Goal: Navigation & Orientation: Find specific page/section

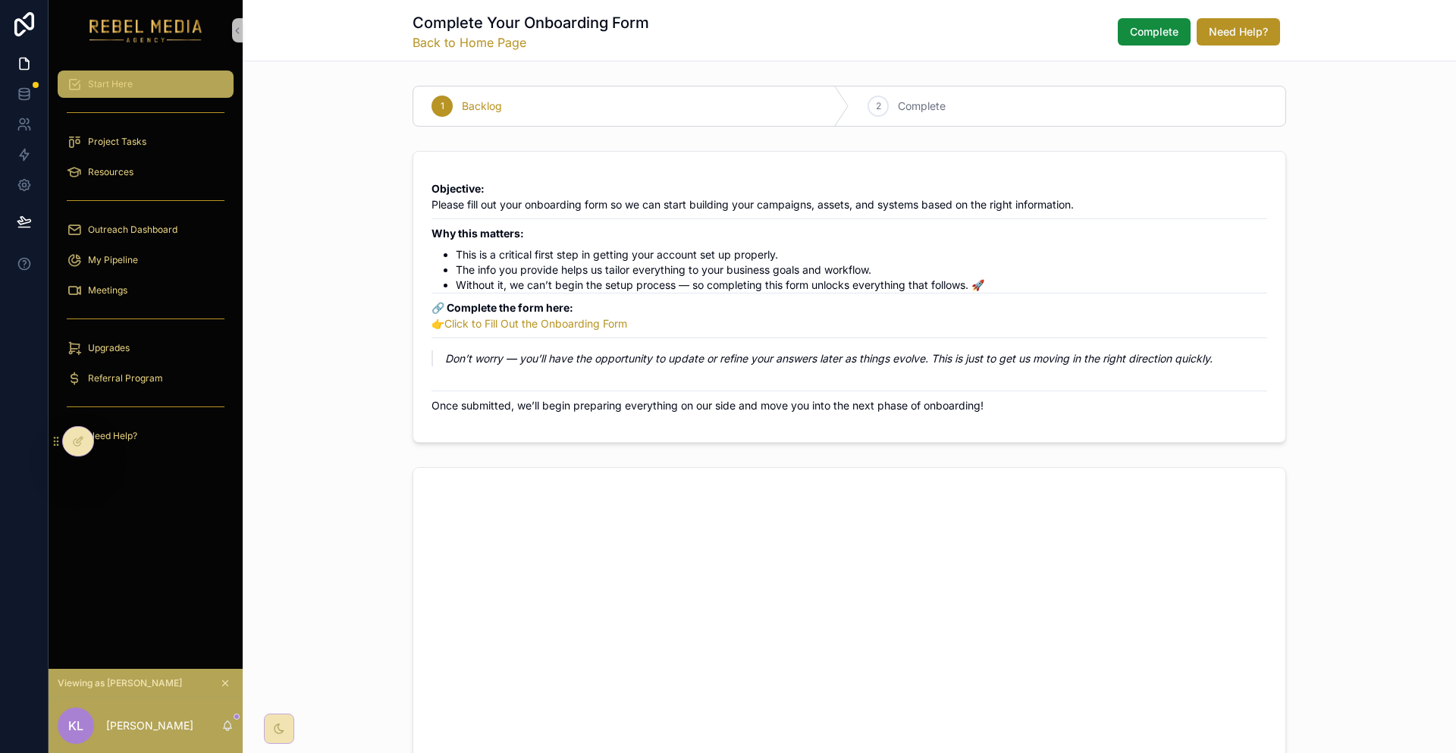
click at [190, 84] on div "Start Here" at bounding box center [146, 84] width 158 height 24
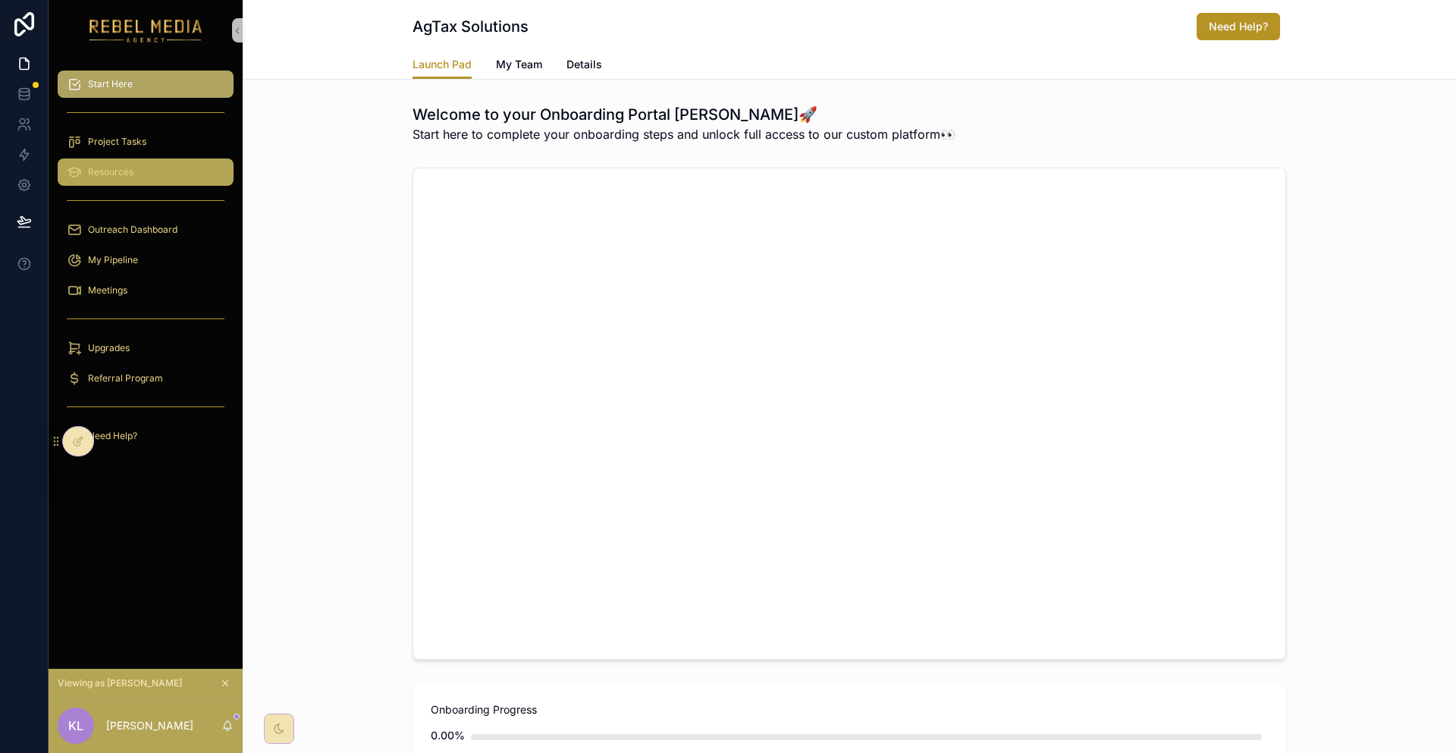
click at [152, 160] on div "Resources" at bounding box center [146, 172] width 158 height 24
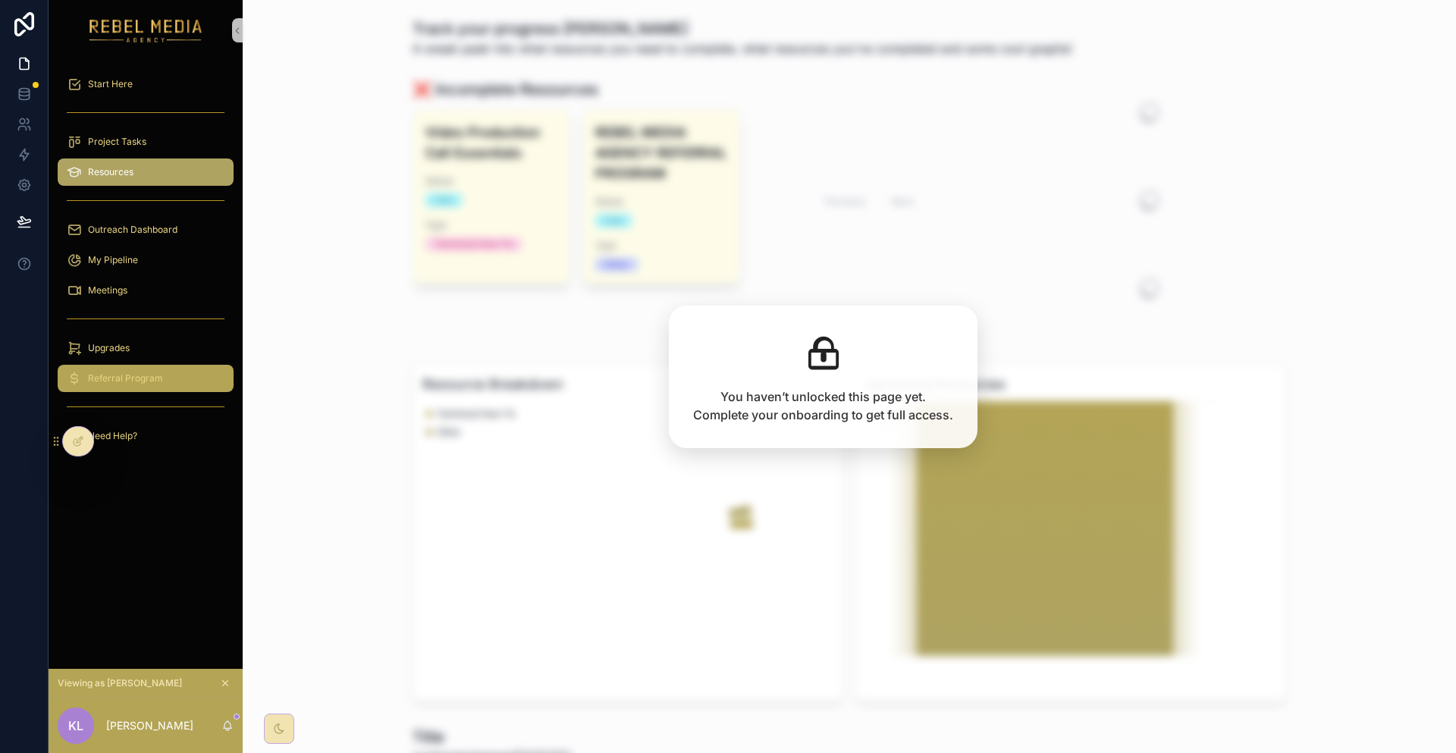
click at [164, 366] on div "Referral Program" at bounding box center [146, 378] width 158 height 24
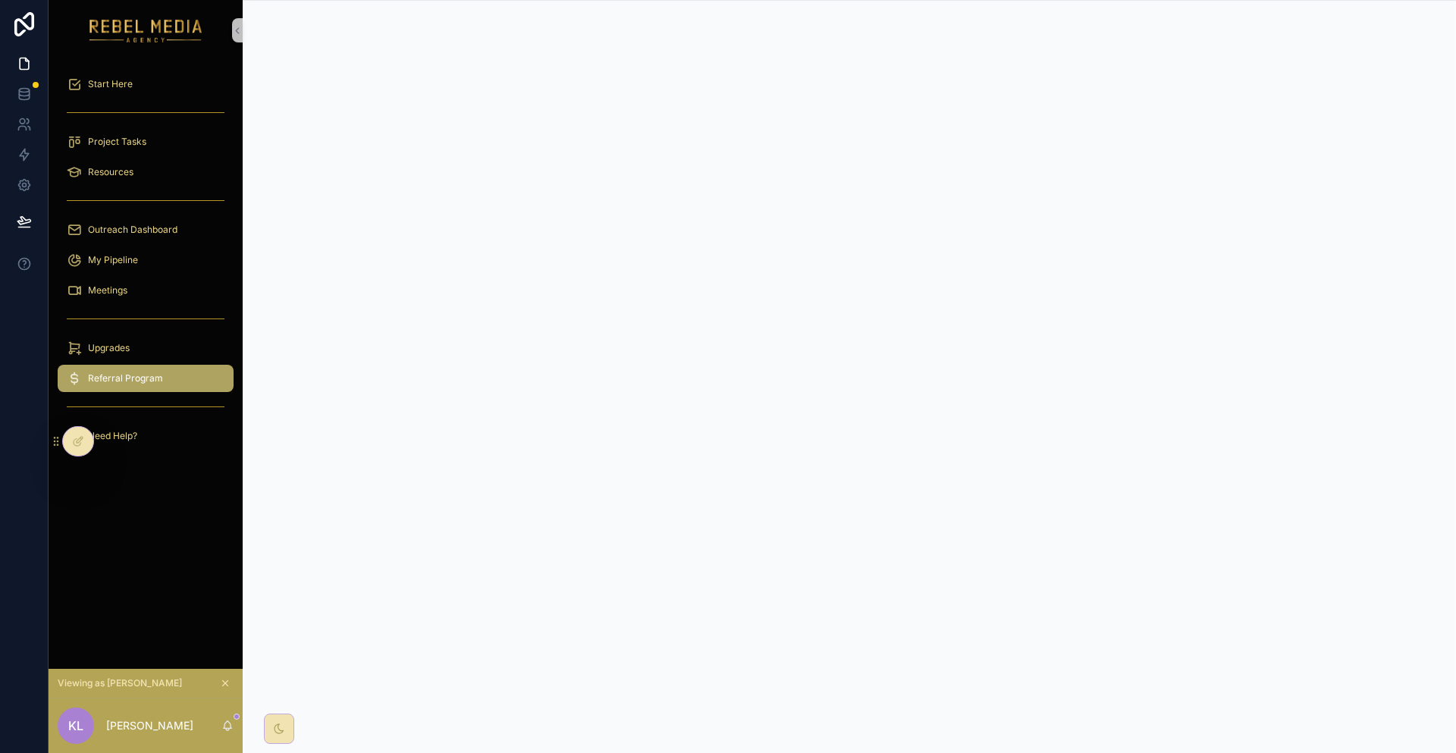
click at [217, 684] on button "scrollable content" at bounding box center [225, 683] width 17 height 17
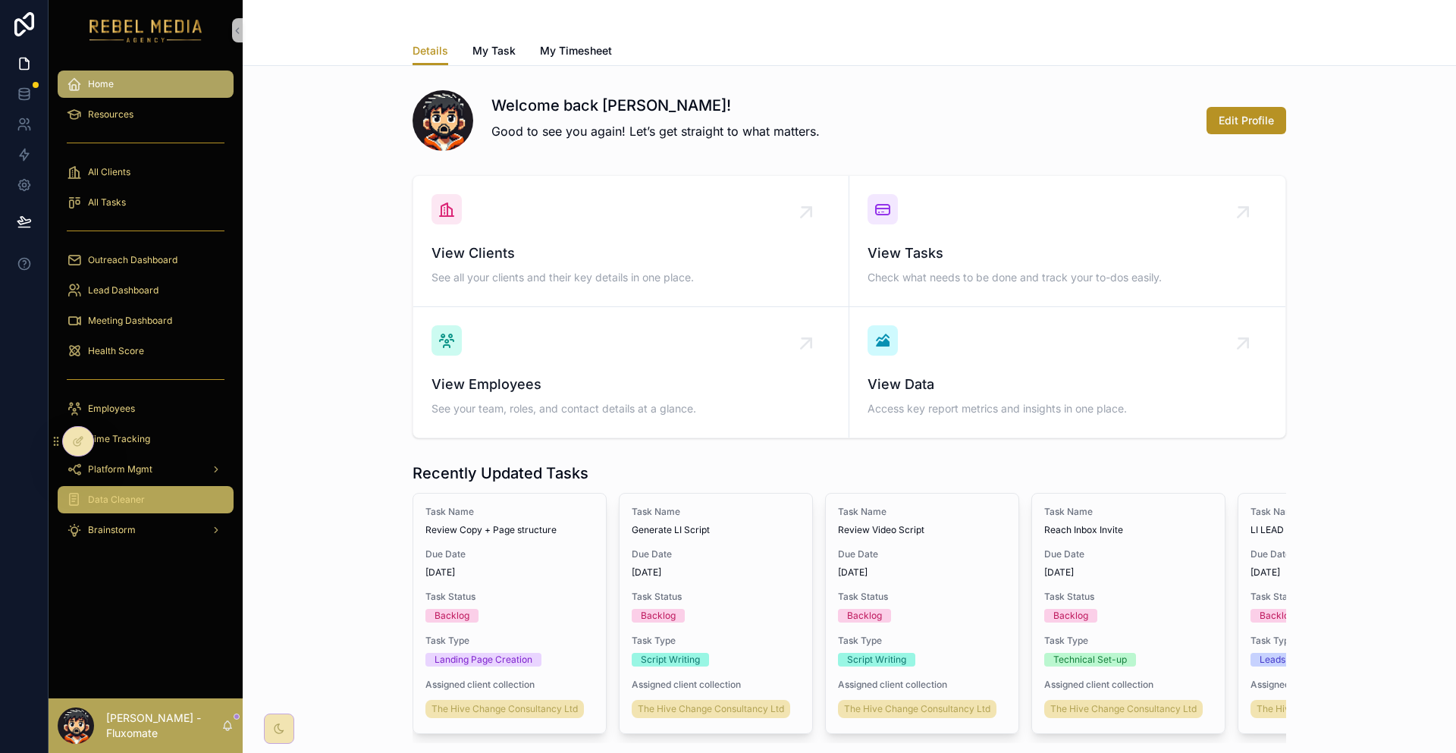
click at [137, 488] on div "Data Cleaner" at bounding box center [146, 500] width 158 height 24
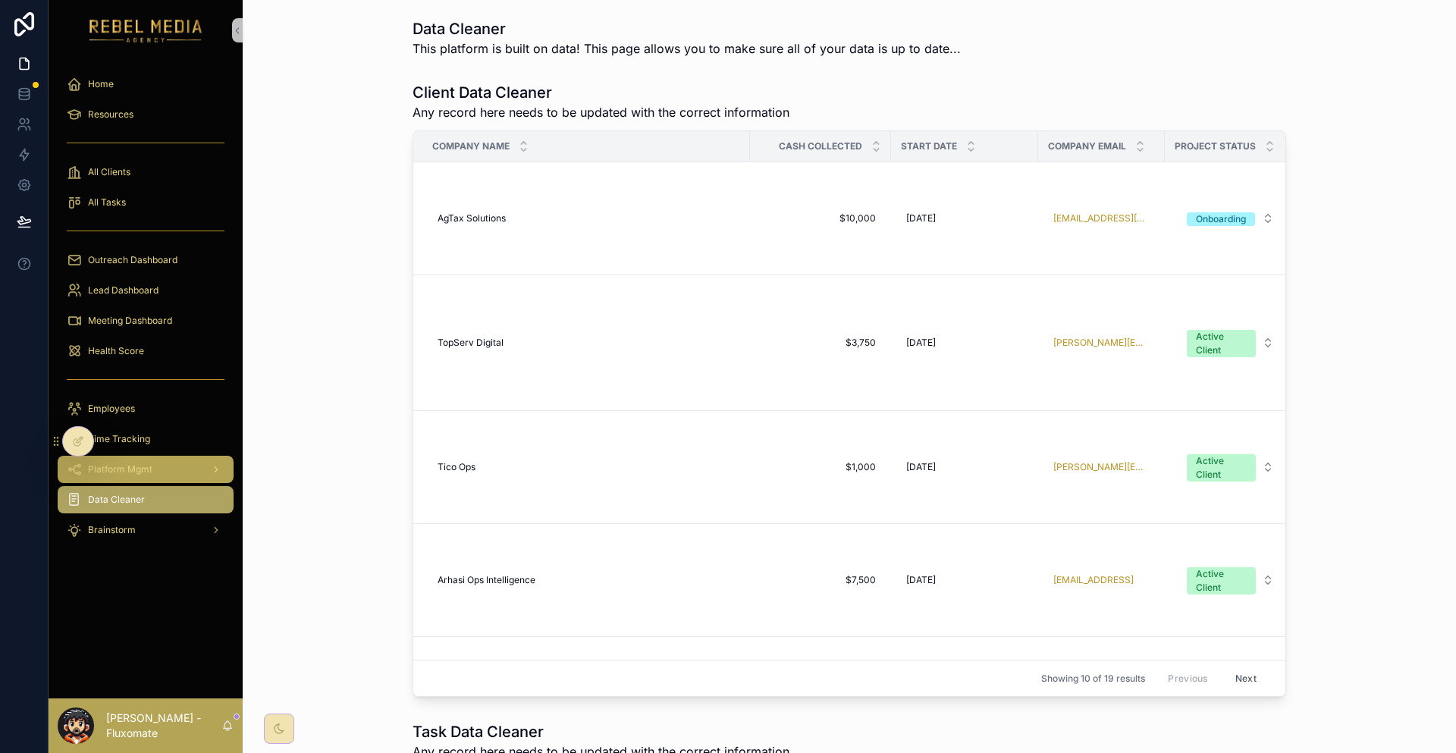
click at [149, 457] on div "Platform Mgmt" at bounding box center [146, 469] width 158 height 24
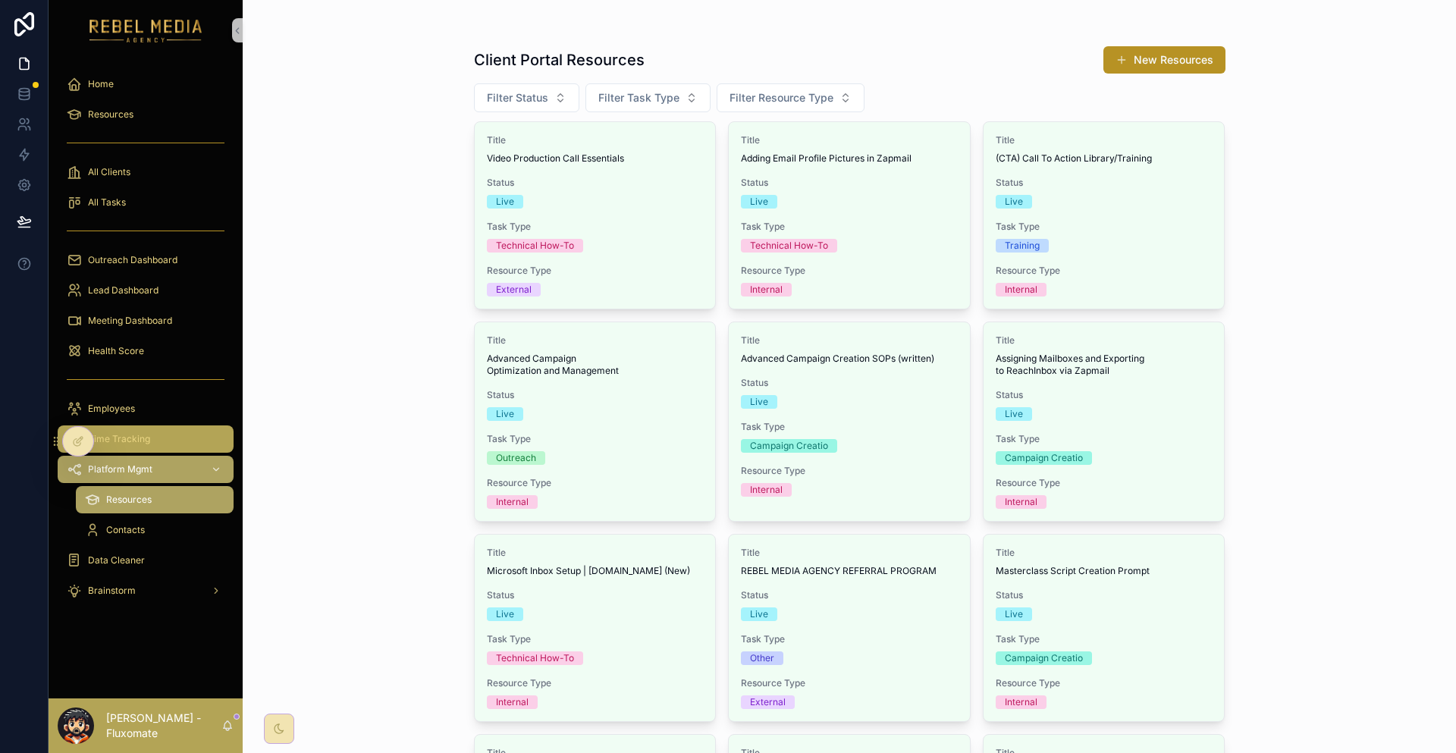
click at [163, 425] on link "Time Tracking" at bounding box center [146, 438] width 176 height 27
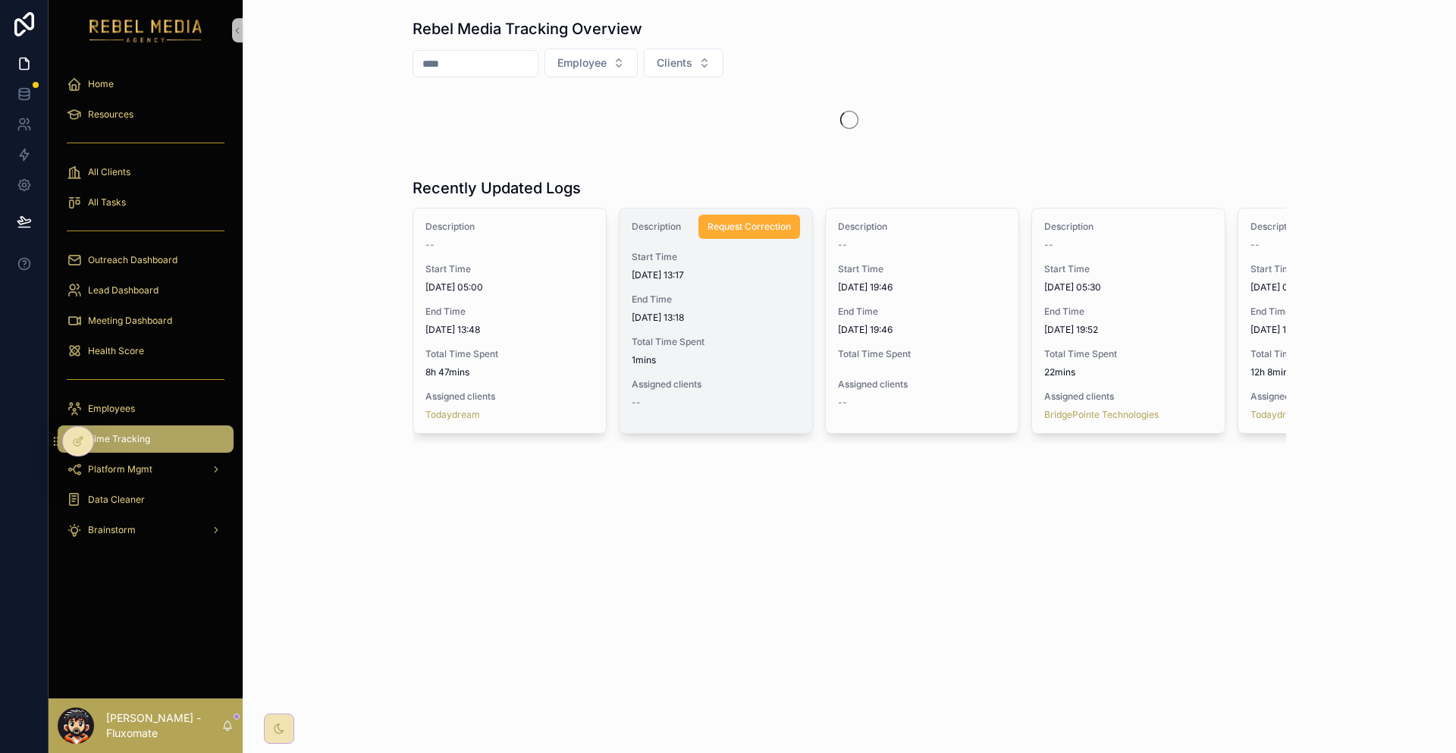
scroll to position [0, 175]
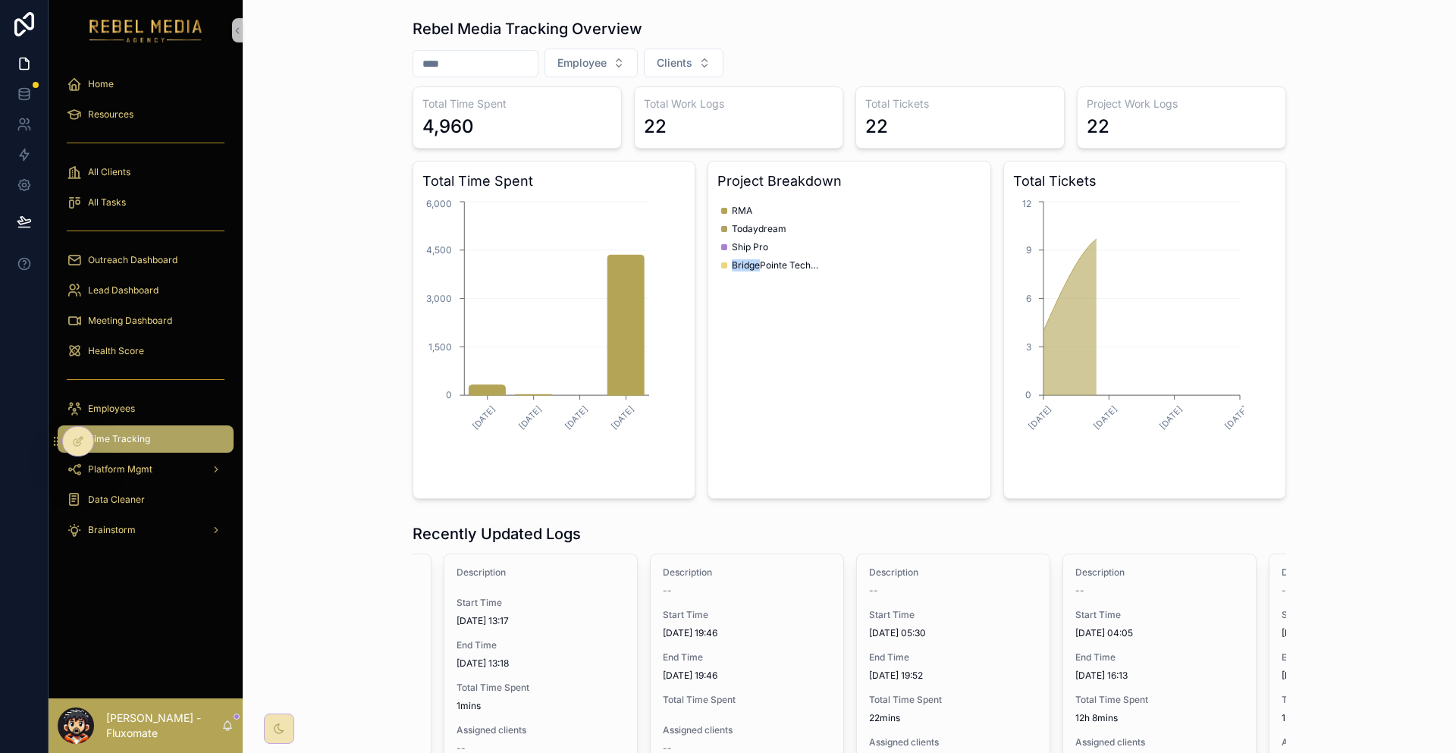
click at [753, 377] on div "RMA Todaydream Ship Pro BridgePointe Technologies" at bounding box center [772, 329] width 102 height 255
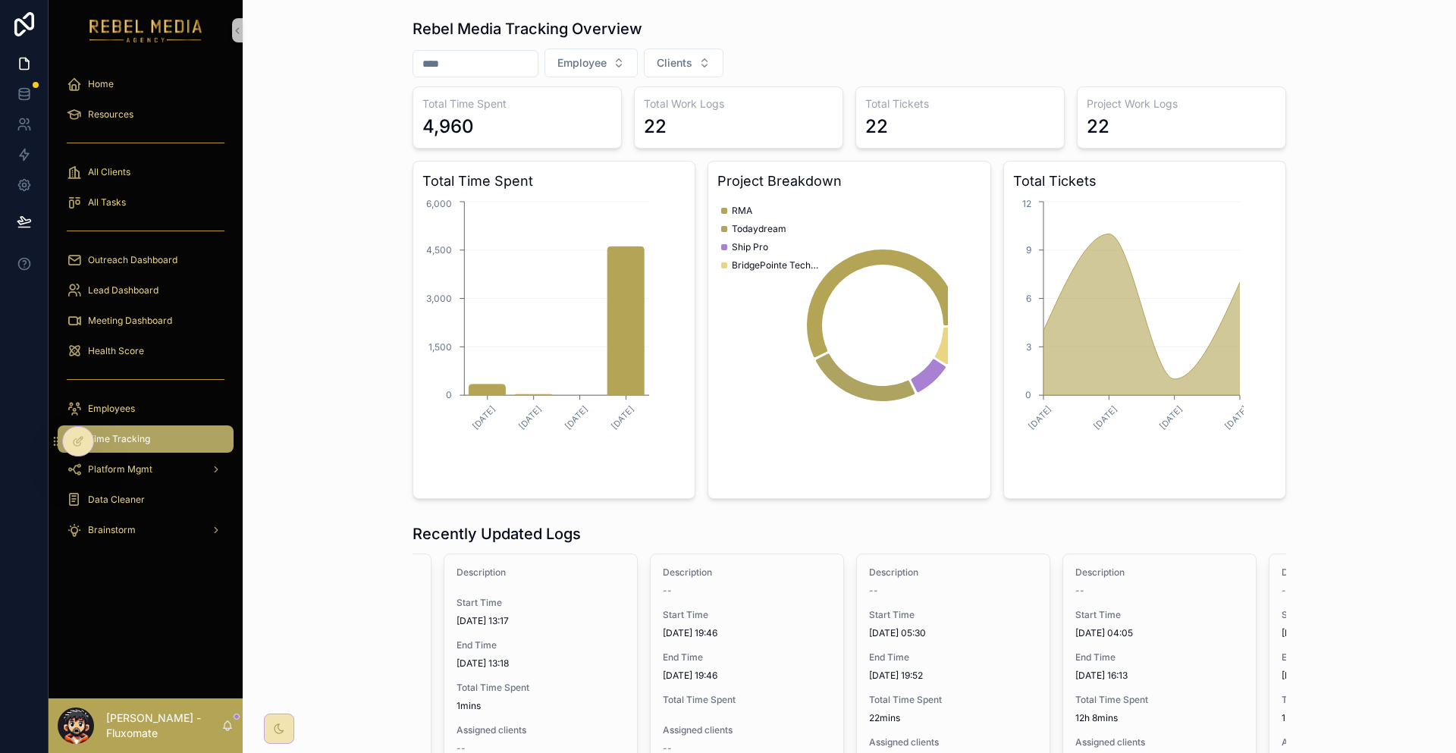
click at [840, 198] on icon "chart" at bounding box center [832, 325] width 231 height 255
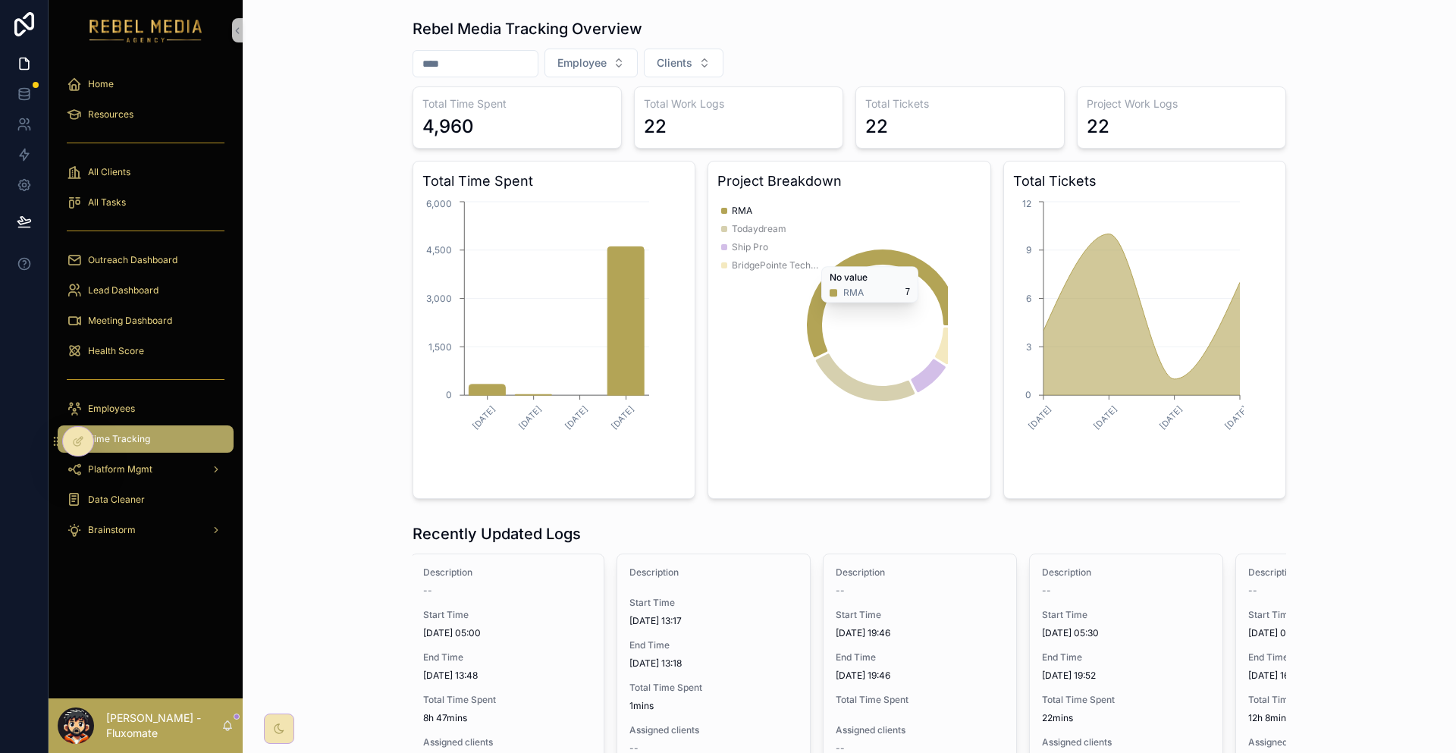
scroll to position [0, 0]
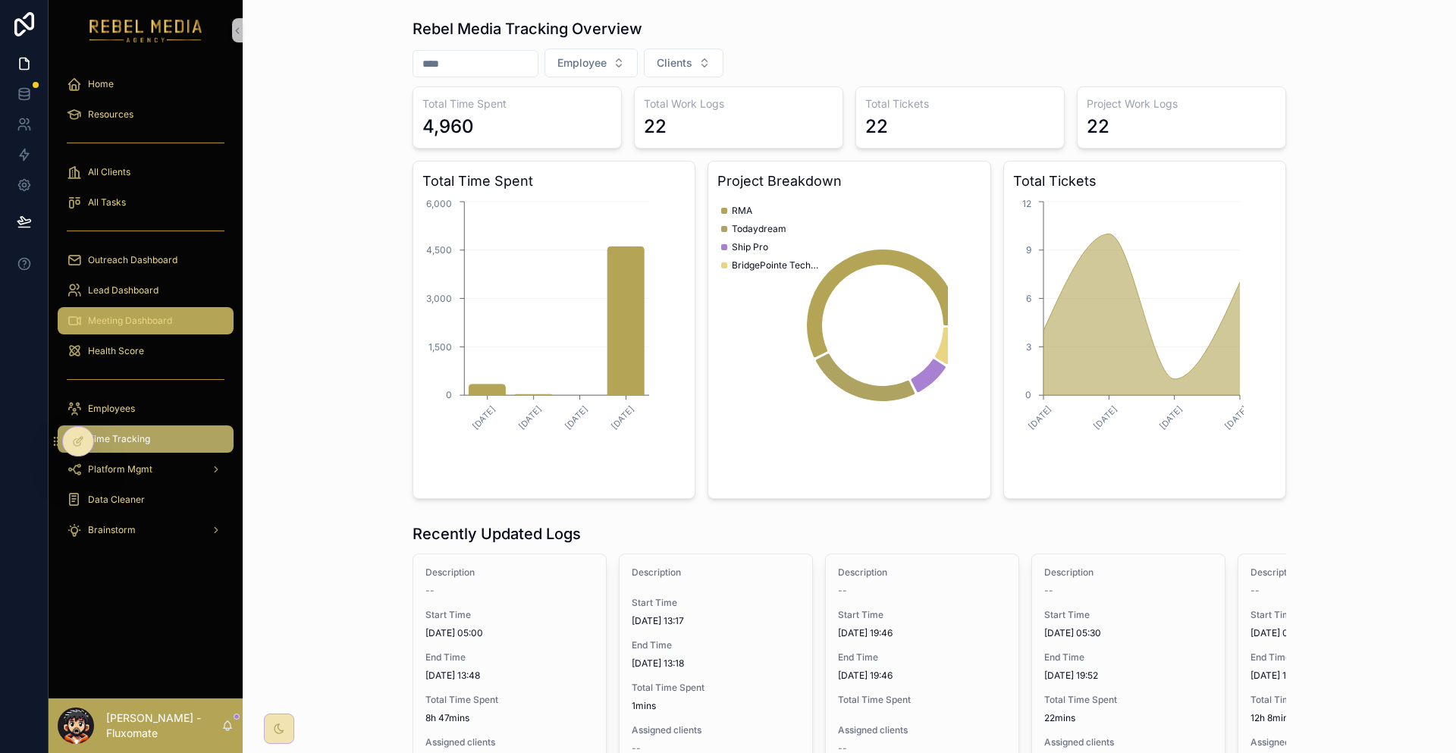
click at [175, 309] on div "Meeting Dashboard" at bounding box center [146, 321] width 158 height 24
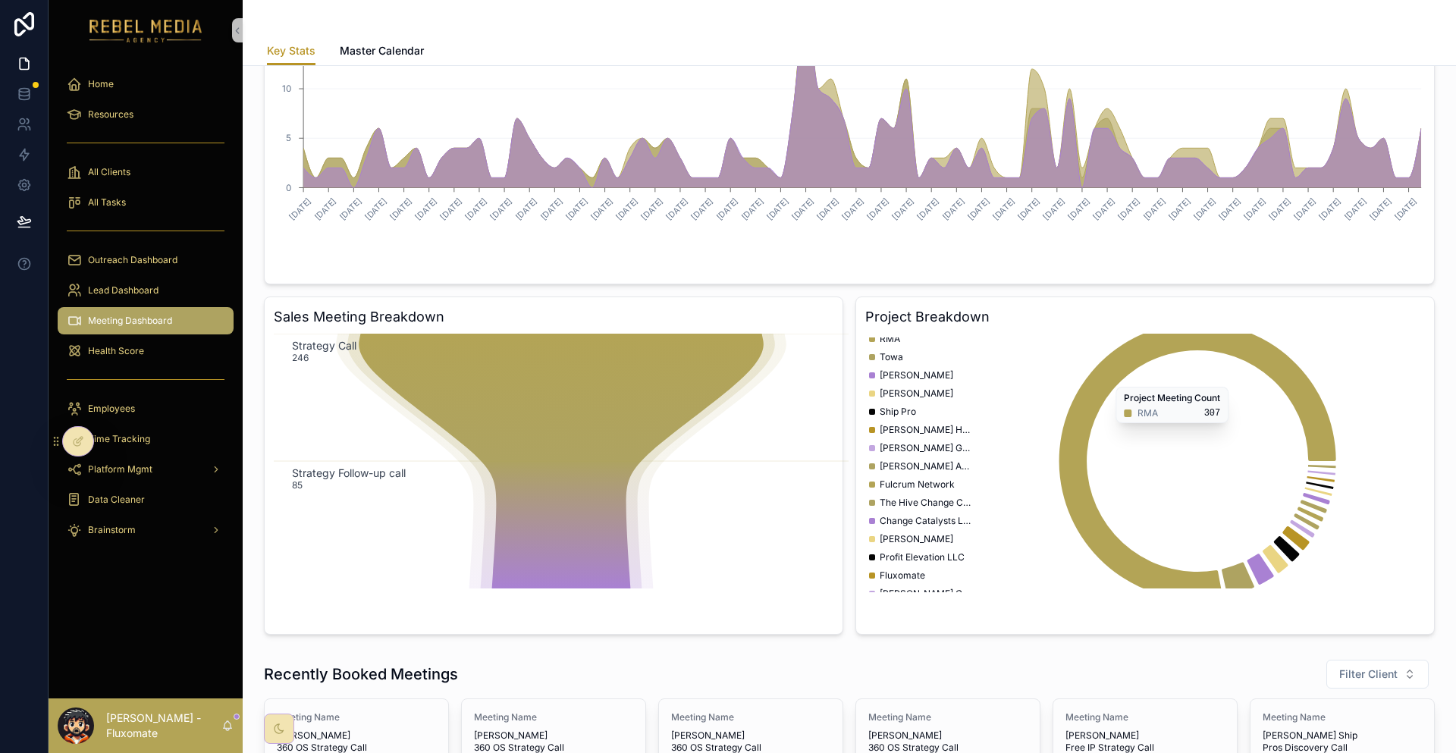
scroll to position [455, 0]
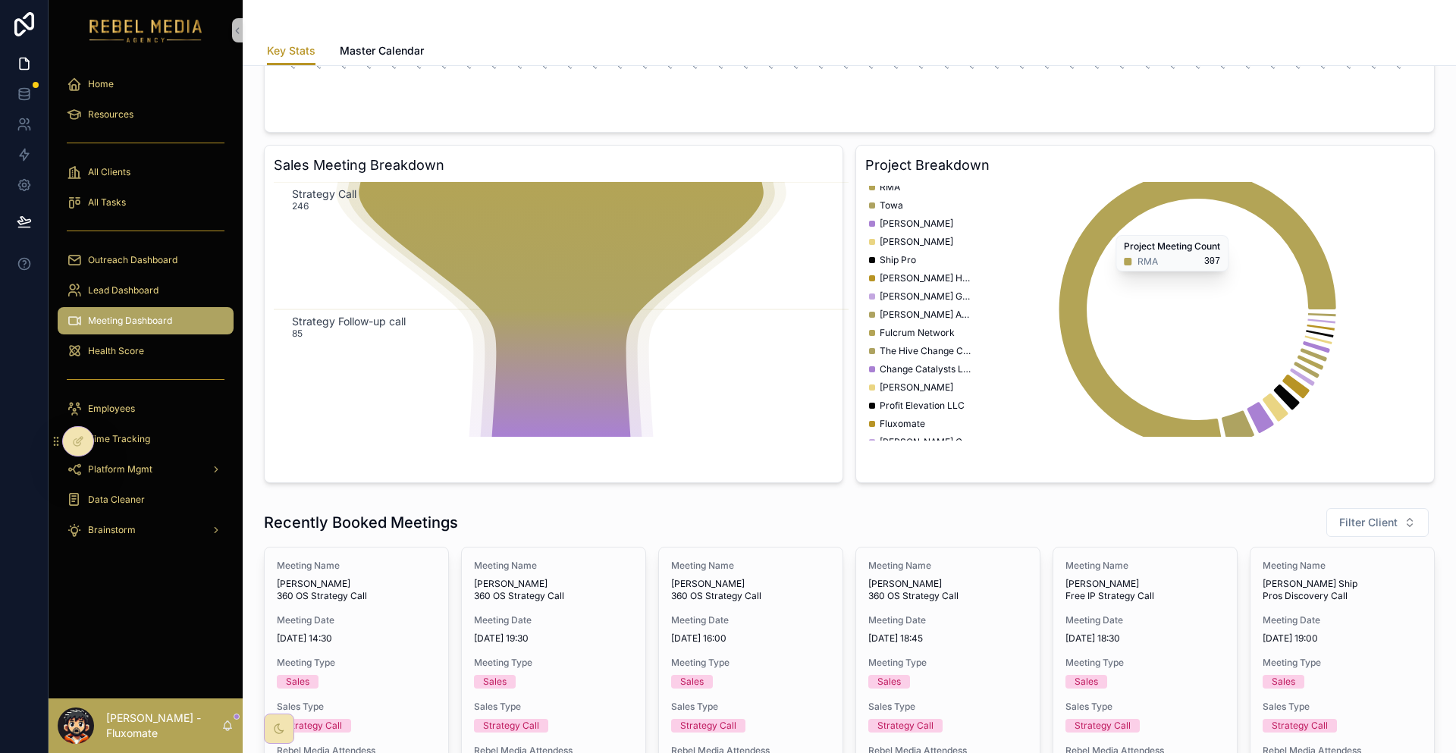
click at [127, 219] on div "scrollable content" at bounding box center [146, 231] width 176 height 24
click at [130, 254] on span "Outreach Dashboard" at bounding box center [132, 260] width 89 height 12
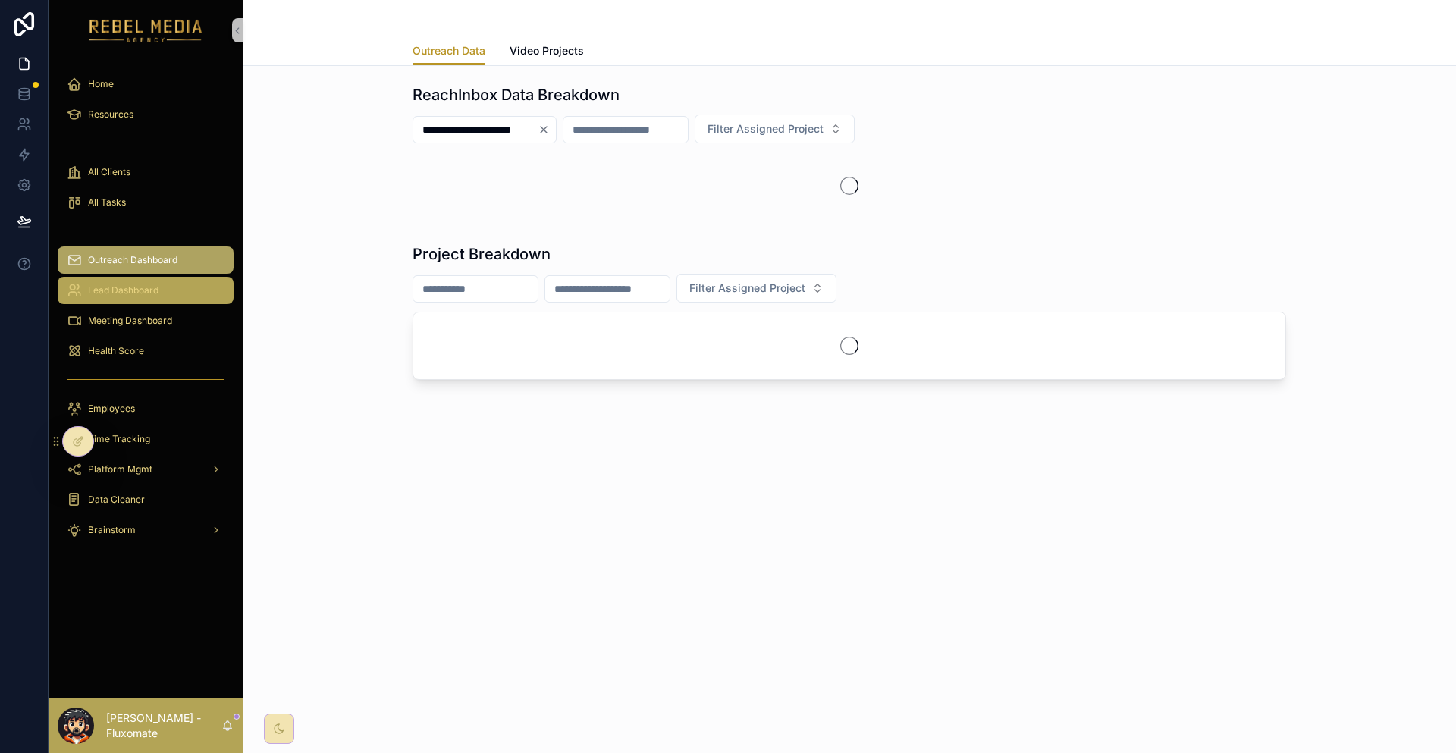
click at [130, 284] on span "Lead Dashboard" at bounding box center [123, 290] width 71 height 12
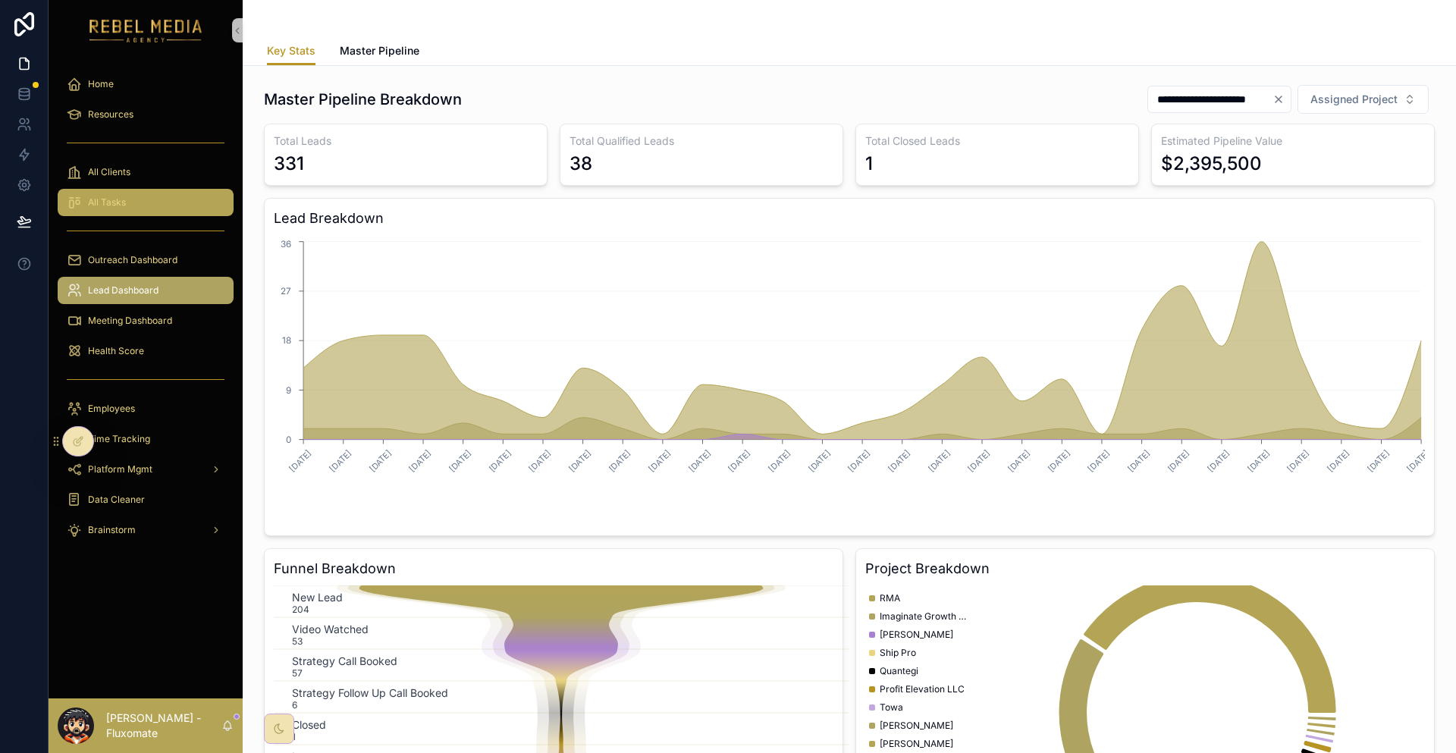
click at [159, 190] on div "All Tasks" at bounding box center [146, 202] width 158 height 24
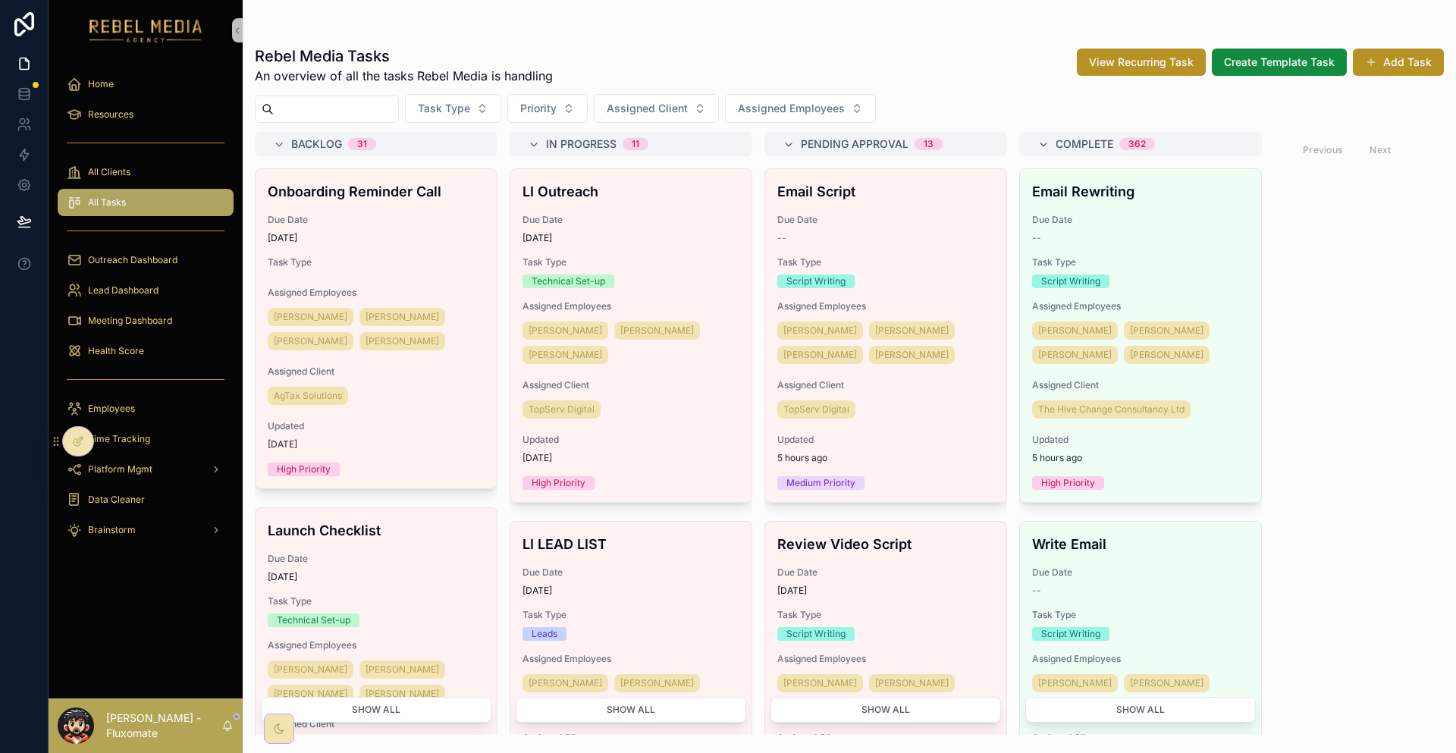
click at [133, 157] on div "All Clients" at bounding box center [146, 172] width 194 height 30
click at [138, 160] on div "All Clients" at bounding box center [146, 172] width 158 height 24
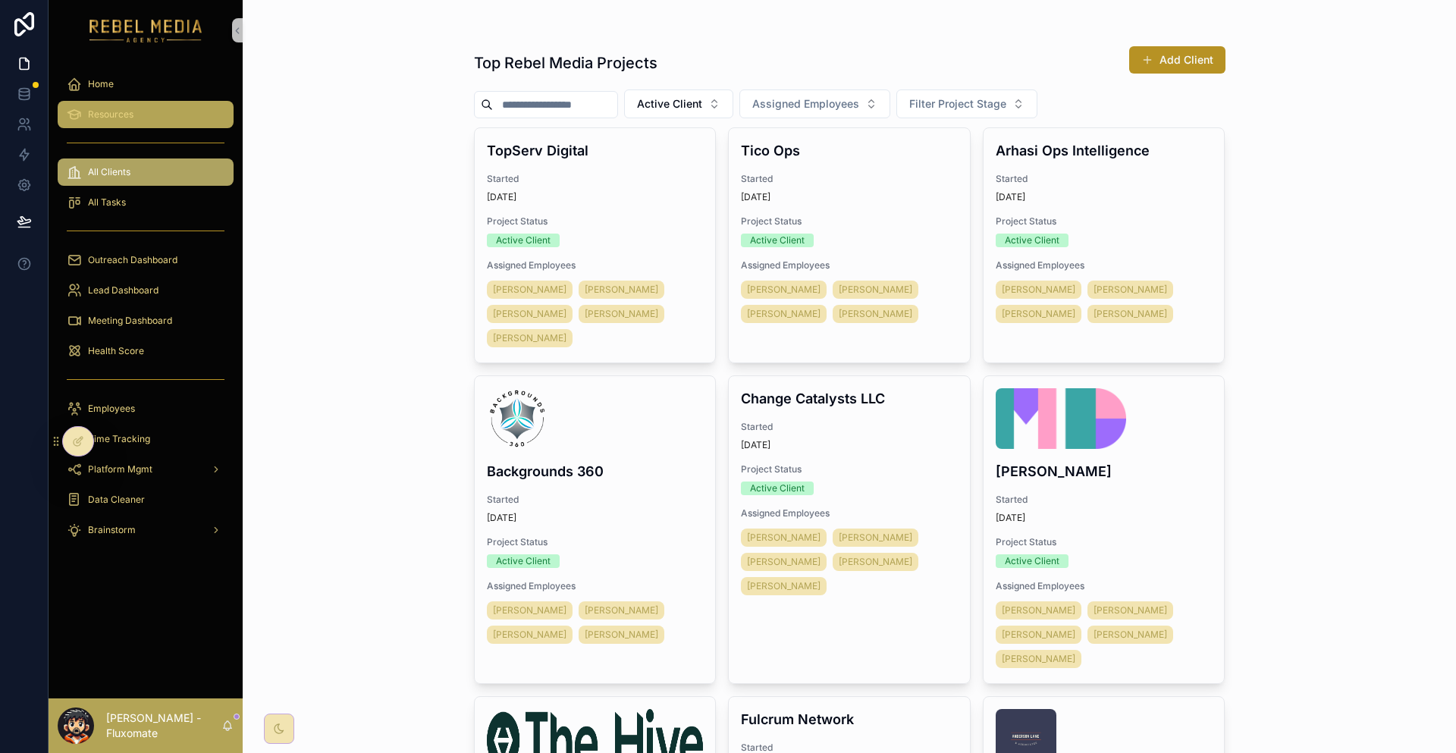
click at [163, 108] on div "Resources" at bounding box center [146, 114] width 158 height 24
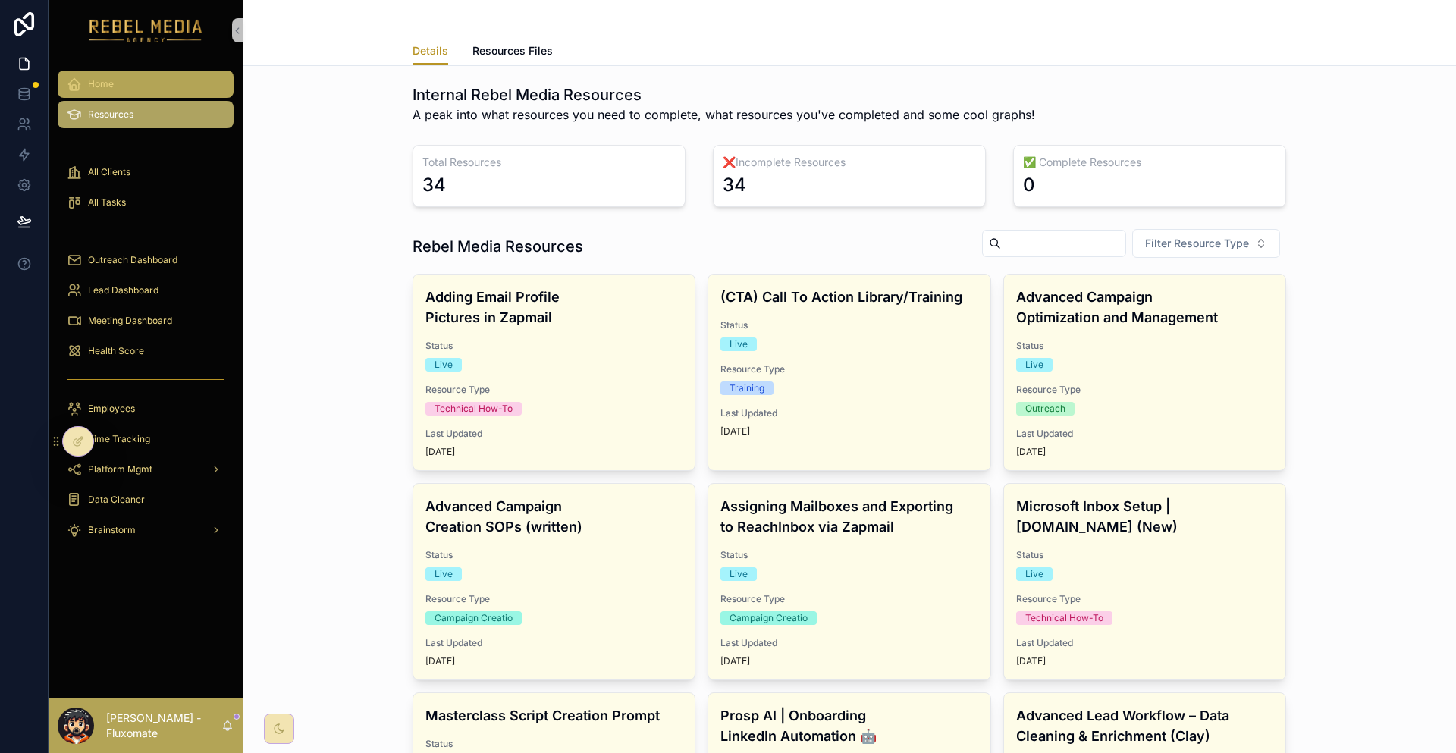
click at [107, 102] on div "Resources" at bounding box center [146, 114] width 158 height 24
click at [126, 80] on div "Home" at bounding box center [146, 84] width 158 height 24
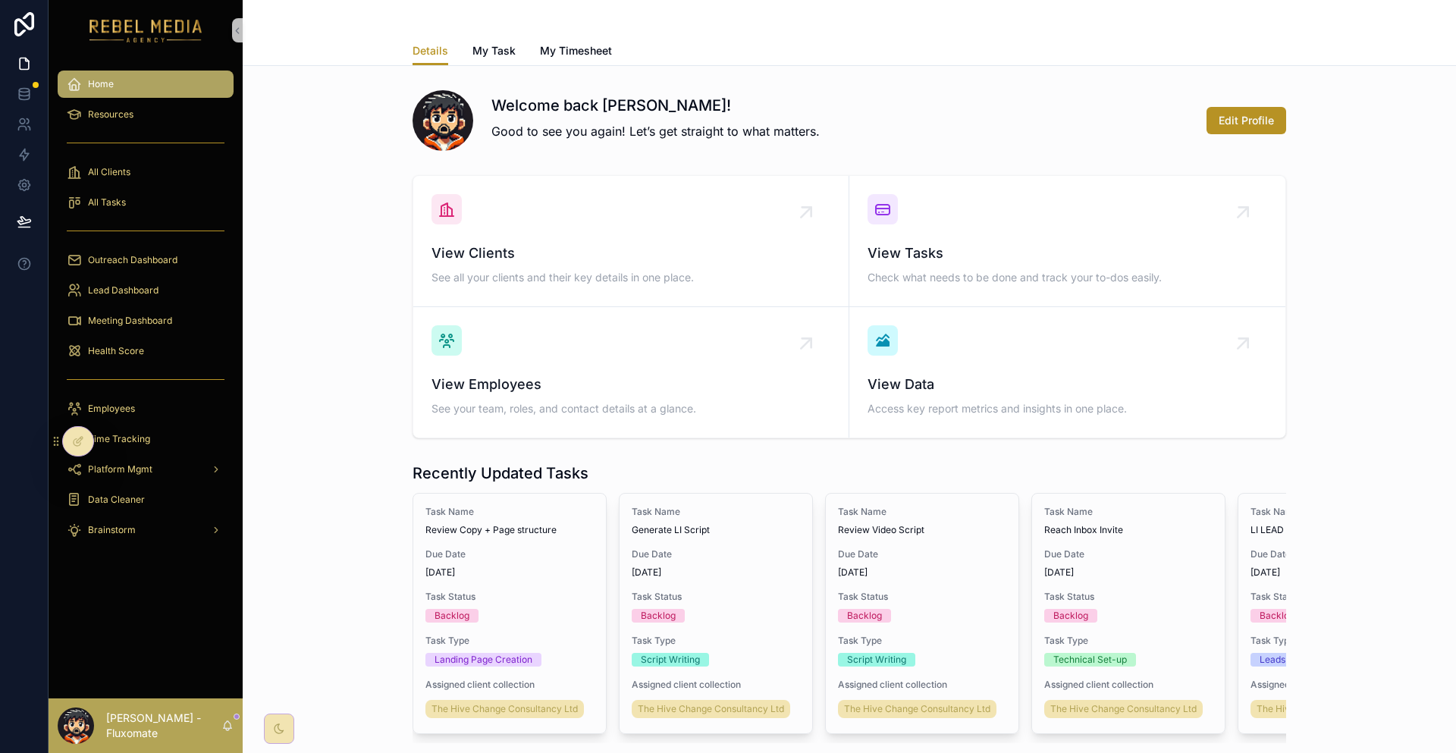
click at [488, 52] on div "Details My Task My Timesheet" at bounding box center [850, 50] width 874 height 29
click at [510, 43] on span "My Task" at bounding box center [493, 50] width 43 height 15
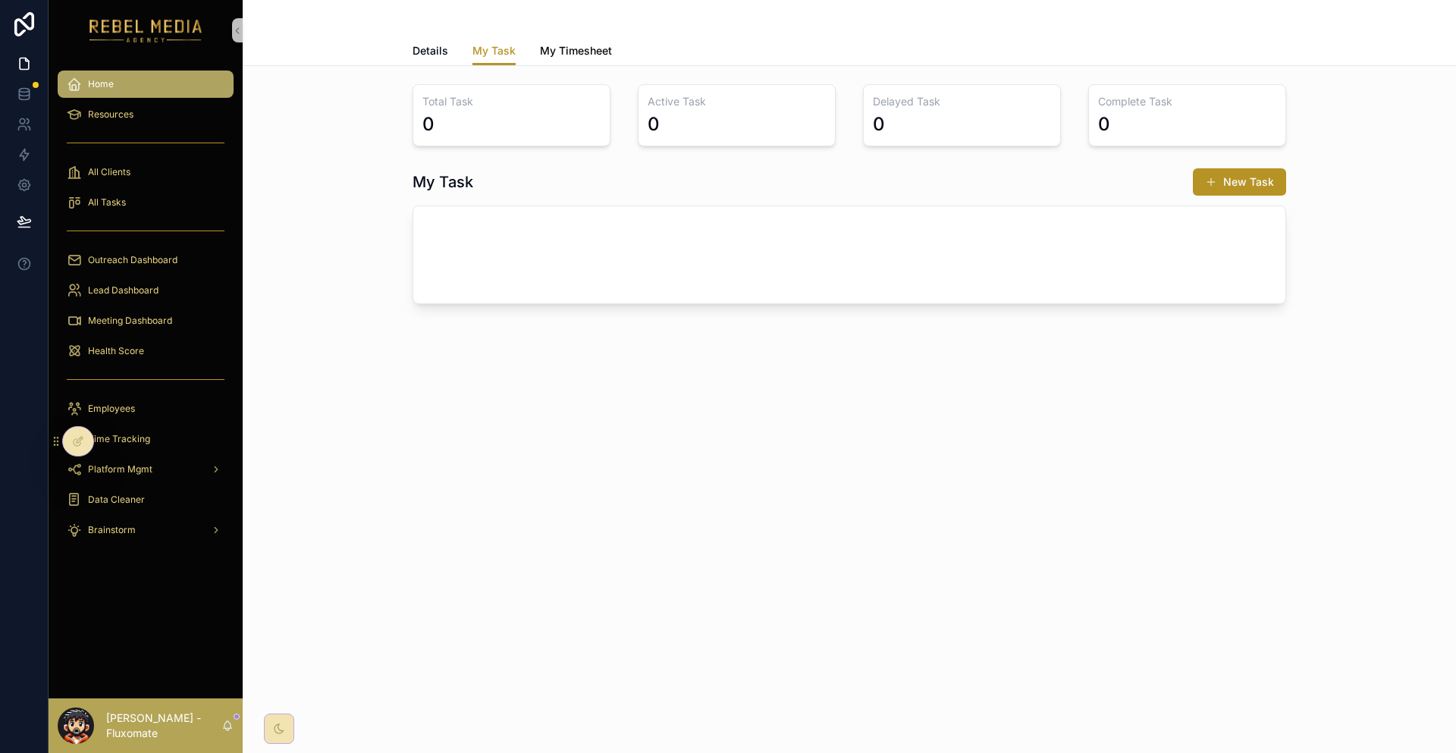
click at [589, 52] on link "My Timesheet" at bounding box center [576, 52] width 72 height 30
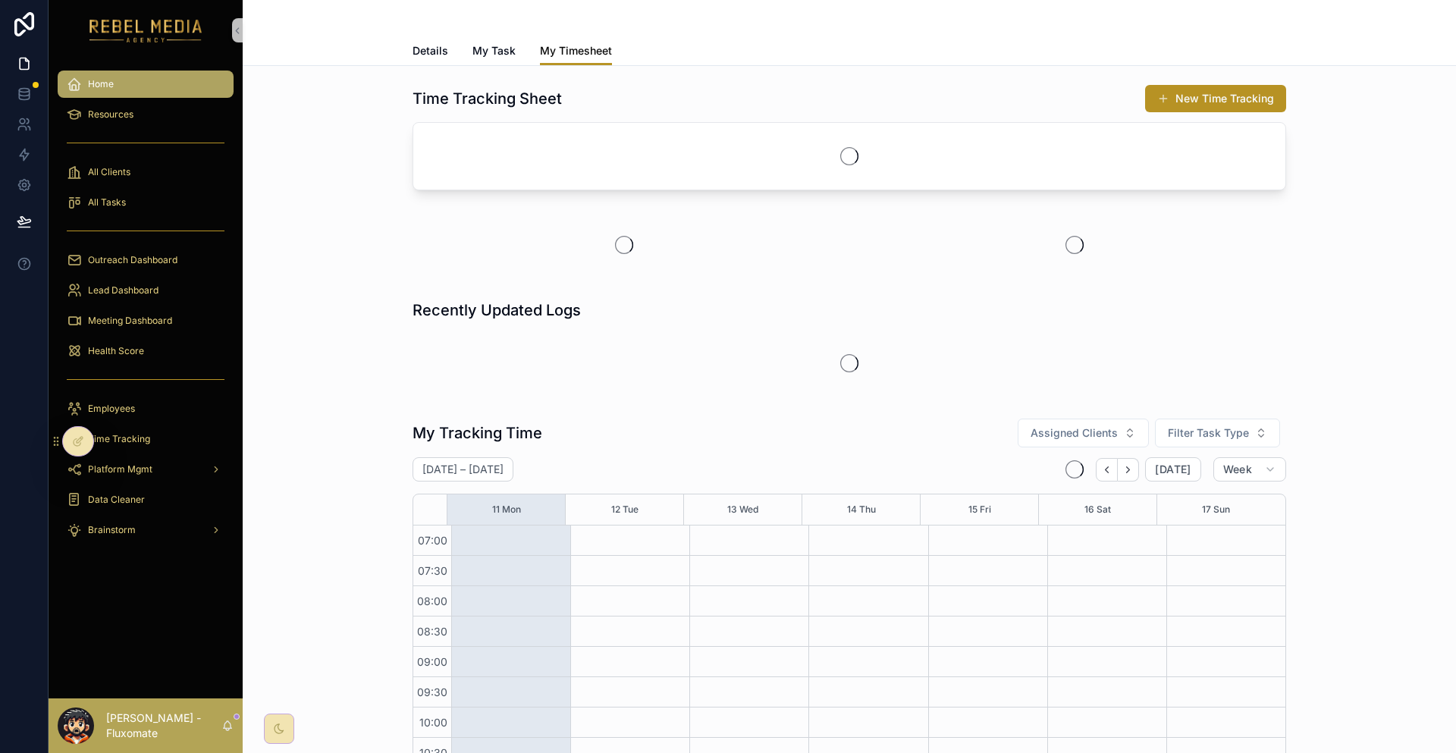
scroll to position [381, 0]
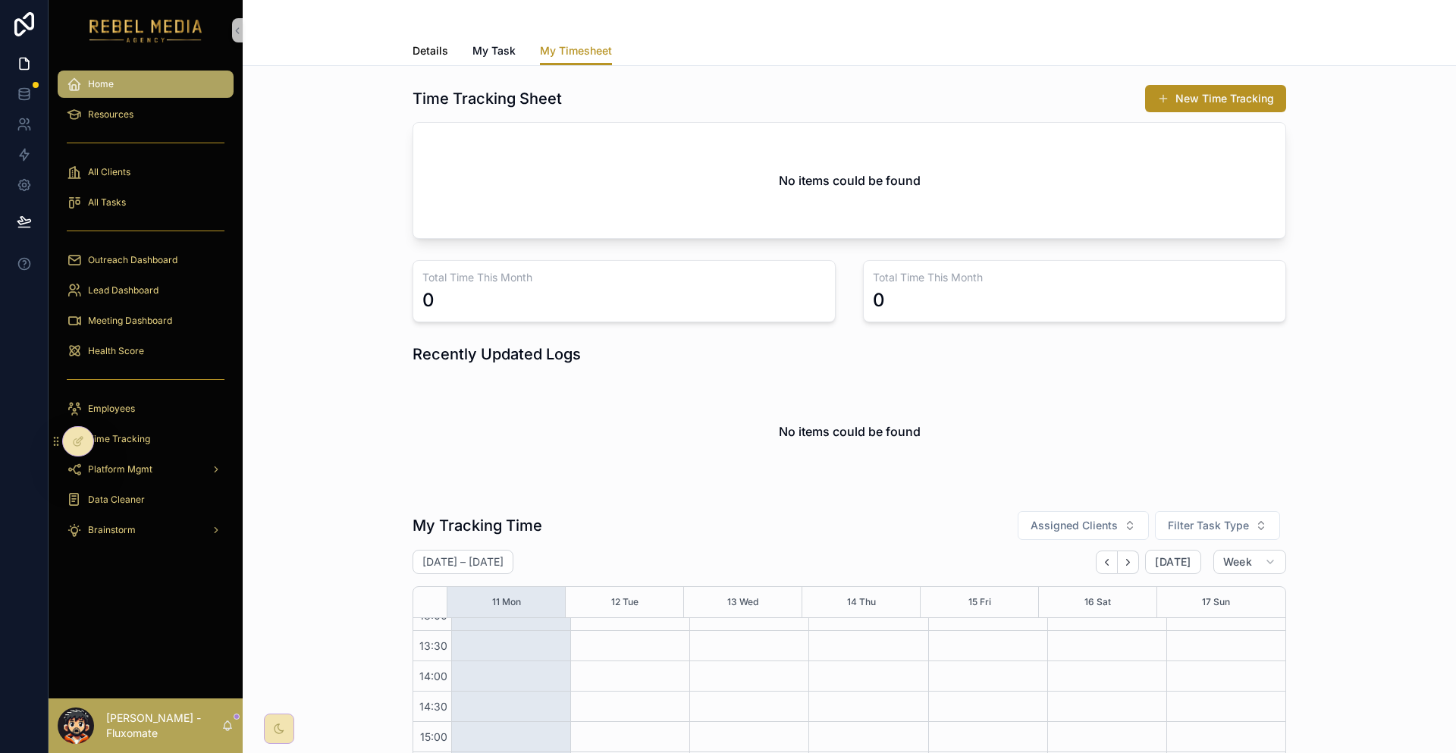
click at [448, 43] on span "Details" at bounding box center [431, 50] width 36 height 15
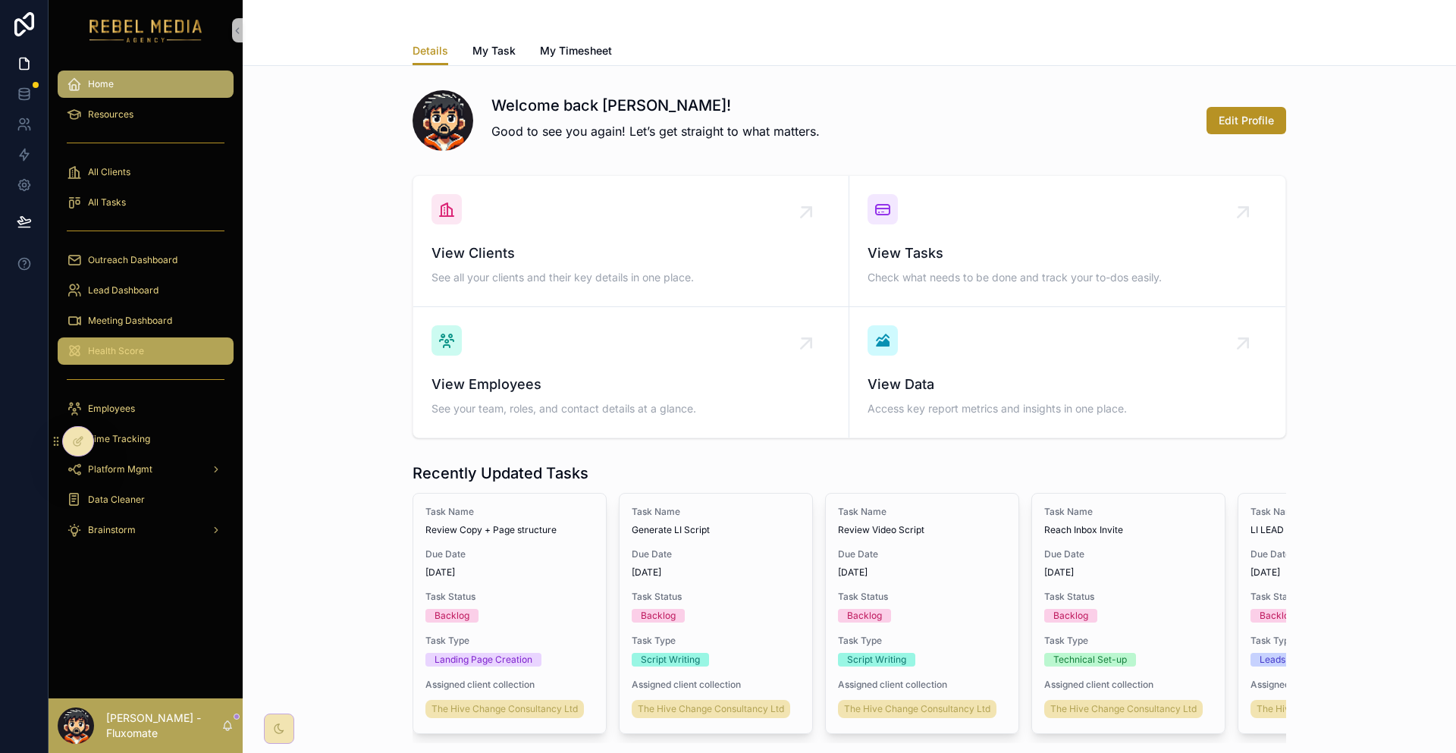
click at [135, 339] on div "Health Score" at bounding box center [146, 351] width 158 height 24
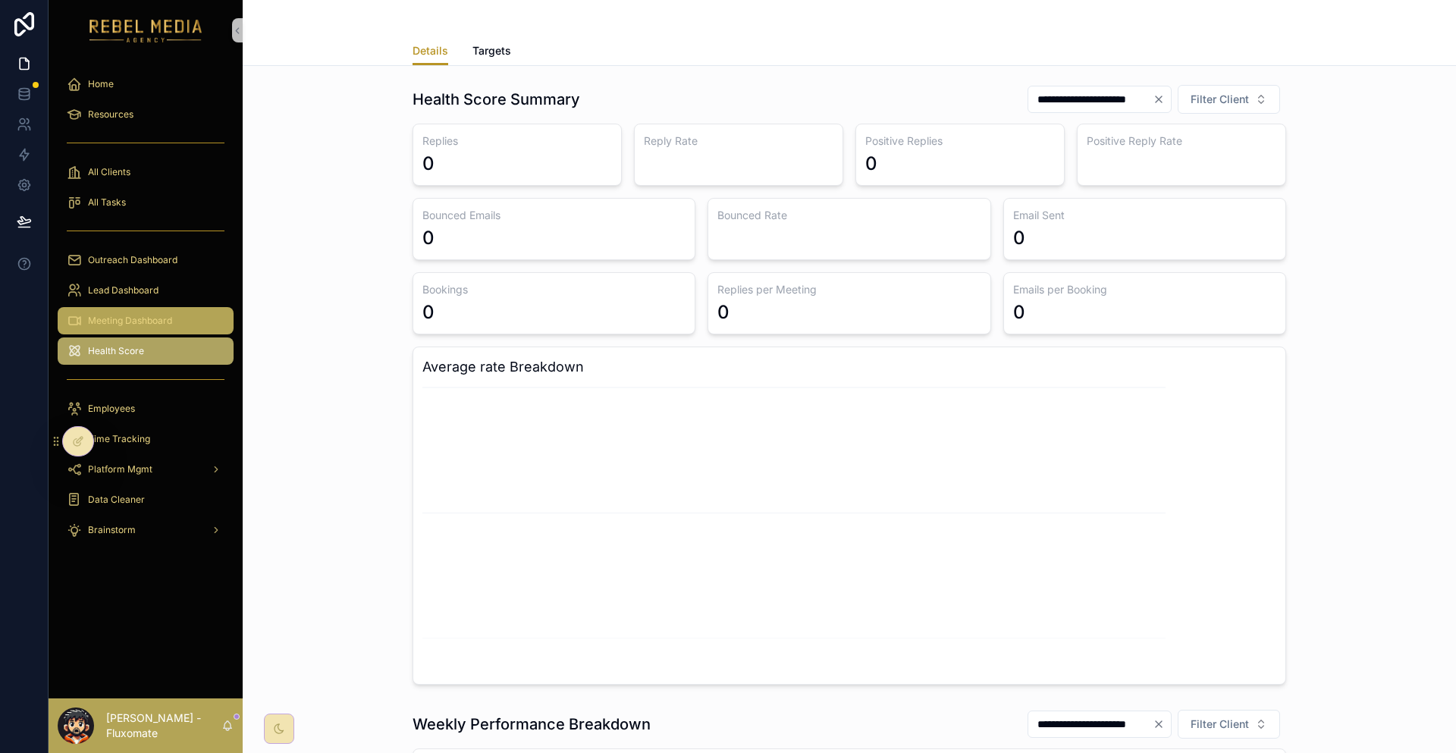
click at [155, 309] on div "Meeting Dashboard" at bounding box center [146, 321] width 158 height 24
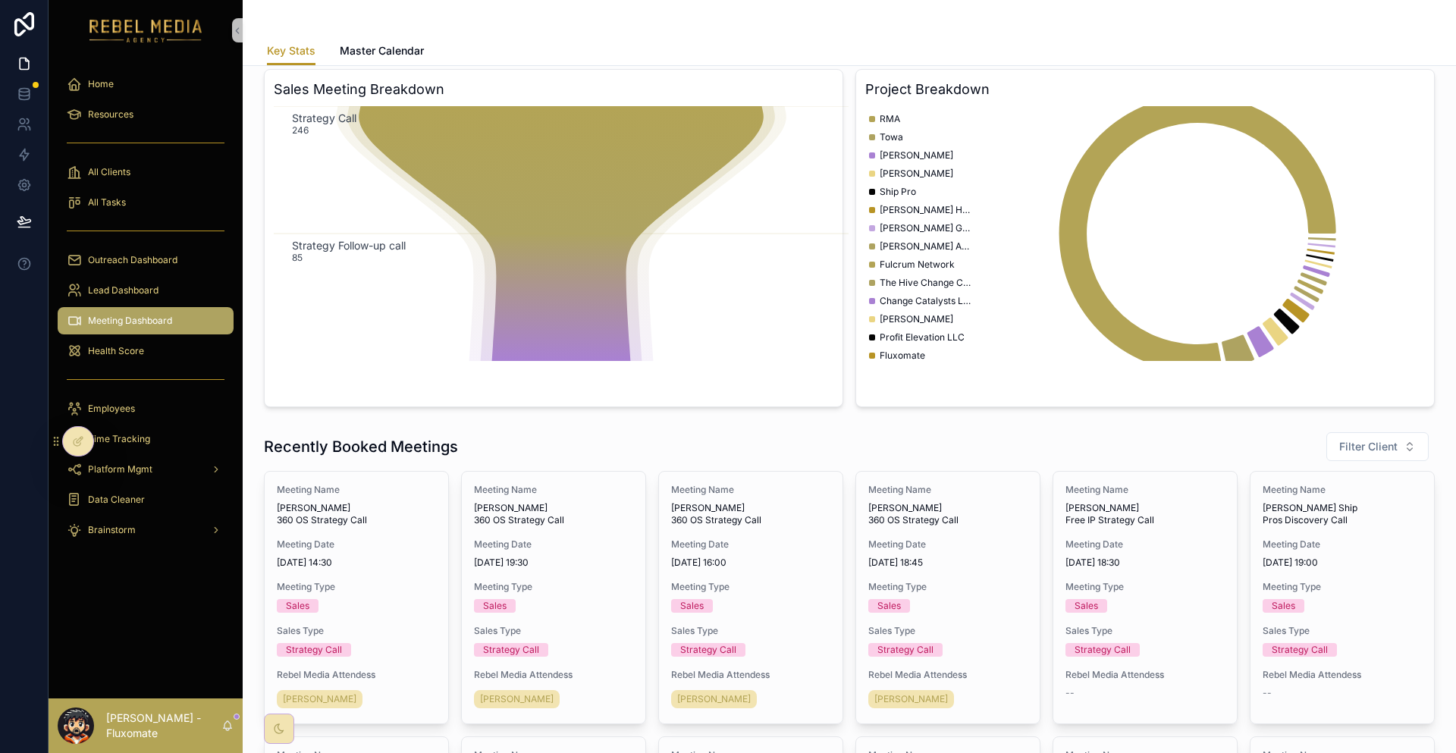
scroll to position [190, 0]
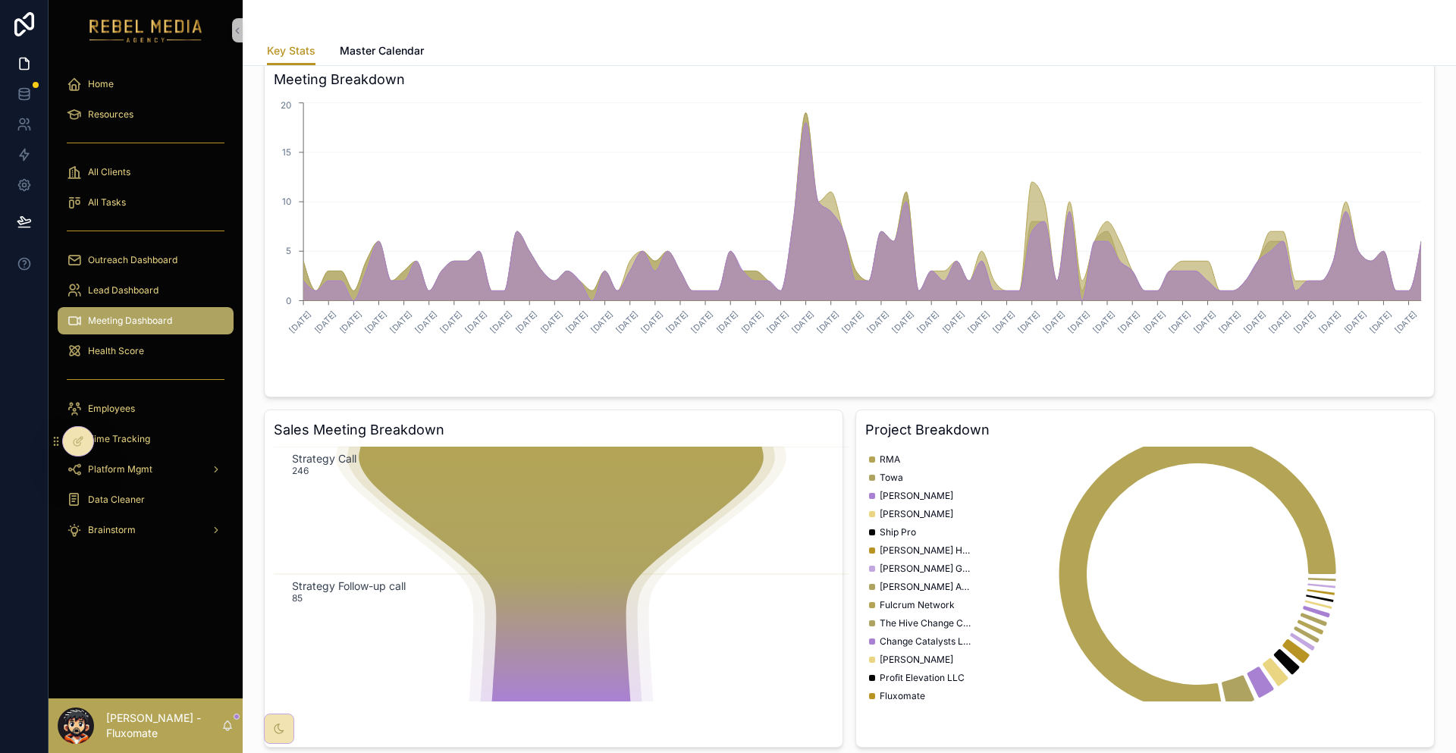
click at [378, 30] on div "scrollable content" at bounding box center [849, 18] width 1165 height 36
click at [377, 43] on span "Master Calendar" at bounding box center [382, 50] width 84 height 15
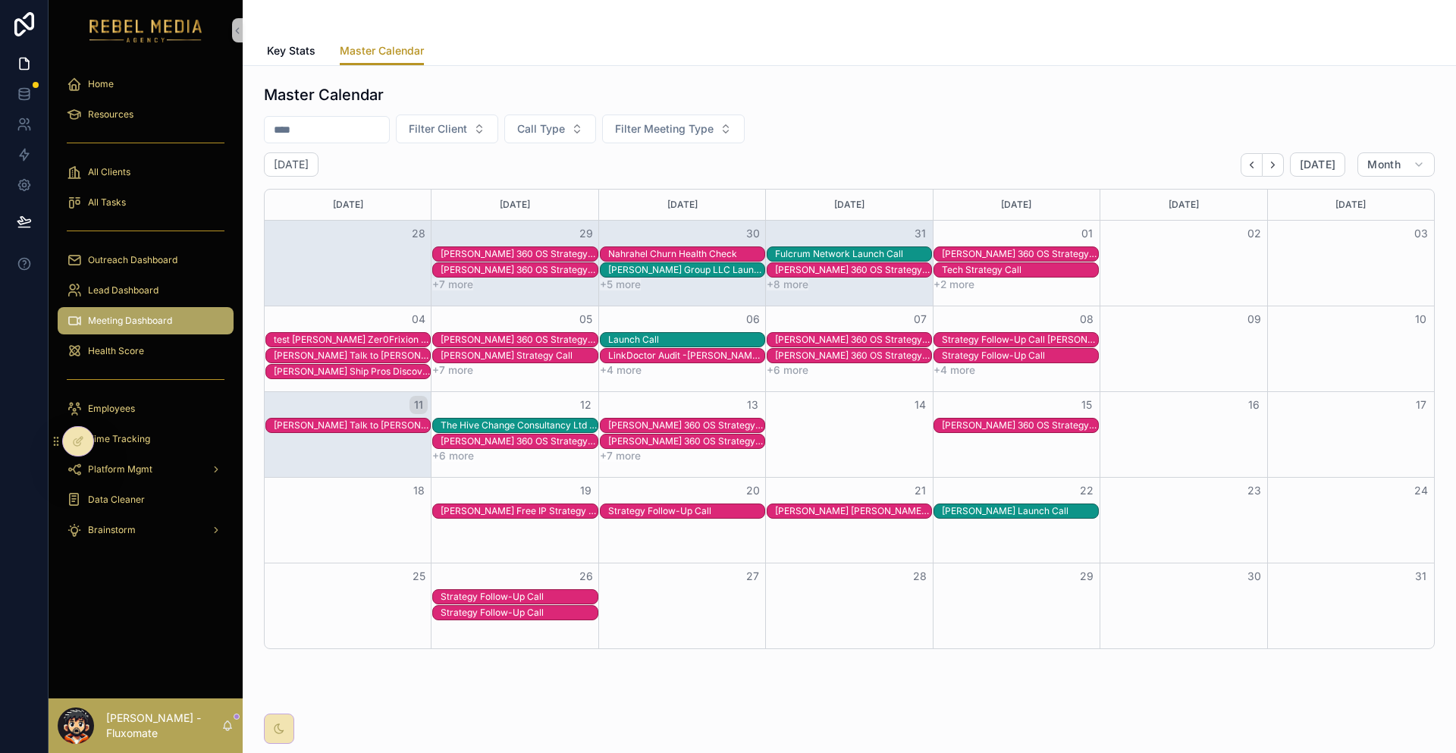
click at [493, 419] on div "The Hive Change Consultancy Ltd Launch Call" at bounding box center [519, 426] width 156 height 14
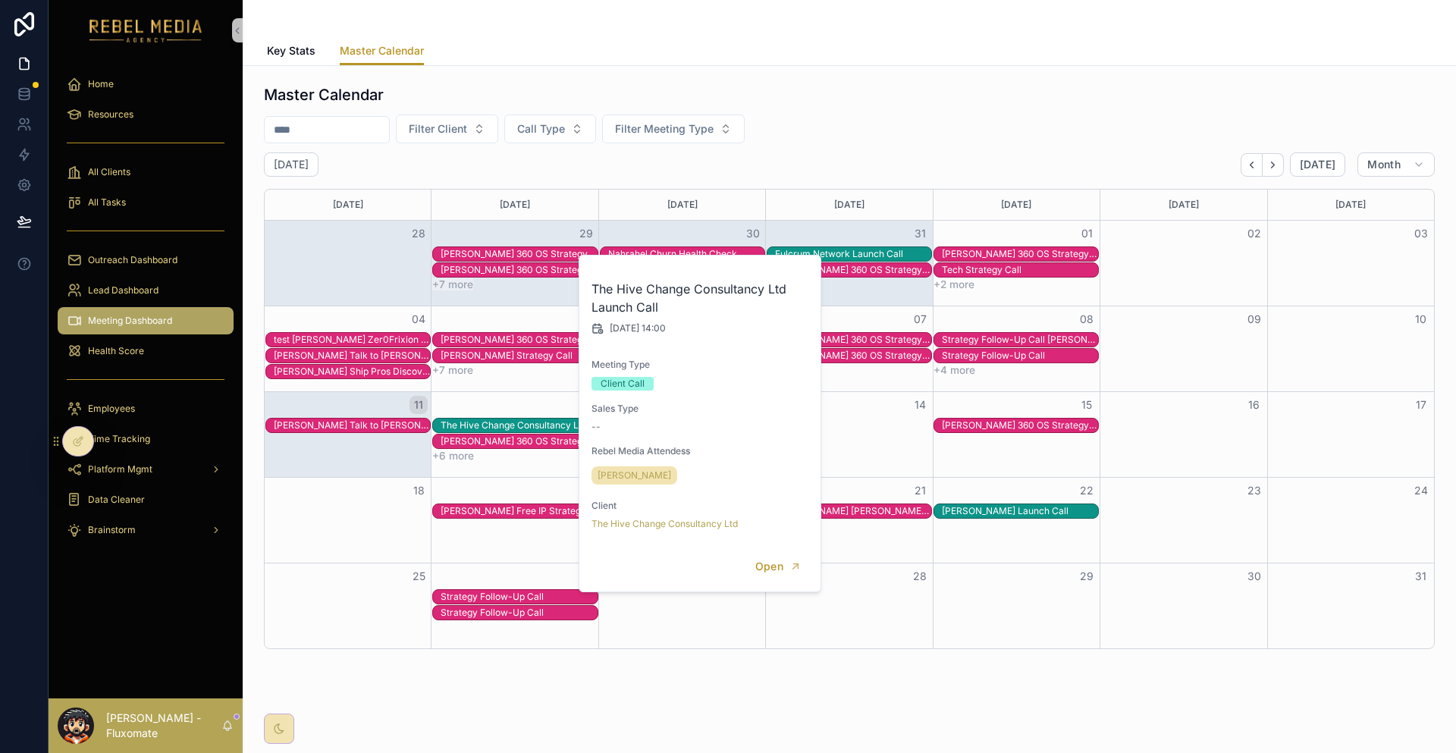
click at [493, 419] on div "The Hive Change Consultancy Ltd Launch Call" at bounding box center [519, 425] width 156 height 12
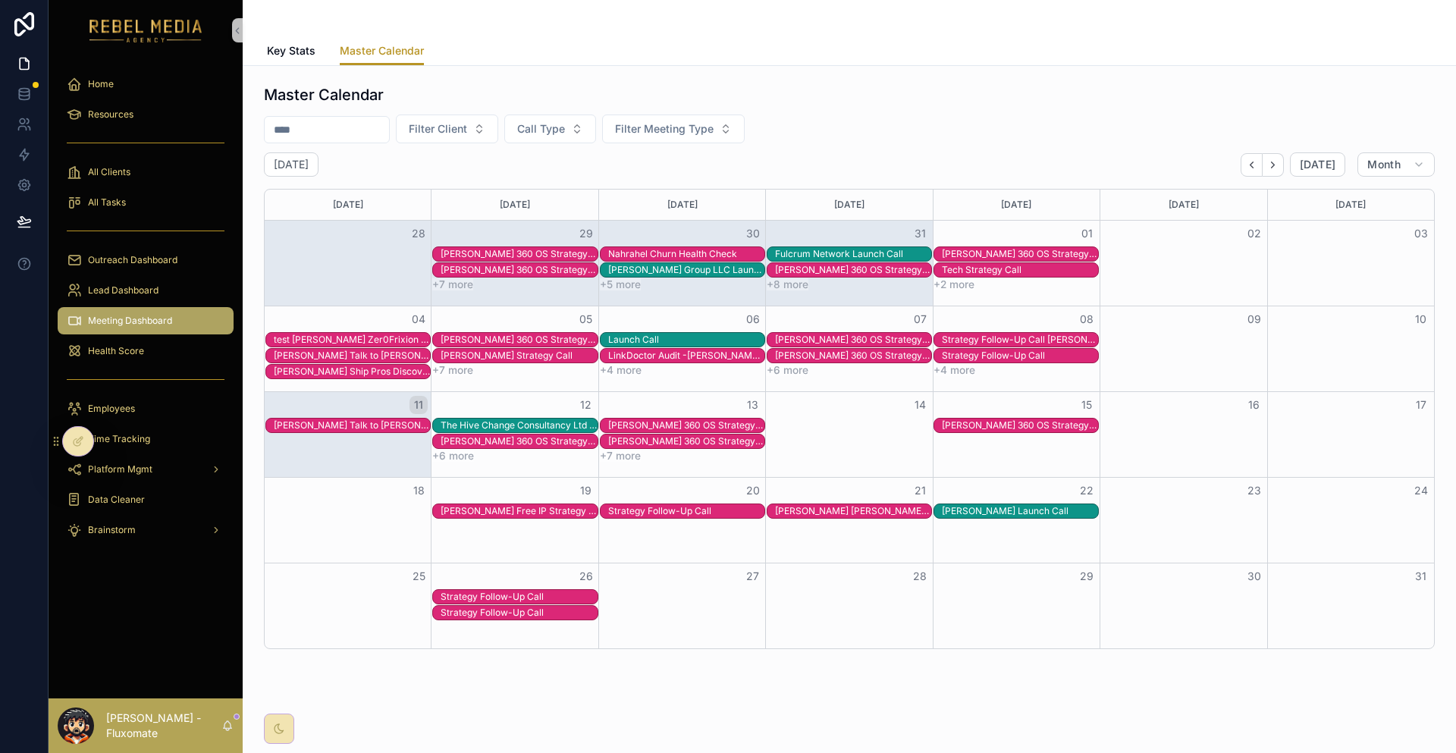
click at [498, 395] on div "12" at bounding box center [515, 405] width 167 height 26
drag, startPoint x: 661, startPoint y: 482, endPoint x: 691, endPoint y: 484, distance: 29.7
click at [662, 482] on div "20" at bounding box center [682, 491] width 167 height 26
click at [693, 504] on div "Strategy Follow-Up Call" at bounding box center [682, 511] width 165 height 15
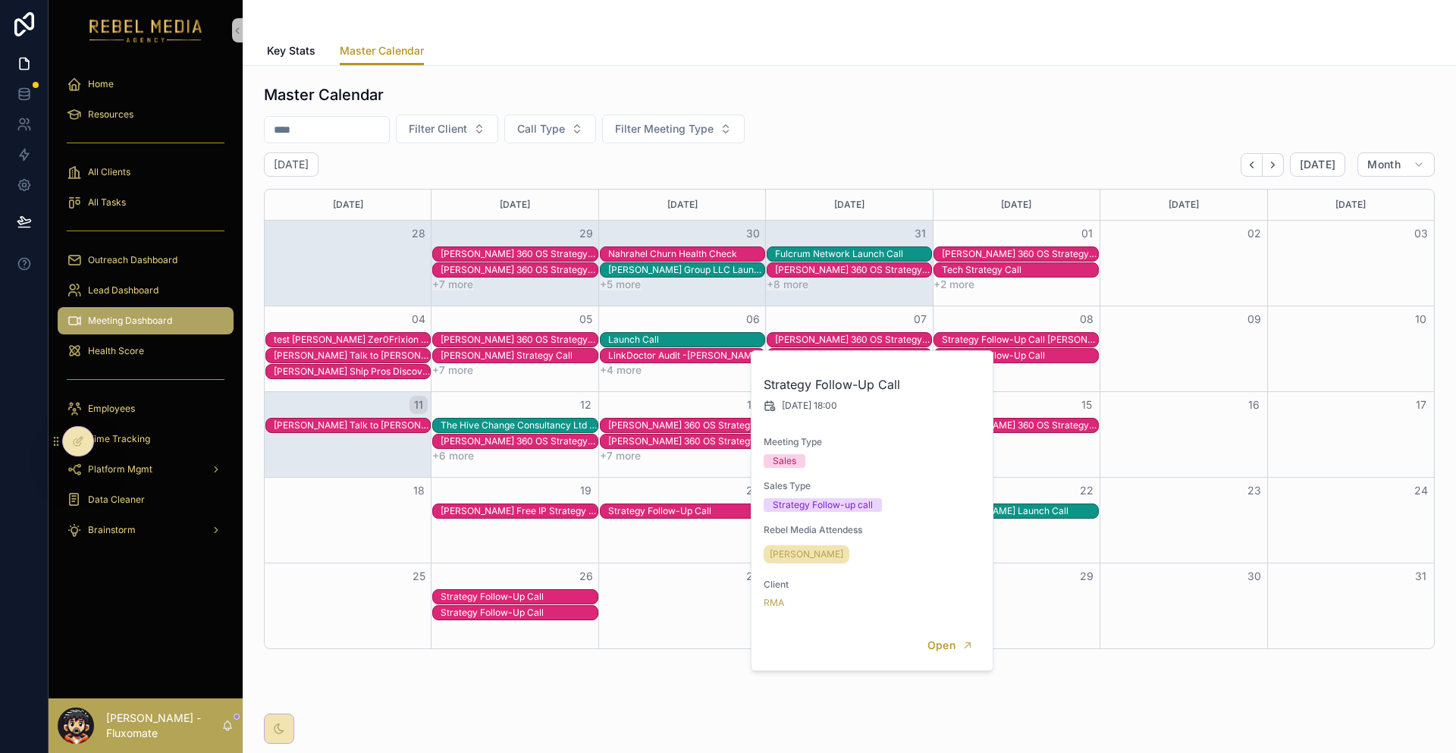
click at [1044, 479] on div "22" at bounding box center [1016, 491] width 167 height 26
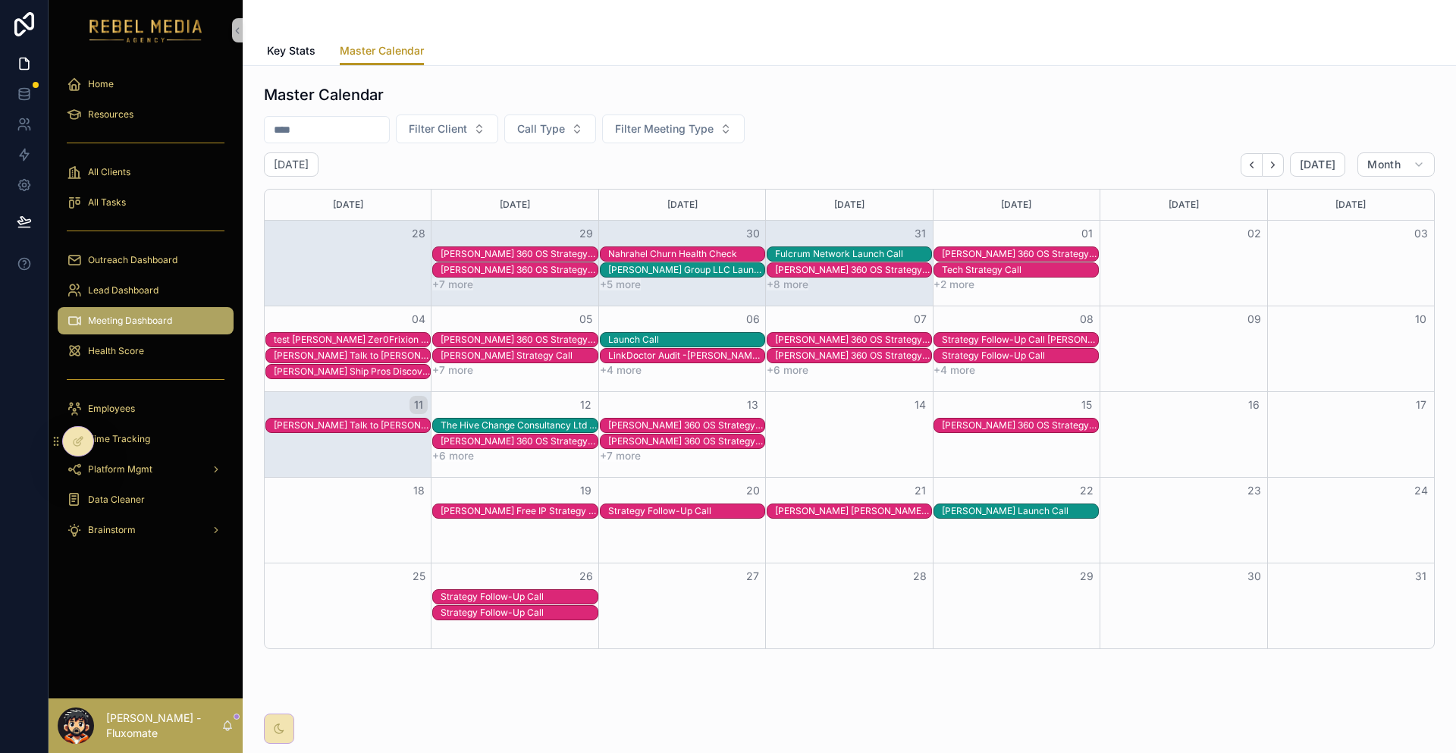
click at [1036, 505] on div "[PERSON_NAME] Launch Call" at bounding box center [1020, 511] width 156 height 12
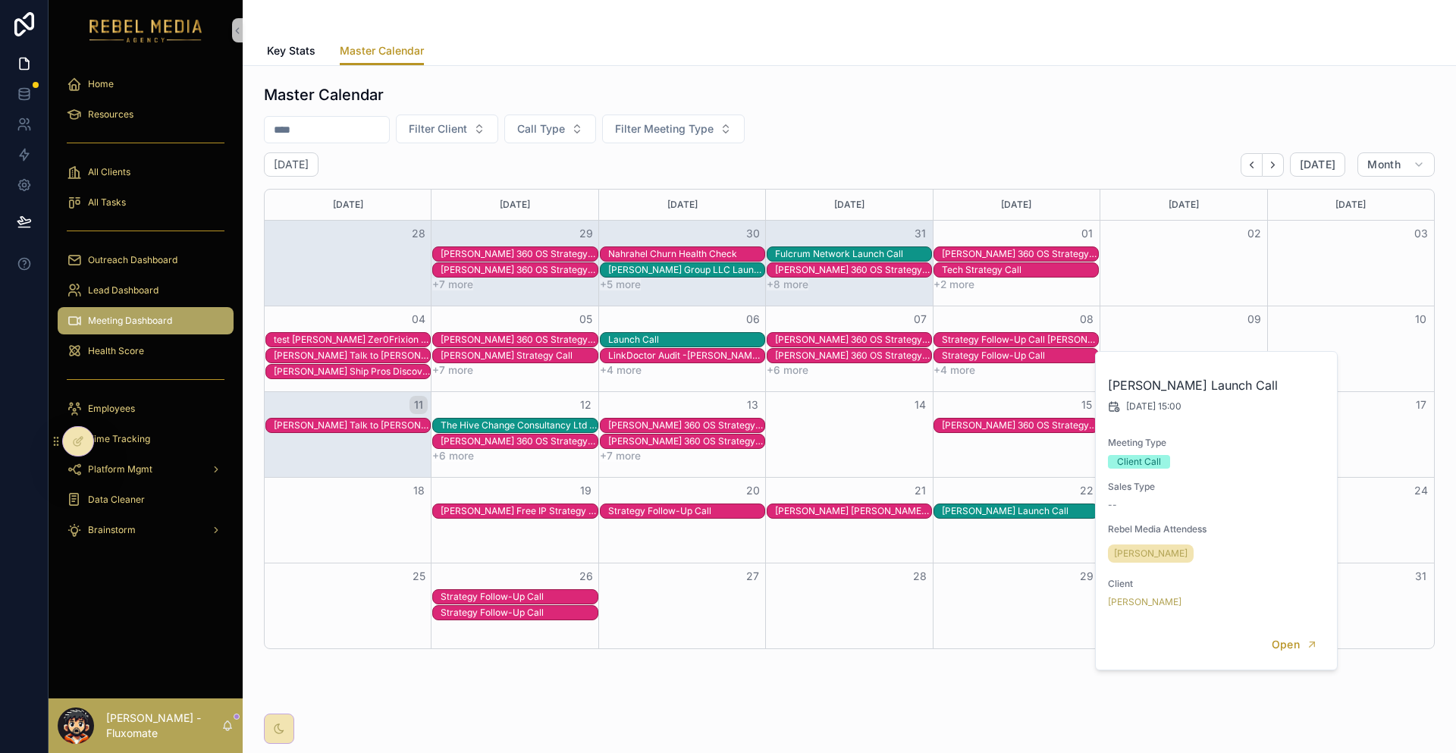
click at [695, 334] on div "Launch Call" at bounding box center [686, 340] width 156 height 12
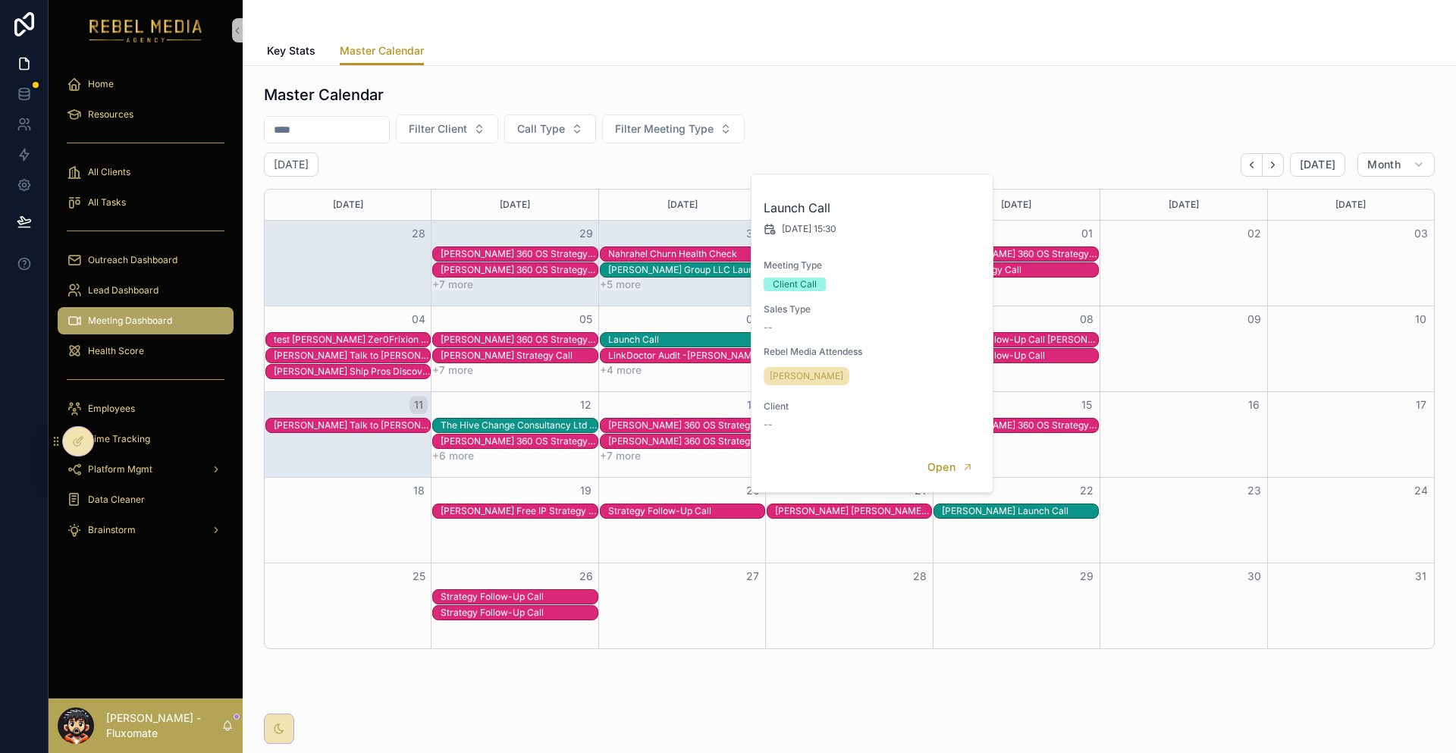
click at [529, 563] on div "26" at bounding box center [515, 576] width 167 height 26
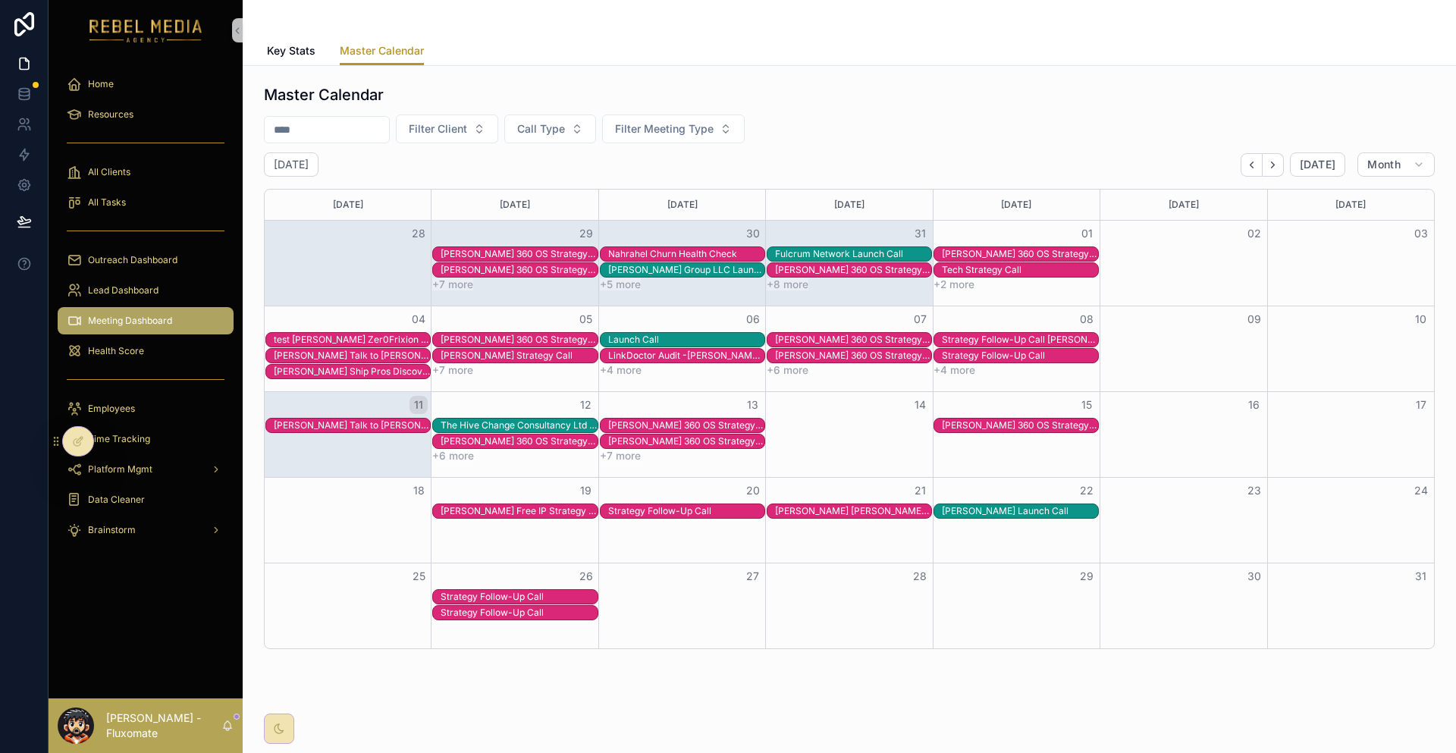
drag, startPoint x: 525, startPoint y: 578, endPoint x: 500, endPoint y: 554, distance: 34.3
click at [524, 591] on div "Strategy Follow-Up Call" at bounding box center [519, 597] width 156 height 12
click at [143, 190] on div "All Tasks" at bounding box center [146, 202] width 158 height 24
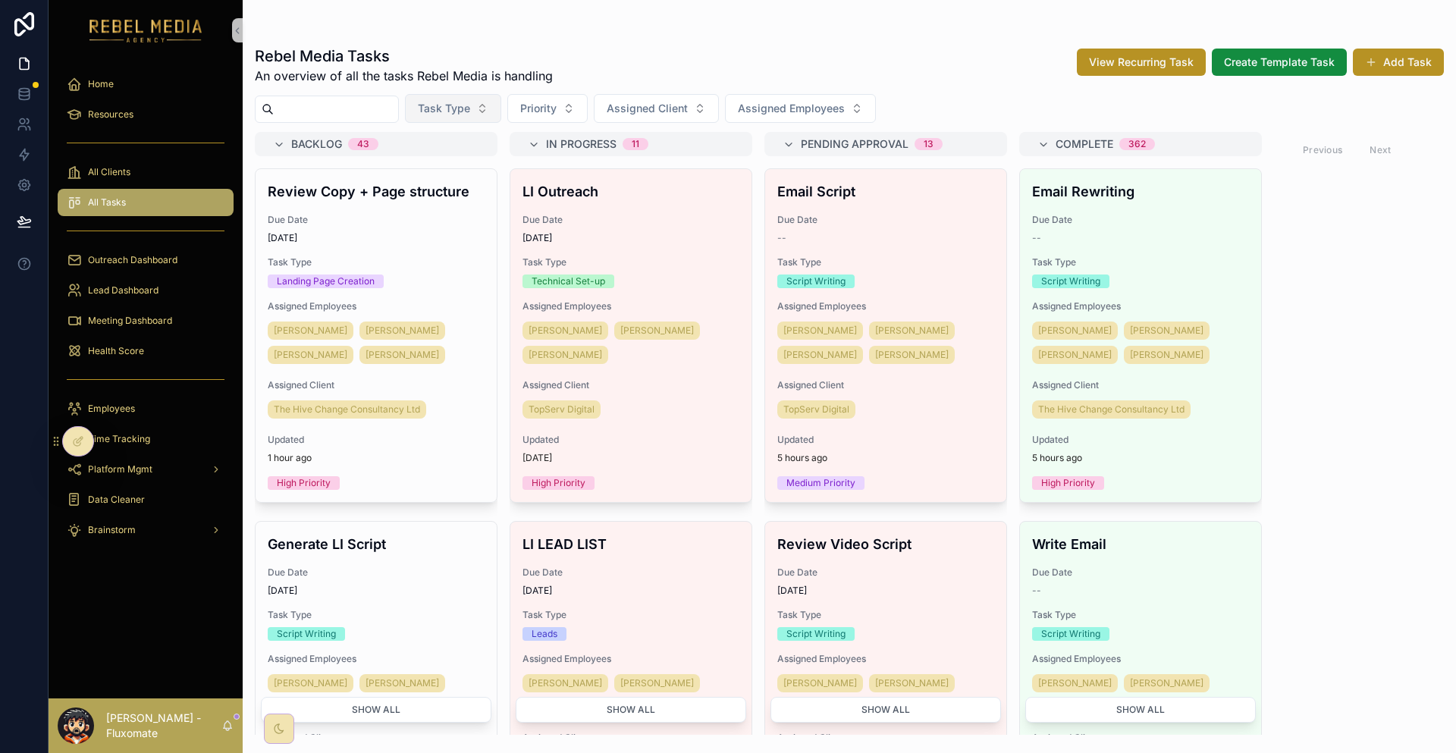
click at [410, 94] on button "Task Type" at bounding box center [453, 108] width 96 height 29
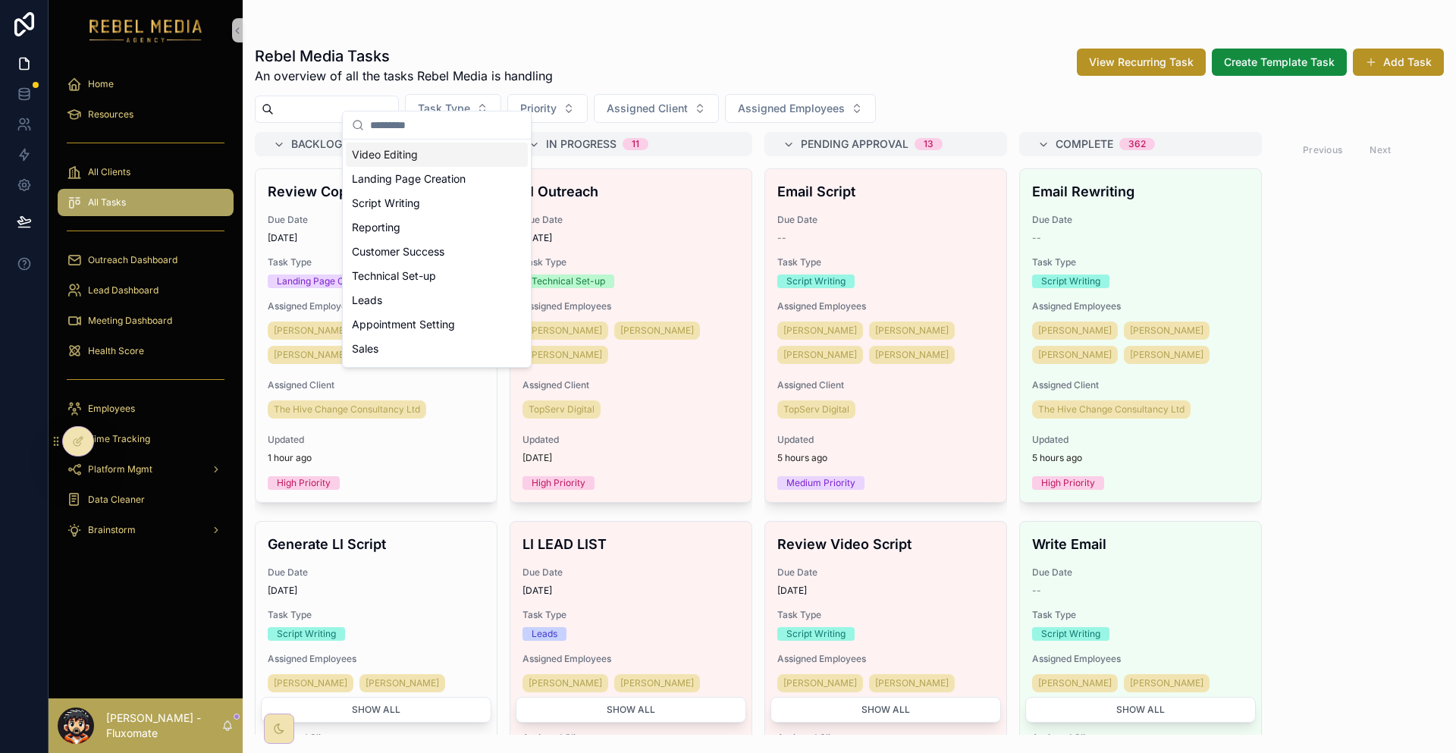
click at [532, 78] on div "Rebel Media Tasks An overview of all the tasks Rebel Media is handling View Rec…" at bounding box center [849, 385] width 1213 height 698
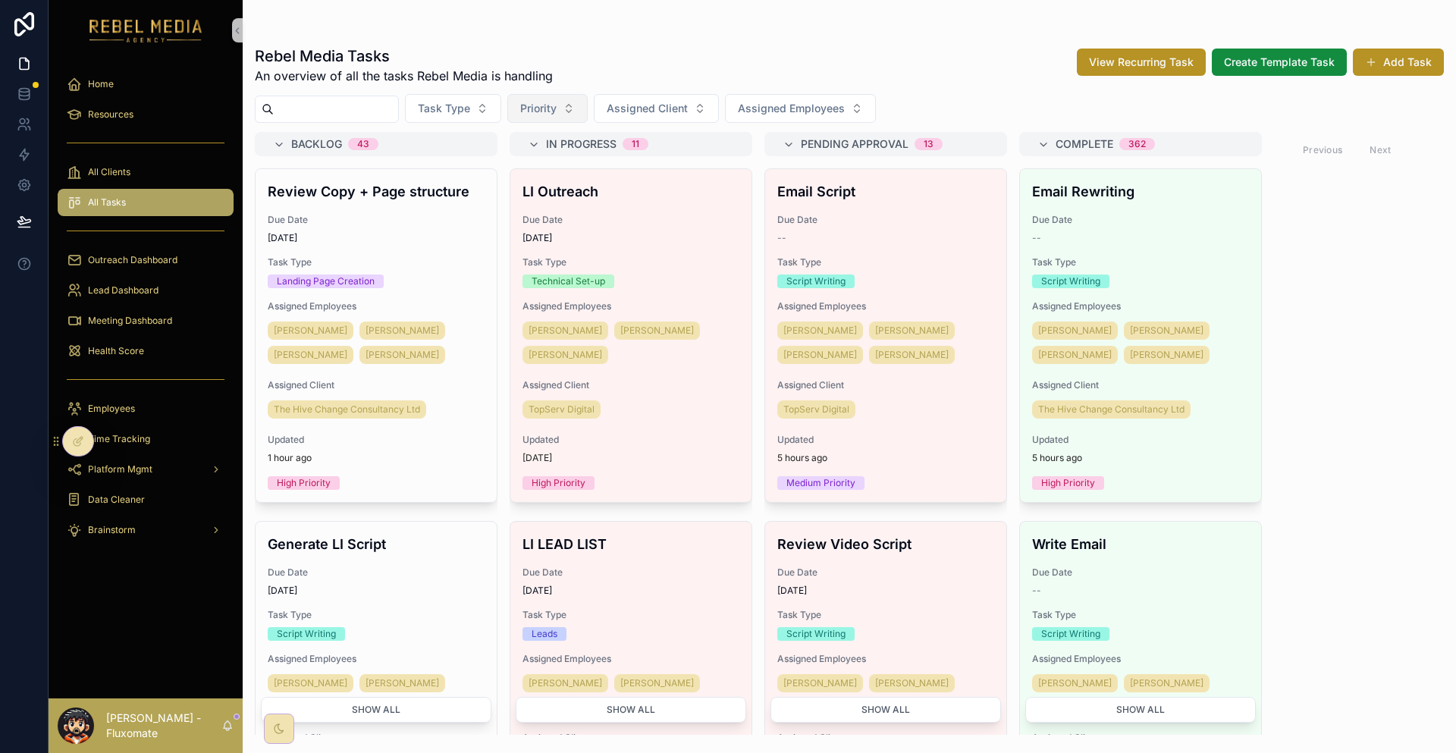
click at [533, 94] on button "Priority" at bounding box center [547, 108] width 80 height 29
click at [554, 118] on input "scrollable content" at bounding box center [529, 124] width 152 height 27
click at [607, 101] on span "Assigned Client" at bounding box center [647, 108] width 81 height 15
click at [738, 101] on span "Assigned Employees" at bounding box center [791, 108] width 107 height 15
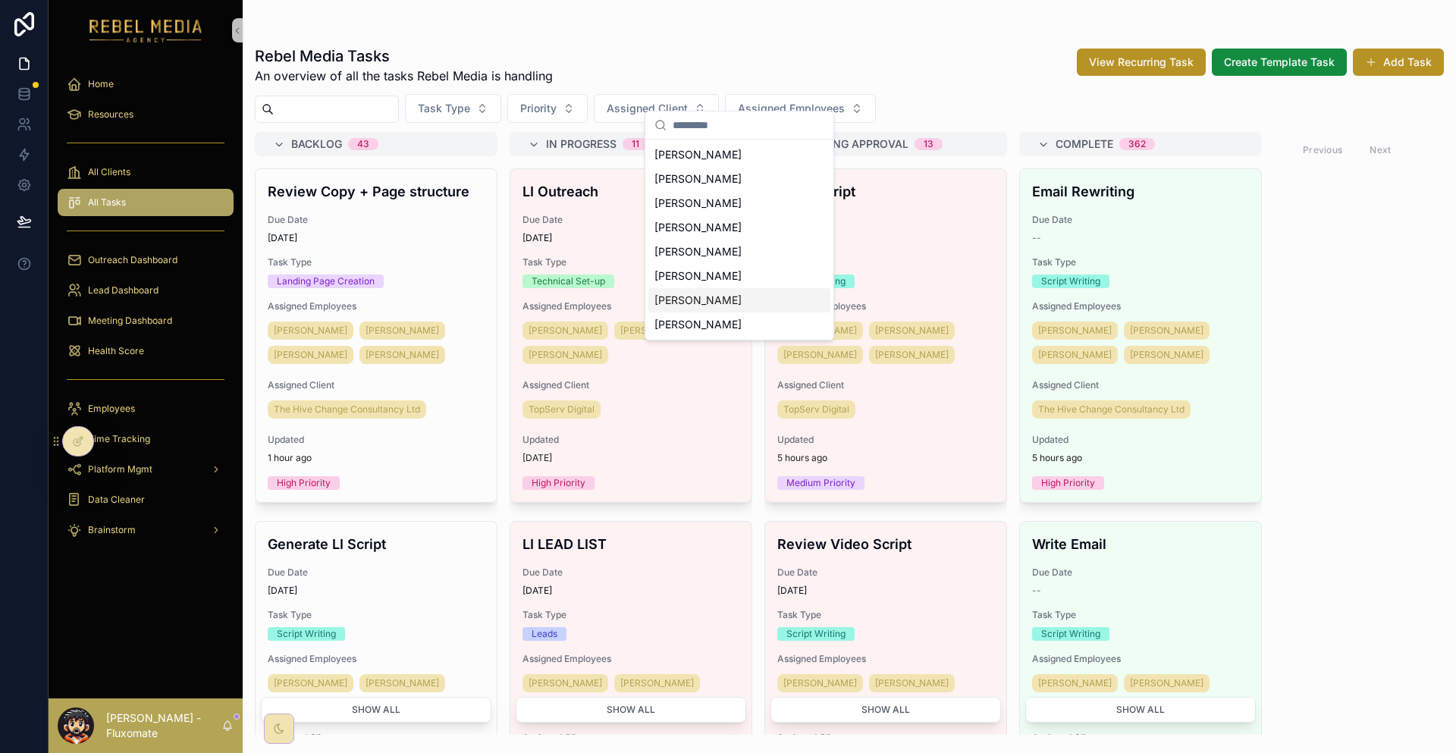
click at [1254, 198] on div "Backlog 43 Review Copy + Page structure Due Date [DATE] Task Type Landing Page …" at bounding box center [849, 433] width 1213 height 603
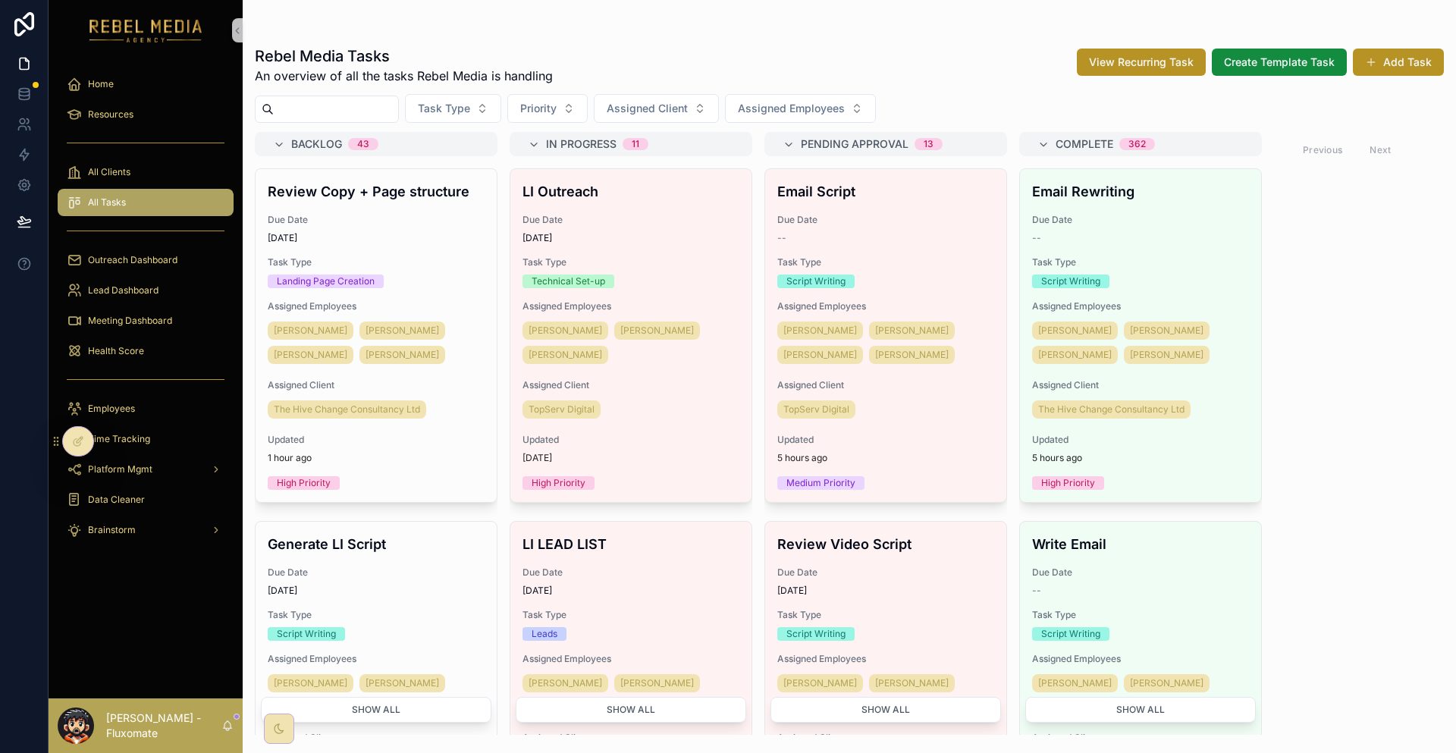
click at [142, 368] on div "scrollable content" at bounding box center [146, 380] width 176 height 24
click at [146, 339] on div "Health Score" at bounding box center [146, 351] width 158 height 24
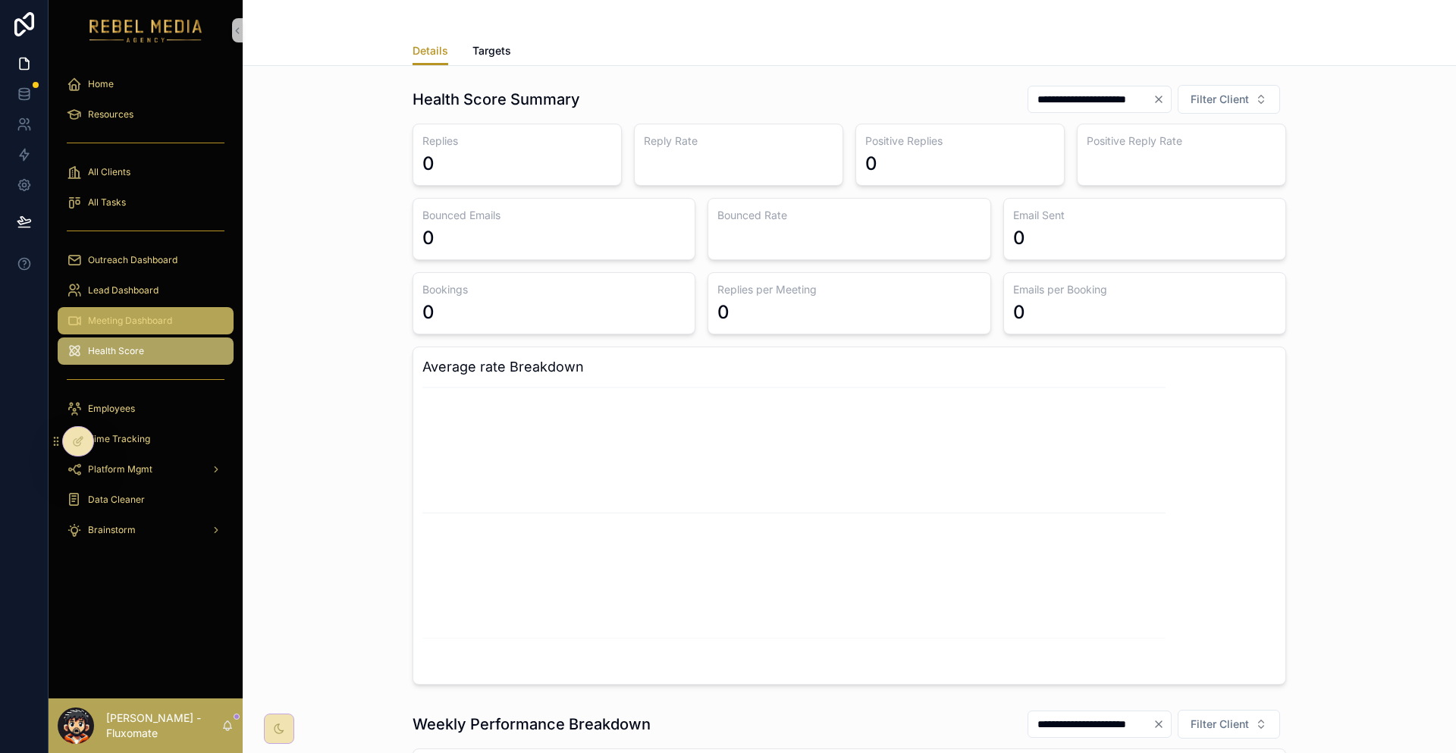
click at [162, 309] on div "Meeting Dashboard" at bounding box center [146, 321] width 158 height 24
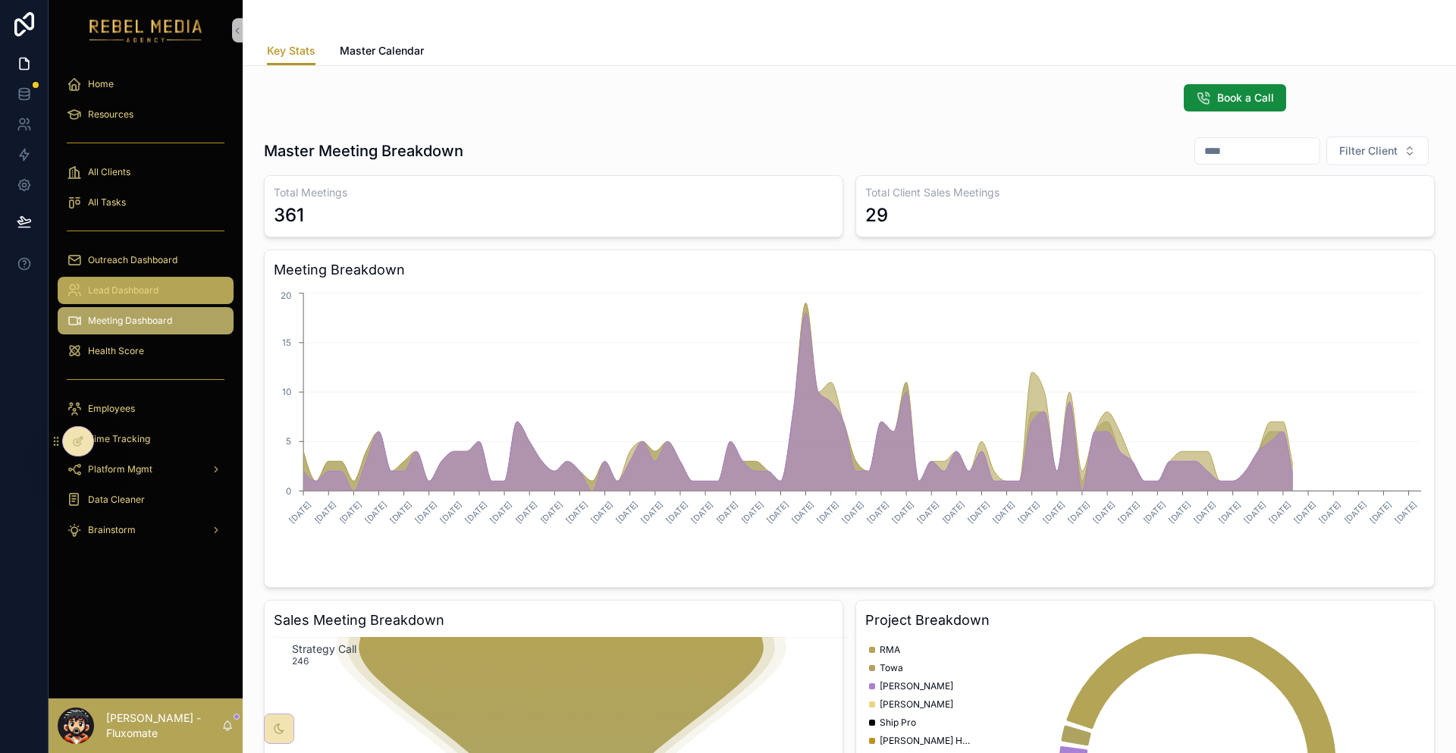
click at [184, 277] on link "Lead Dashboard" at bounding box center [146, 290] width 176 height 27
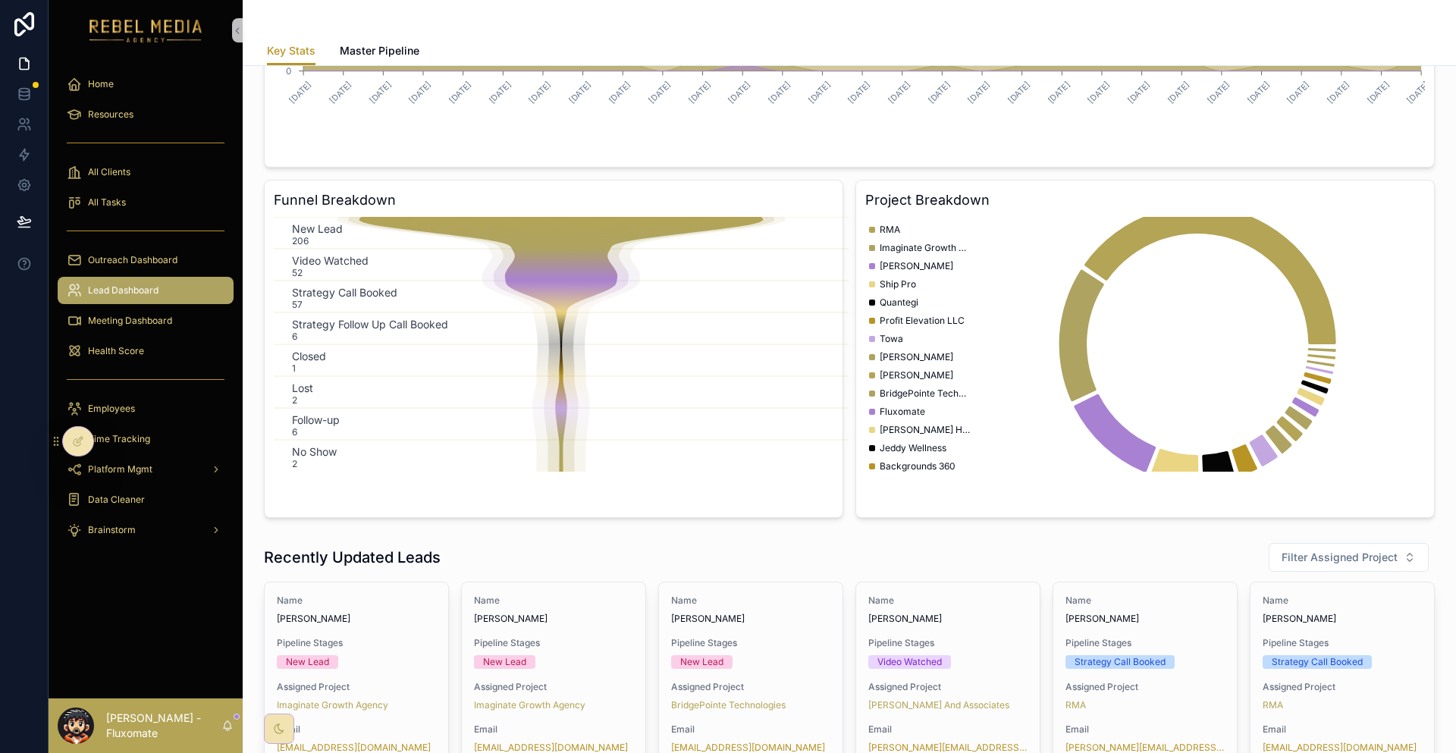
scroll to position [455, 0]
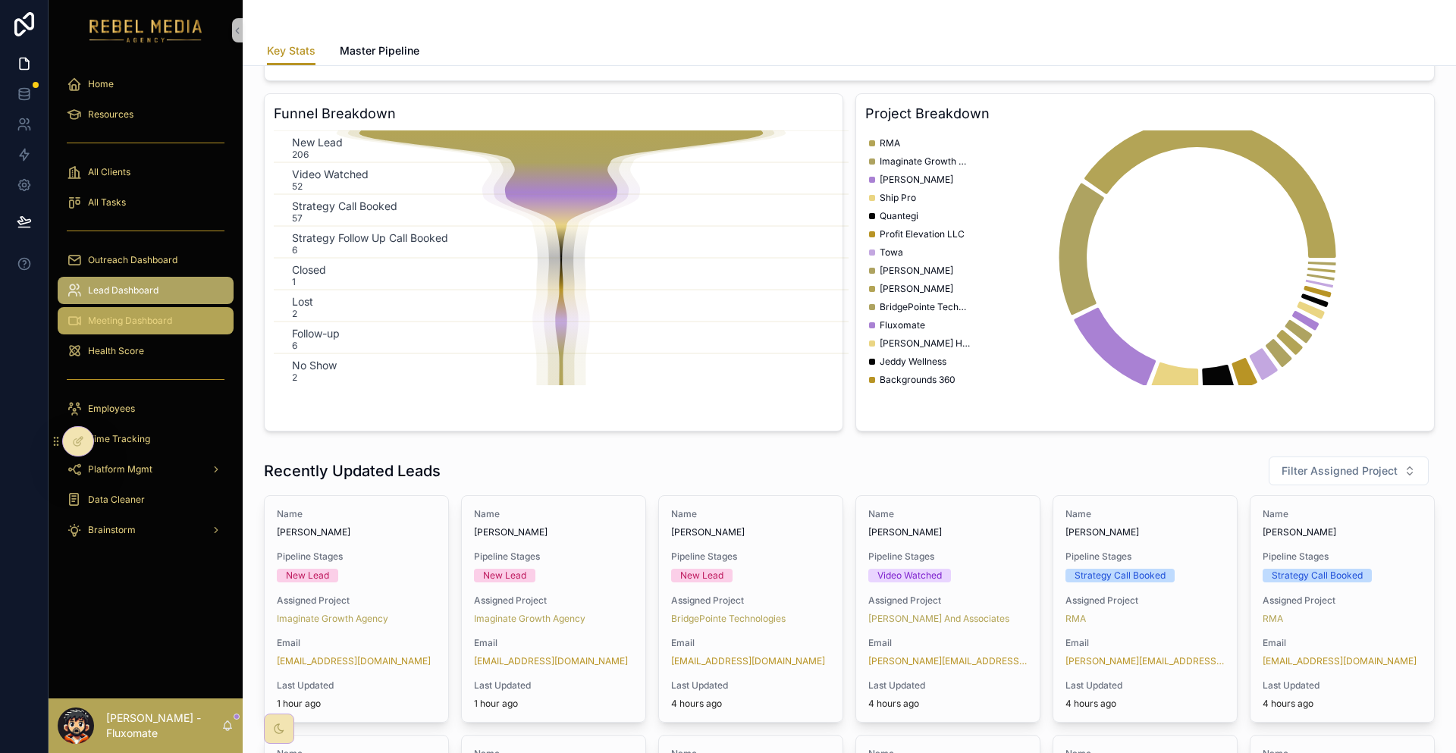
click at [93, 315] on span "Meeting Dashboard" at bounding box center [130, 321] width 84 height 12
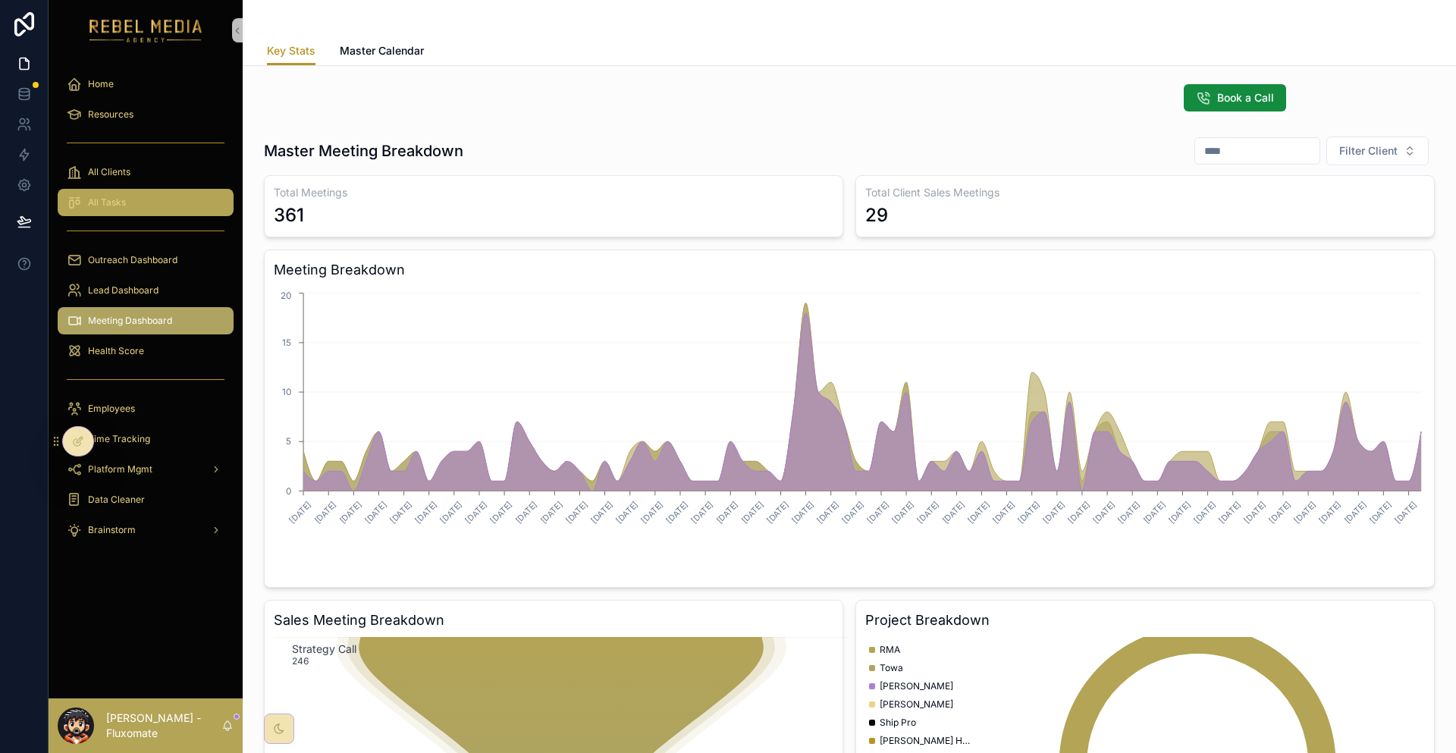
click at [127, 190] on div "All Tasks" at bounding box center [146, 202] width 158 height 24
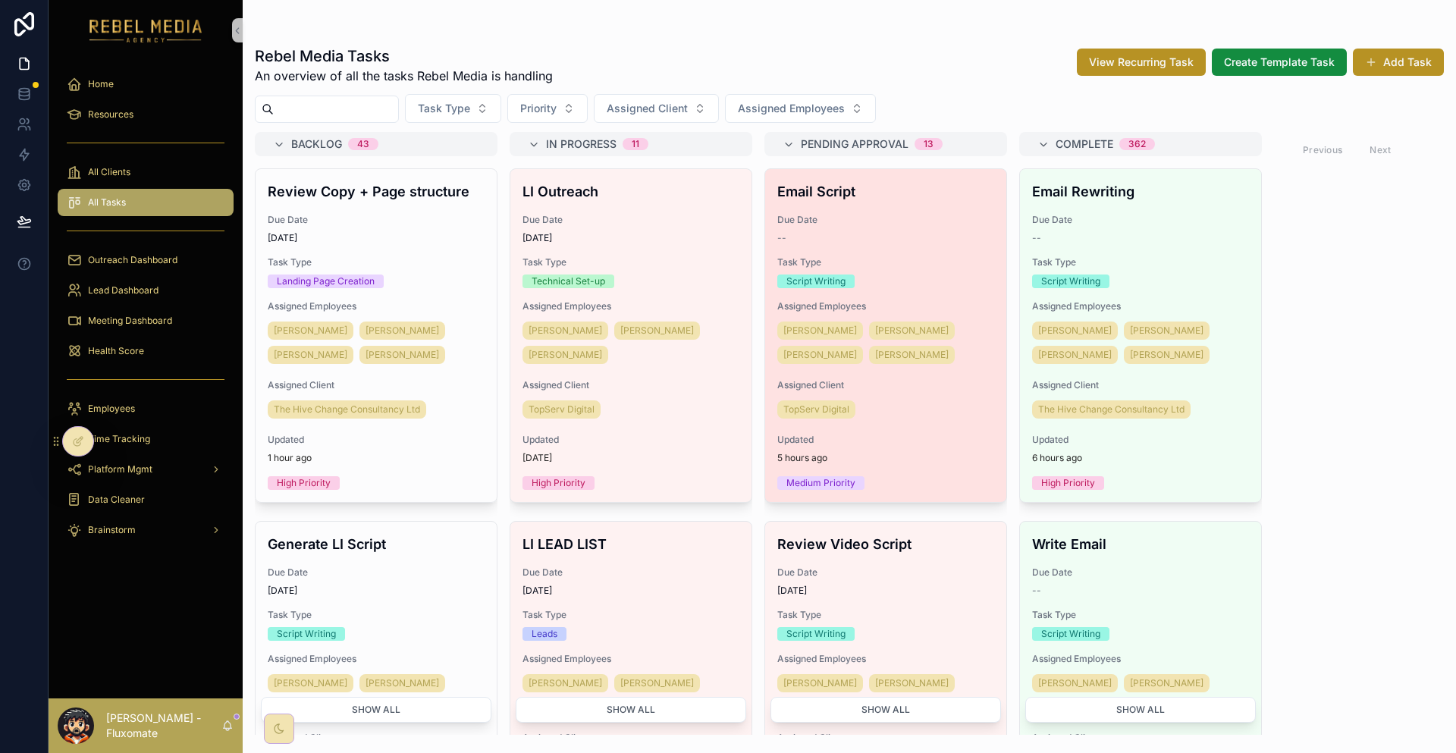
click at [777, 232] on div "--" at bounding box center [885, 238] width 217 height 12
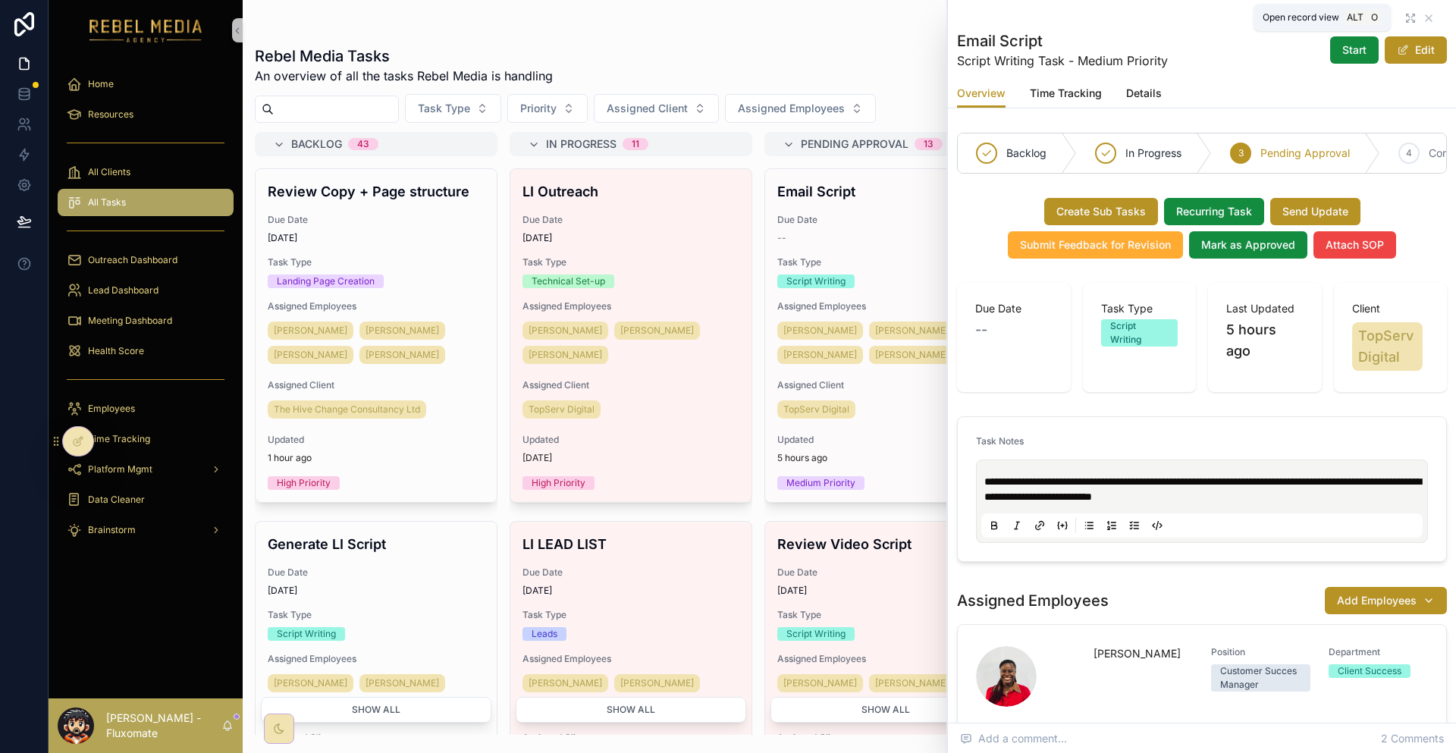
click at [1405, 16] on icon "scrollable content" at bounding box center [1411, 18] width 12 height 12
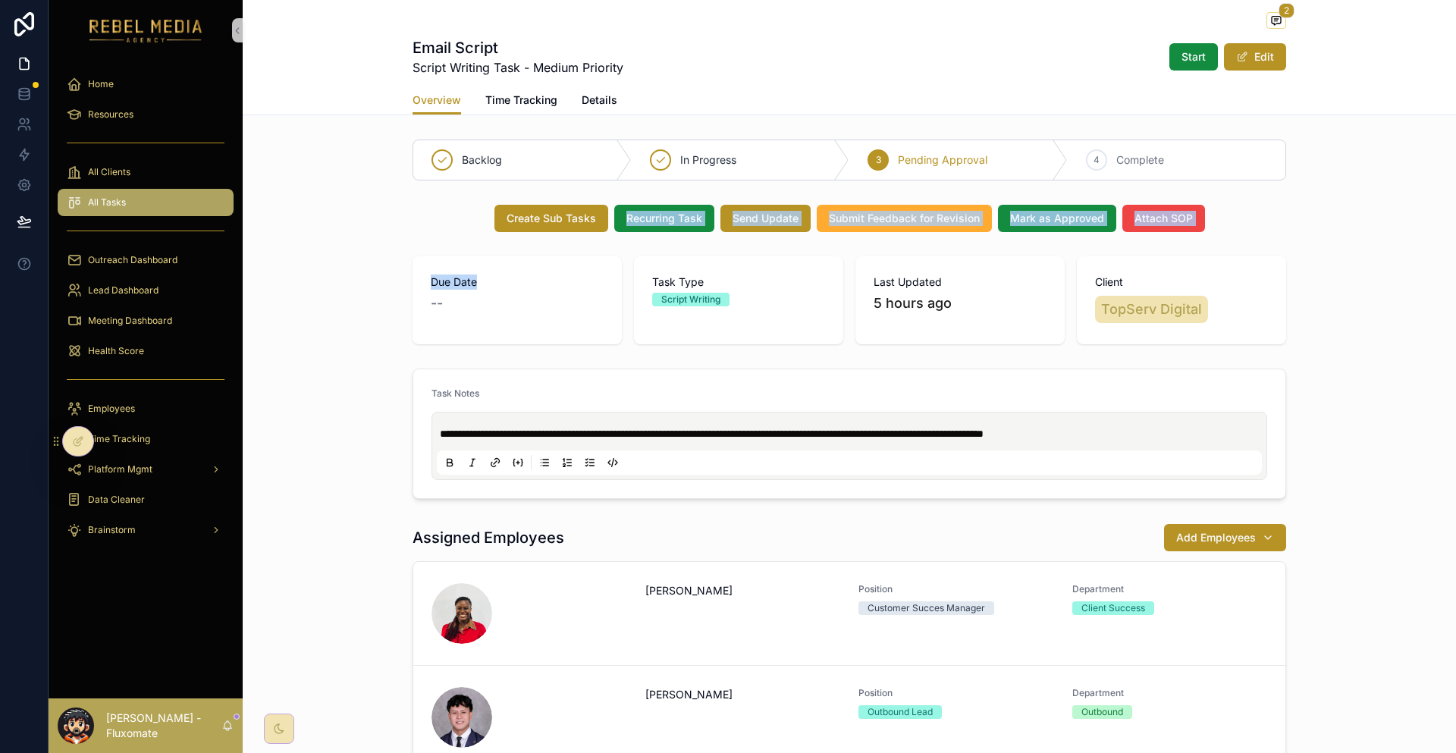
drag, startPoint x: 536, startPoint y: 211, endPoint x: 544, endPoint y: 237, distance: 26.9
click at [544, 237] on div "**********" at bounding box center [849, 596] width 1213 height 926
drag, startPoint x: 587, startPoint y: 243, endPoint x: 561, endPoint y: 212, distance: 40.4
click at [586, 275] on span "Due Date" at bounding box center [517, 282] width 173 height 15
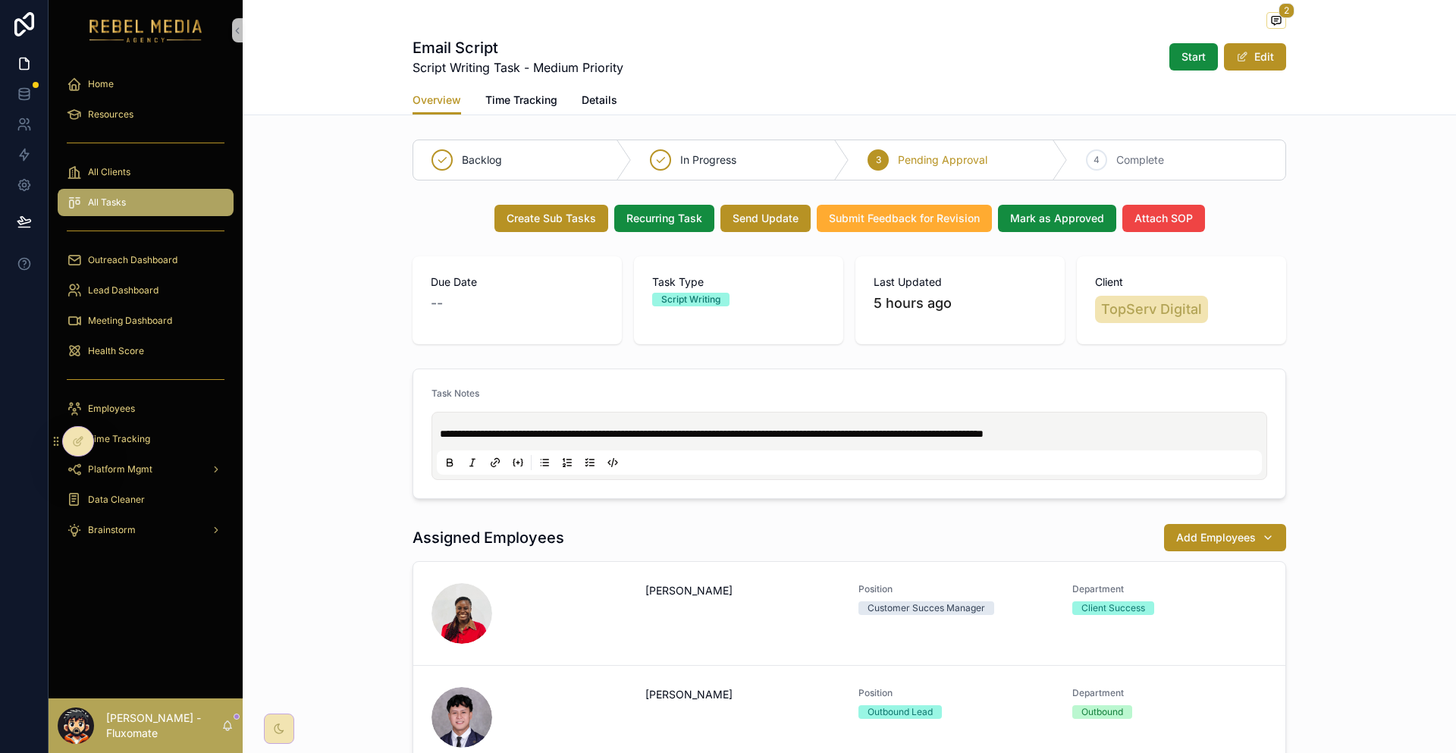
click at [655, 250] on div "Due Date -- Task Type Script Writing Last Updated 5 hours ago Client TopServ Di…" at bounding box center [849, 300] width 1213 height 100
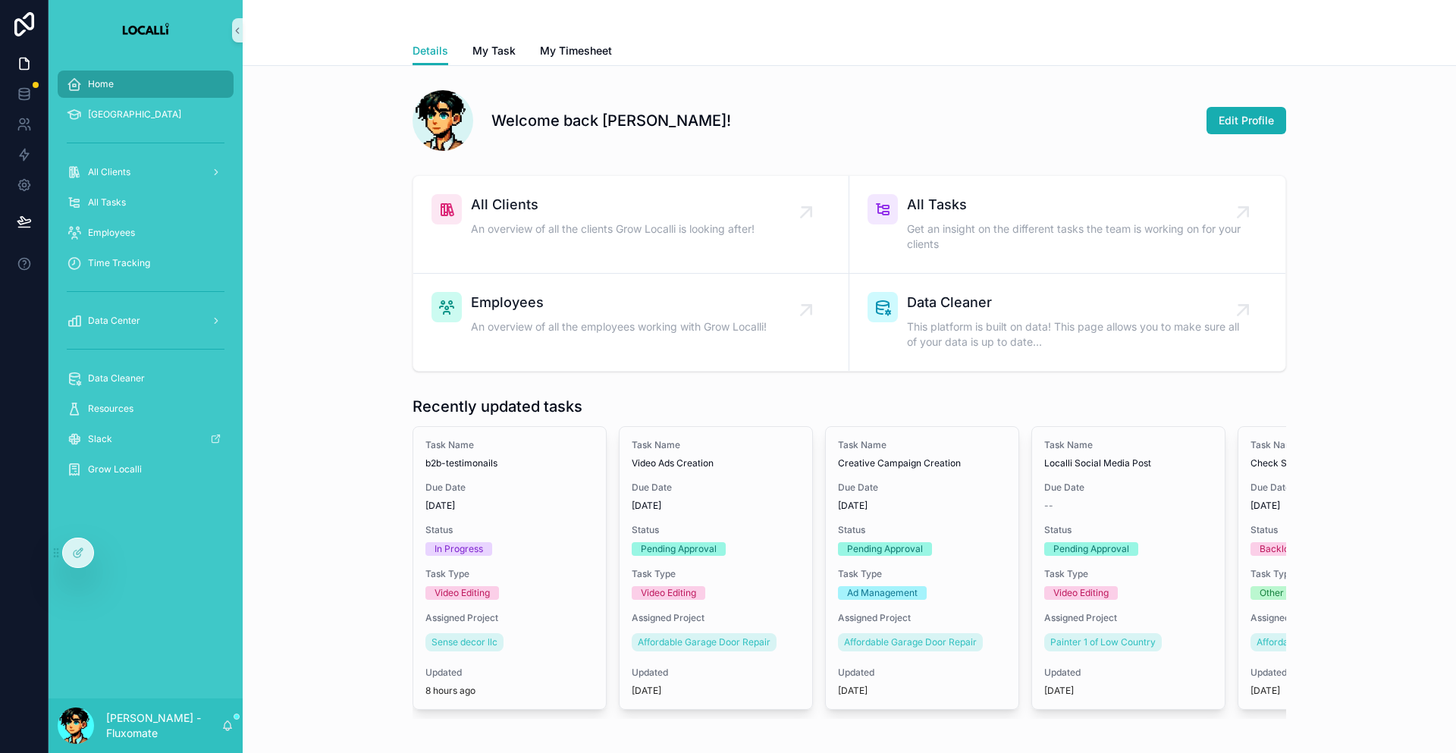
click at [312, 390] on div "Recently updated tasks Task Name b2b-testimonails Due Date 22/07/2025 Status In…" at bounding box center [849, 557] width 1189 height 335
click at [138, 397] on div "Resources" at bounding box center [146, 409] width 158 height 24
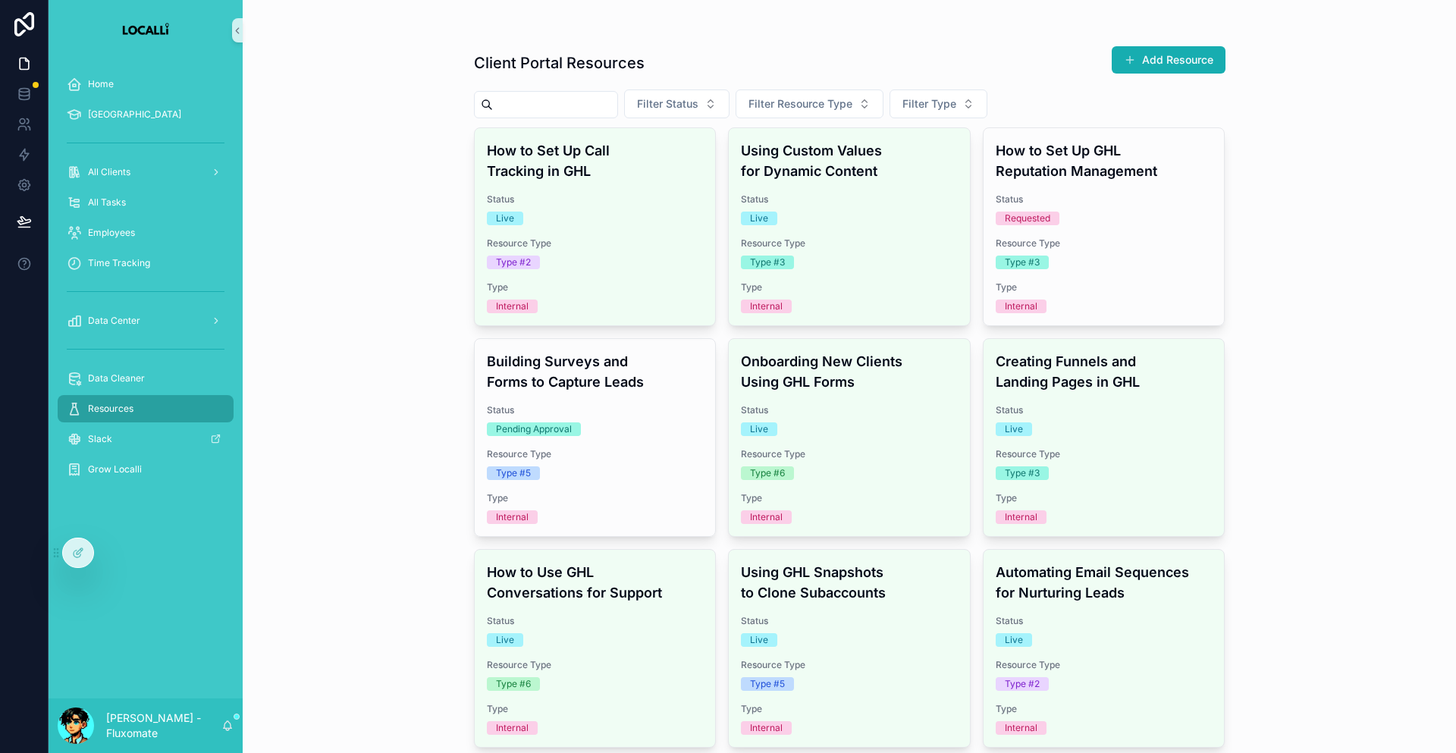
click at [149, 337] on div "scrollable content" at bounding box center [146, 349] width 176 height 24
click at [146, 366] on div "Data Cleaner" at bounding box center [146, 378] width 158 height 24
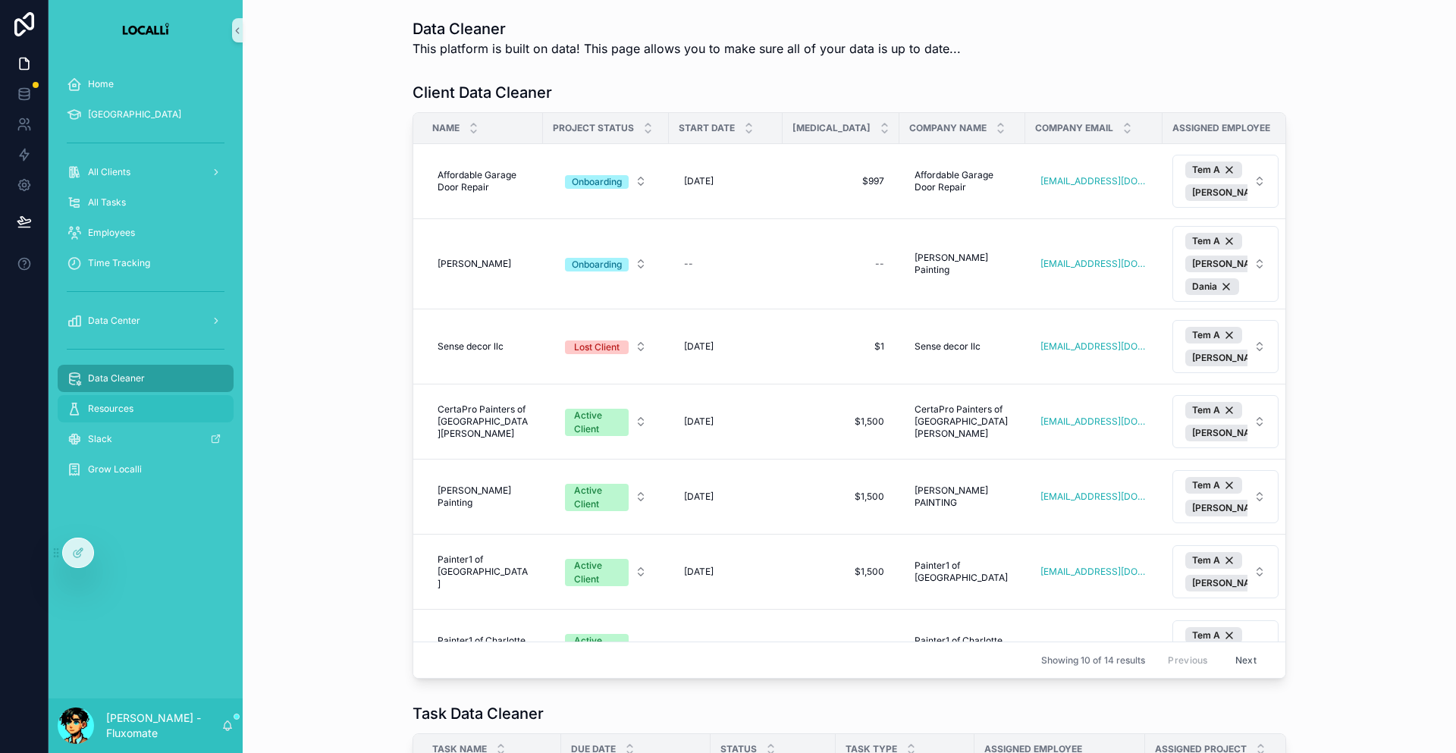
click at [134, 397] on div "Resources" at bounding box center [146, 409] width 158 height 24
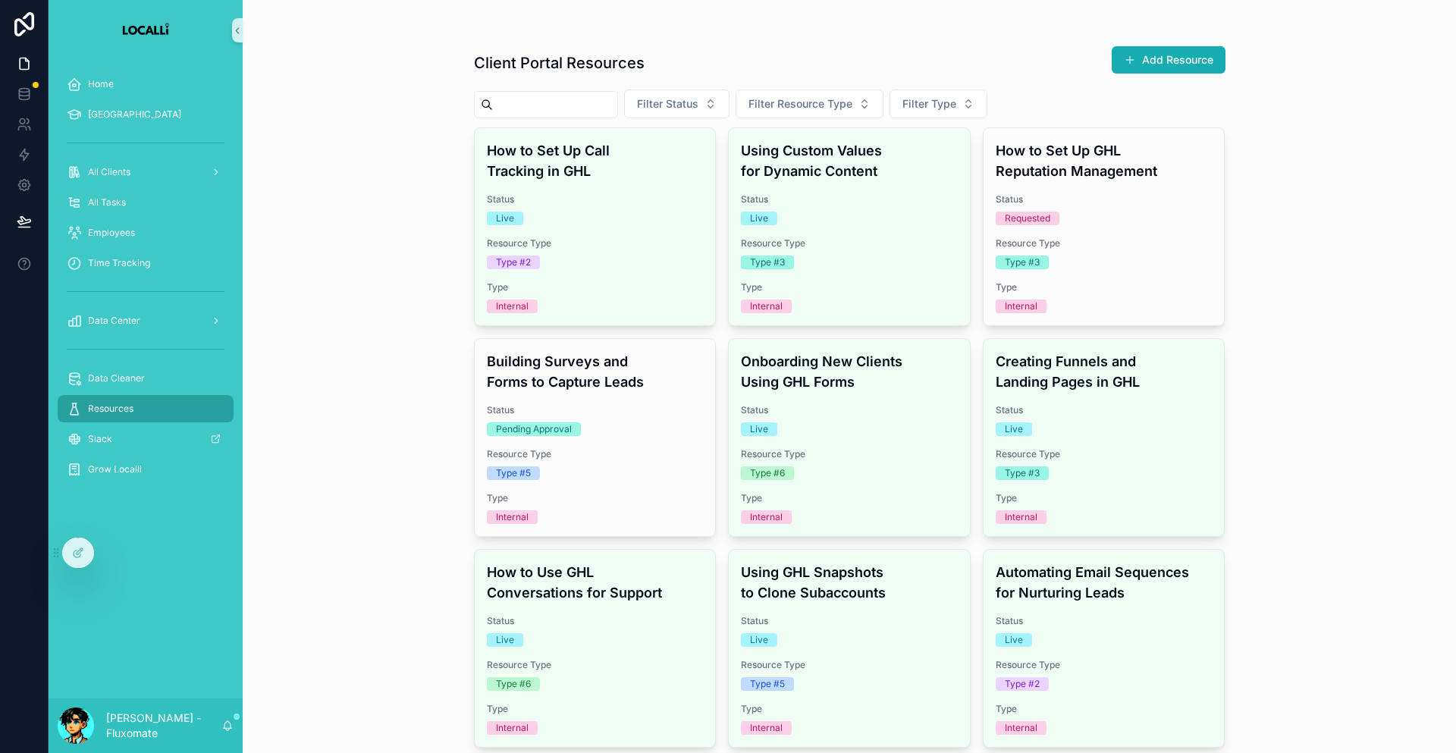
click at [127, 435] on div "Home SOP Center All Clients All Tasks Employees Time Tracking Data Center Data …" at bounding box center [146, 281] width 194 height 440
click at [127, 454] on div "Grow Localli" at bounding box center [146, 469] width 194 height 30
click at [128, 457] on div "Grow Localli" at bounding box center [146, 469] width 158 height 24
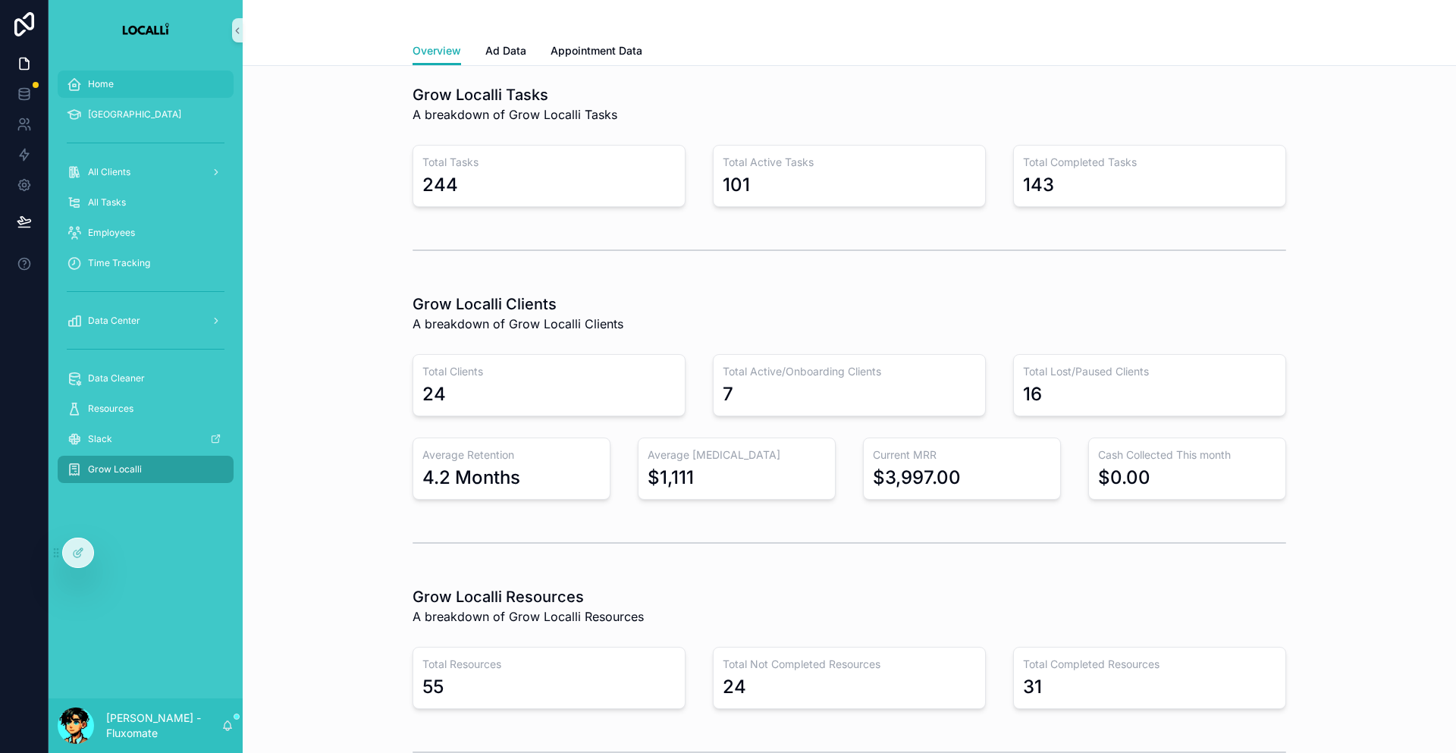
click at [125, 72] on div "Home" at bounding box center [146, 84] width 158 height 24
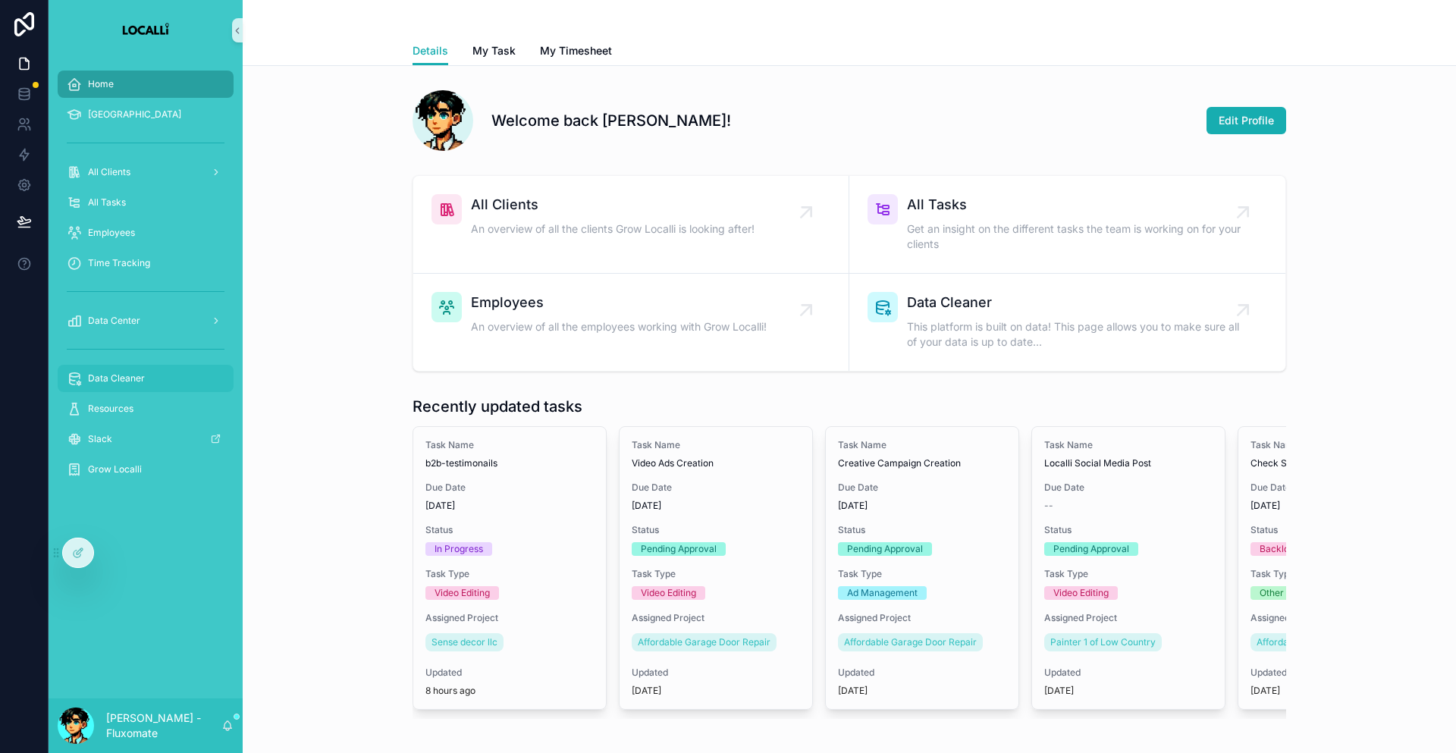
click at [77, 366] on div "Data Cleaner" at bounding box center [146, 378] width 158 height 24
click at [111, 315] on span "Data Center" at bounding box center [114, 321] width 52 height 12
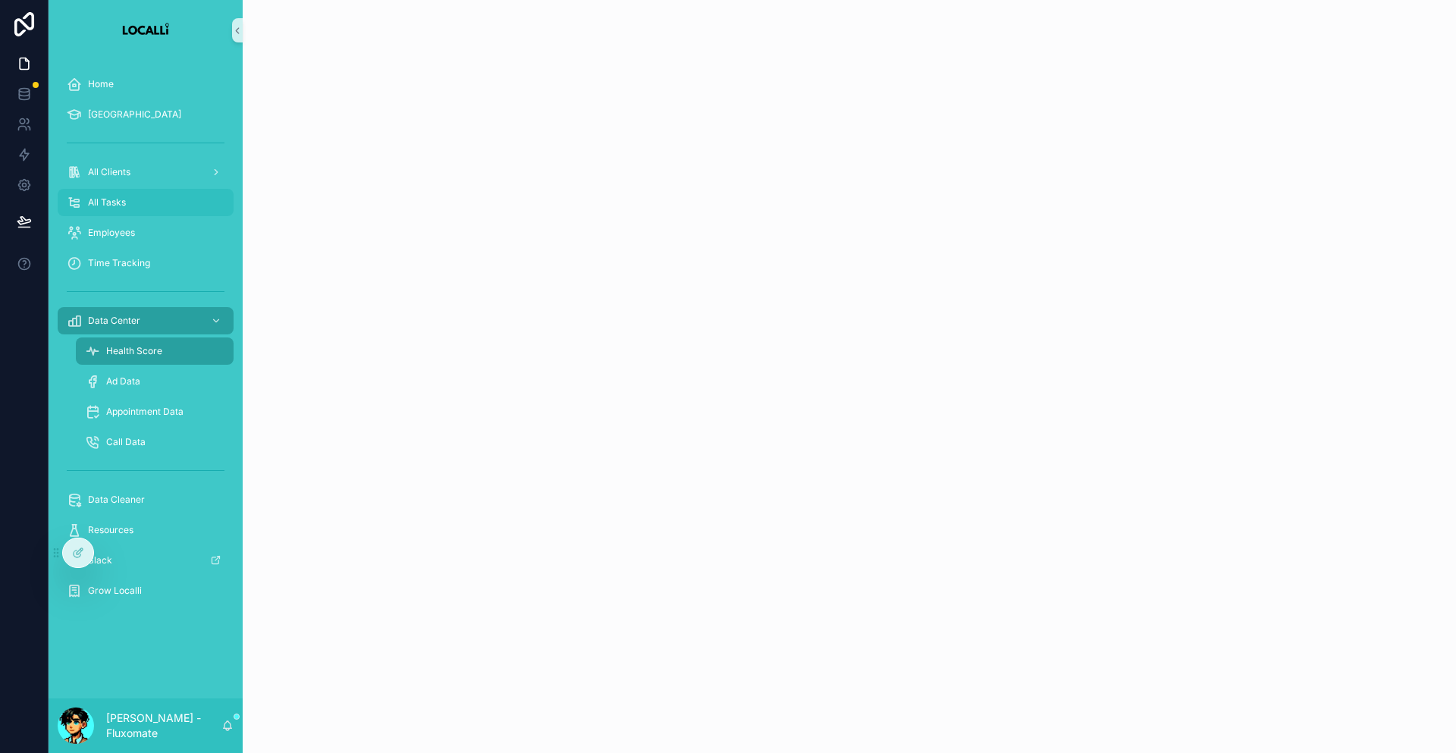
click at [140, 190] on div "All Tasks" at bounding box center [146, 202] width 158 height 24
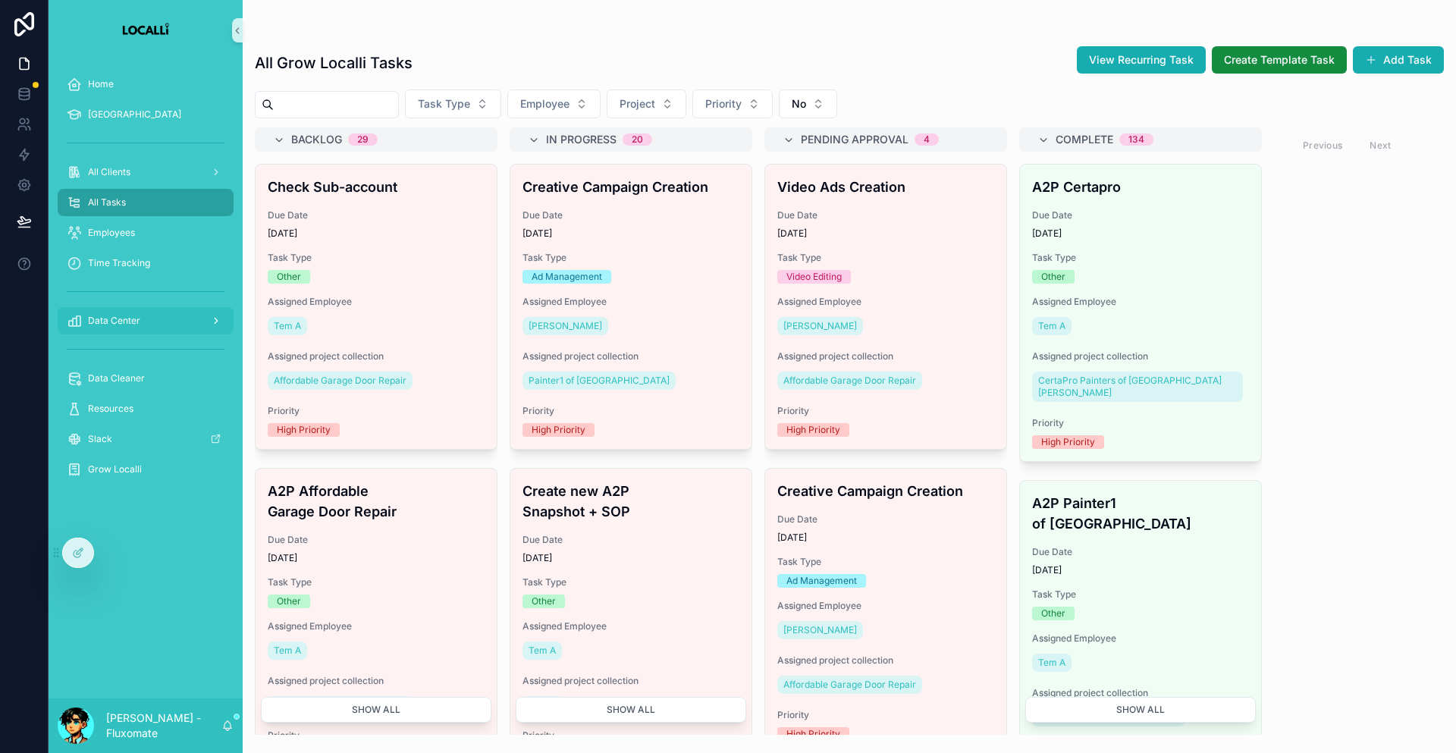
click at [205, 309] on div "scrollable content" at bounding box center [215, 321] width 20 height 24
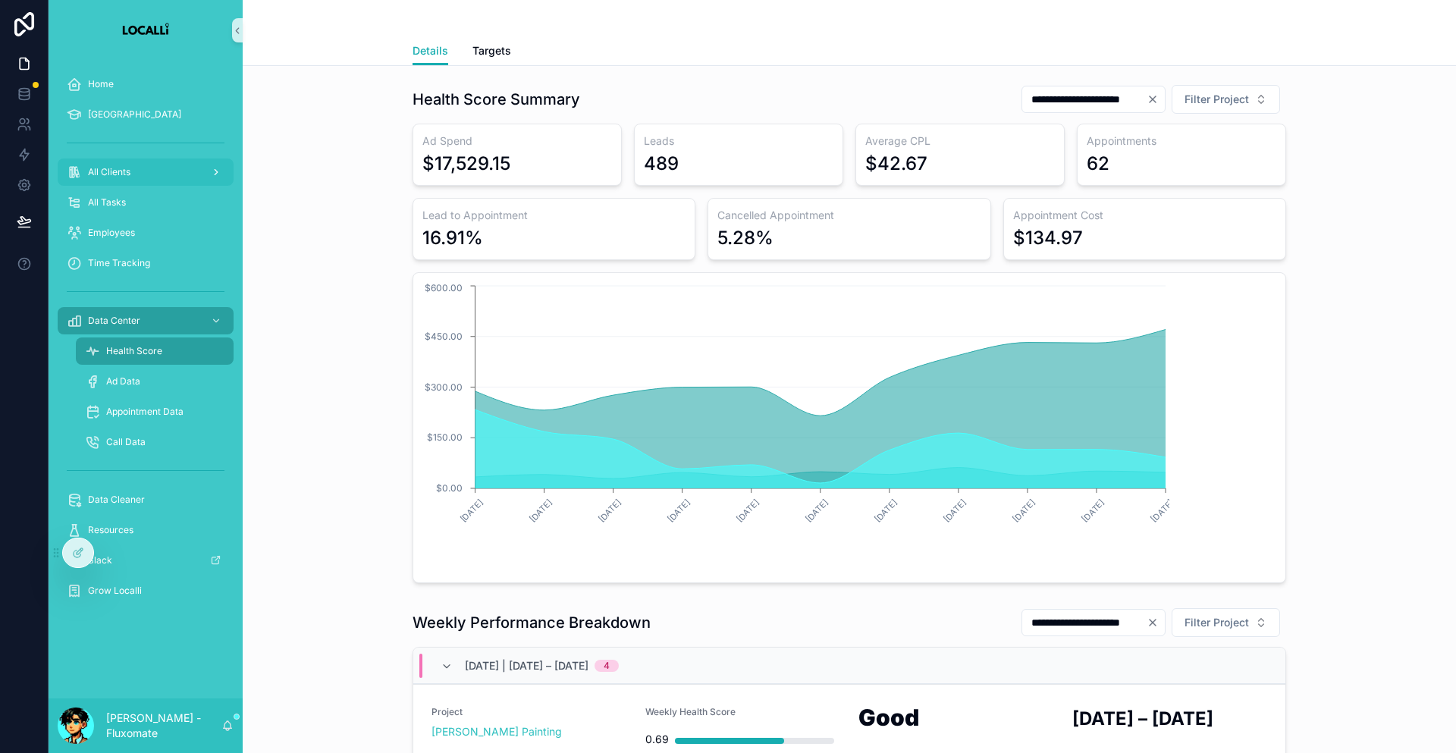
click at [140, 162] on link "All Clients" at bounding box center [146, 172] width 176 height 27
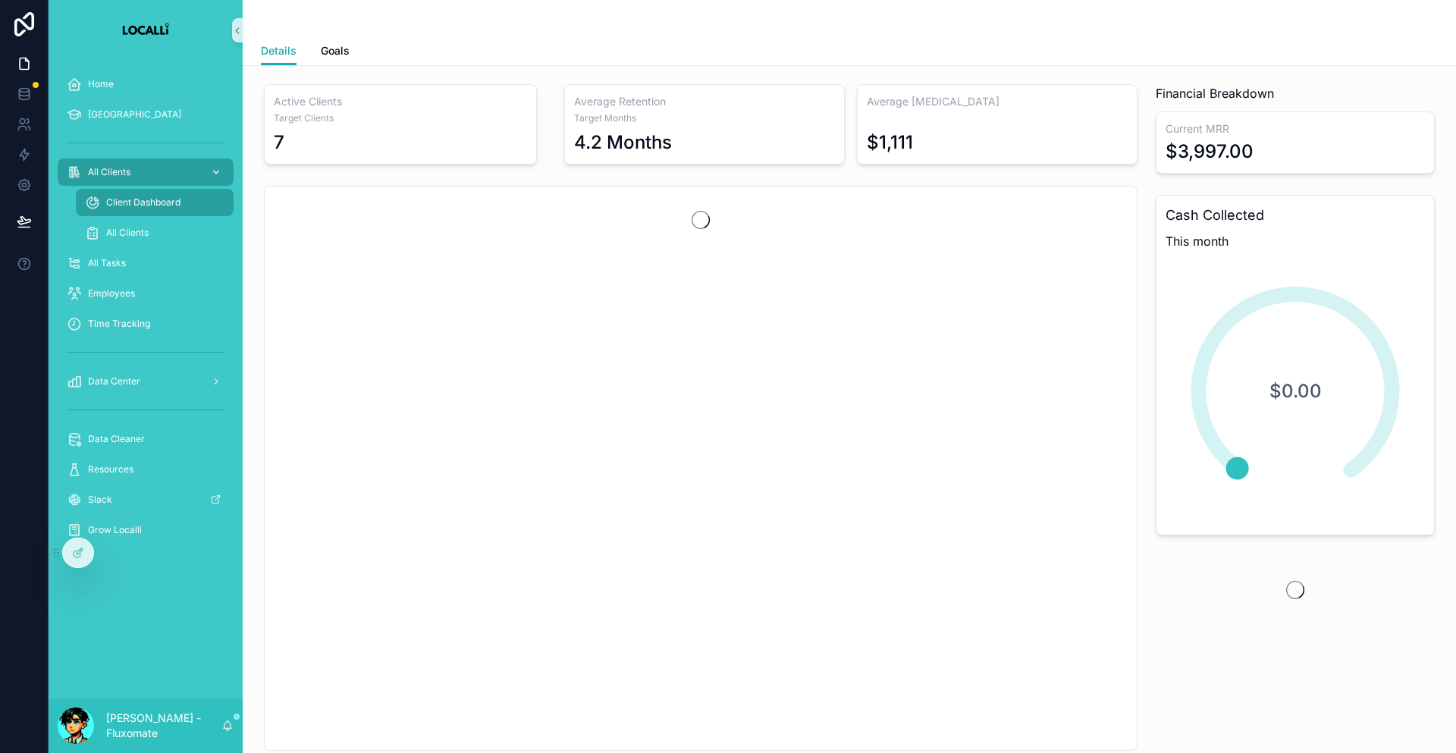
click at [143, 163] on link "All Clients" at bounding box center [146, 172] width 176 height 27
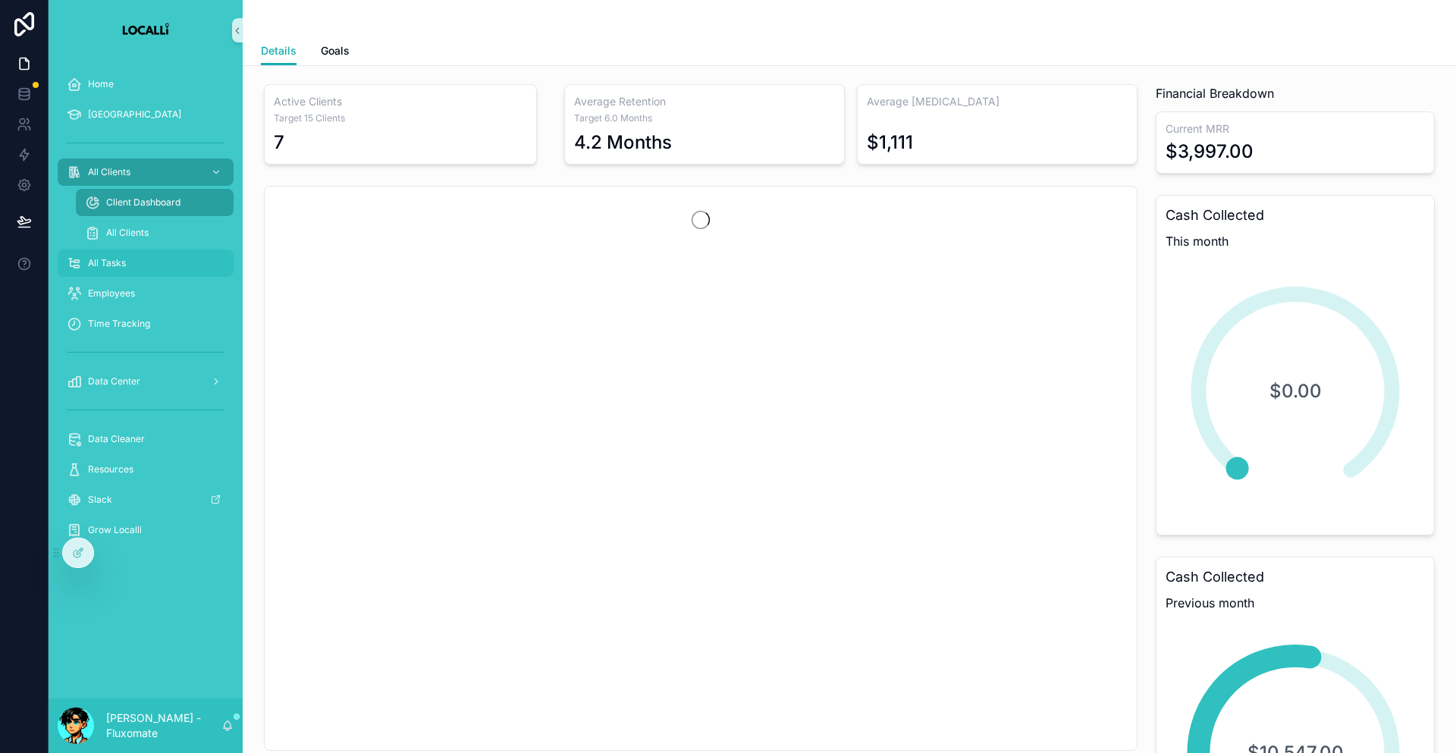
click at [150, 251] on div "All Tasks" at bounding box center [146, 263] width 158 height 24
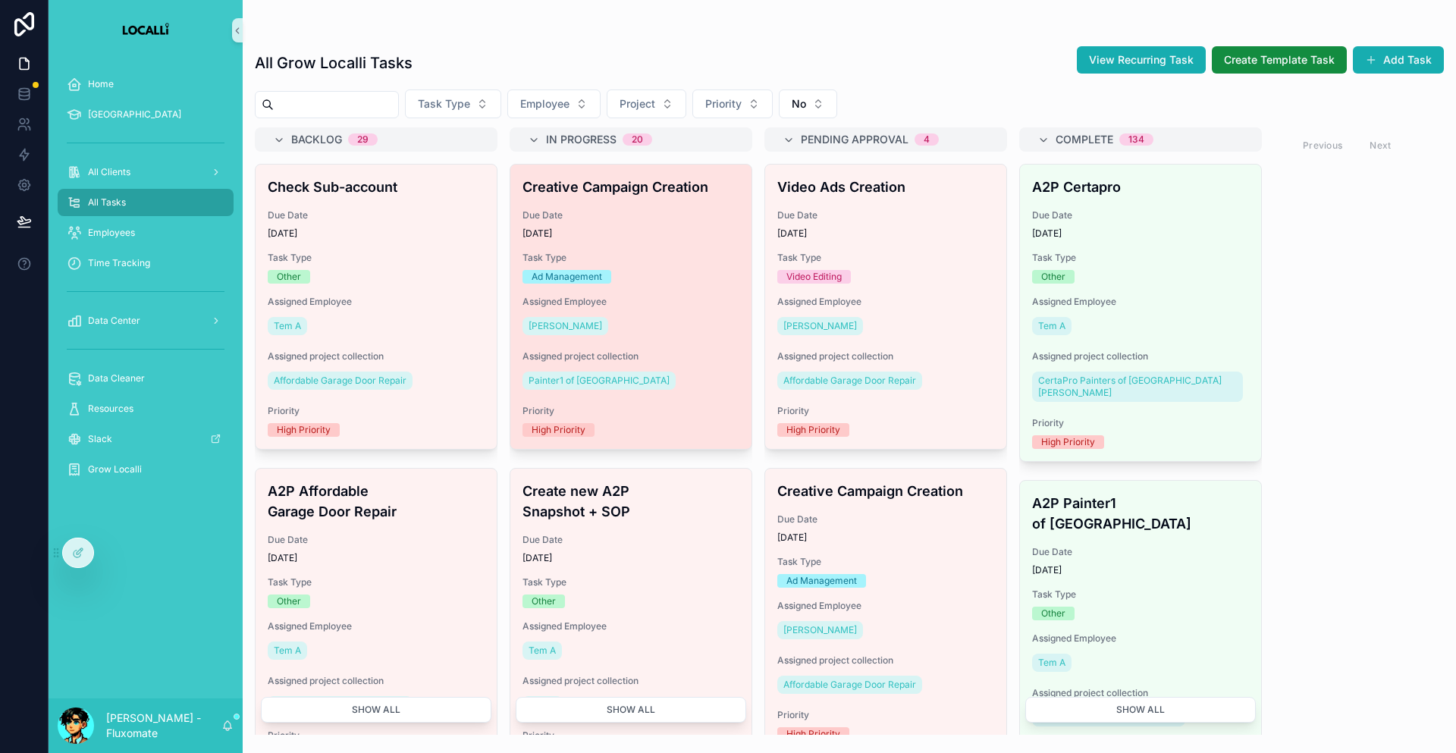
click at [597, 209] on span "Due Date" at bounding box center [631, 215] width 217 height 12
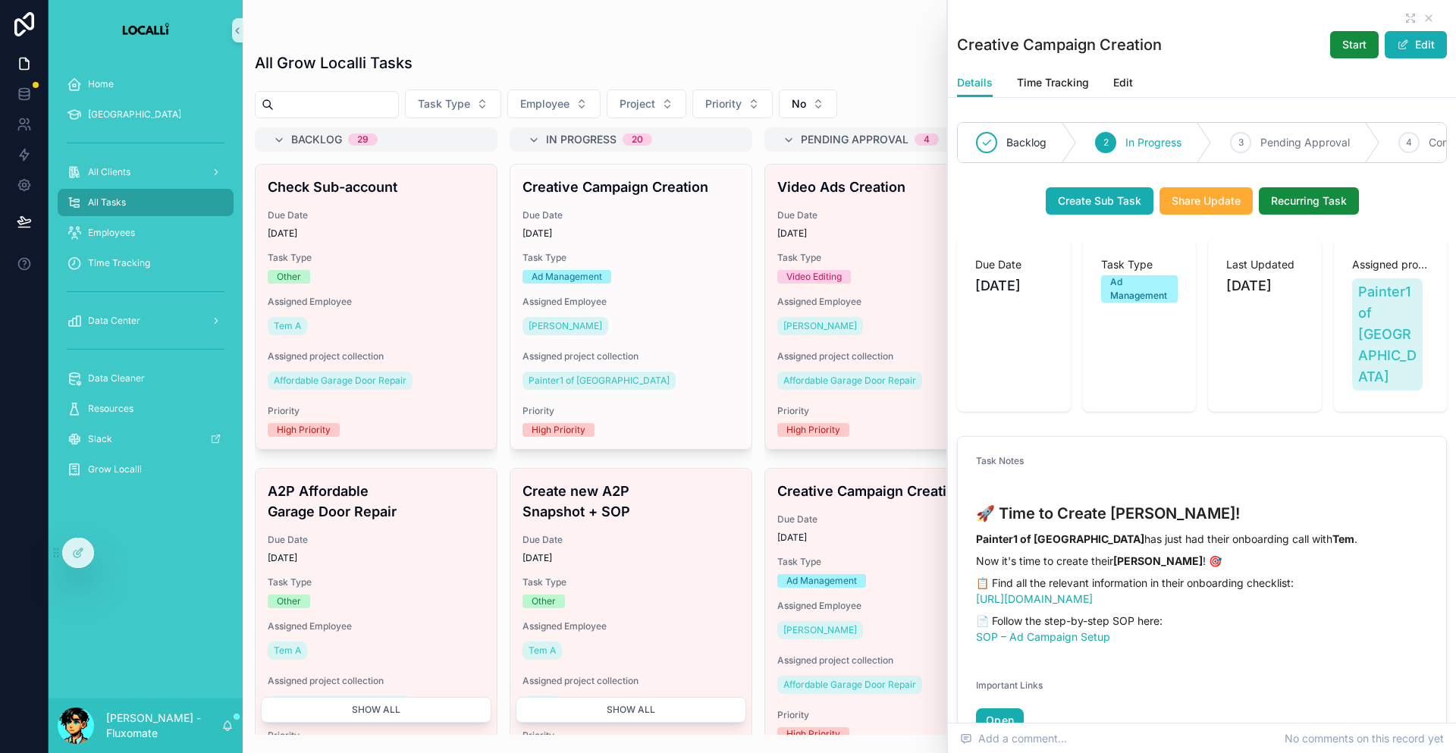
click at [1395, 14] on div "scrollable content" at bounding box center [1202, 18] width 490 height 12
click at [1411, 14] on icon "scrollable content" at bounding box center [1412, 15] width 3 height 3
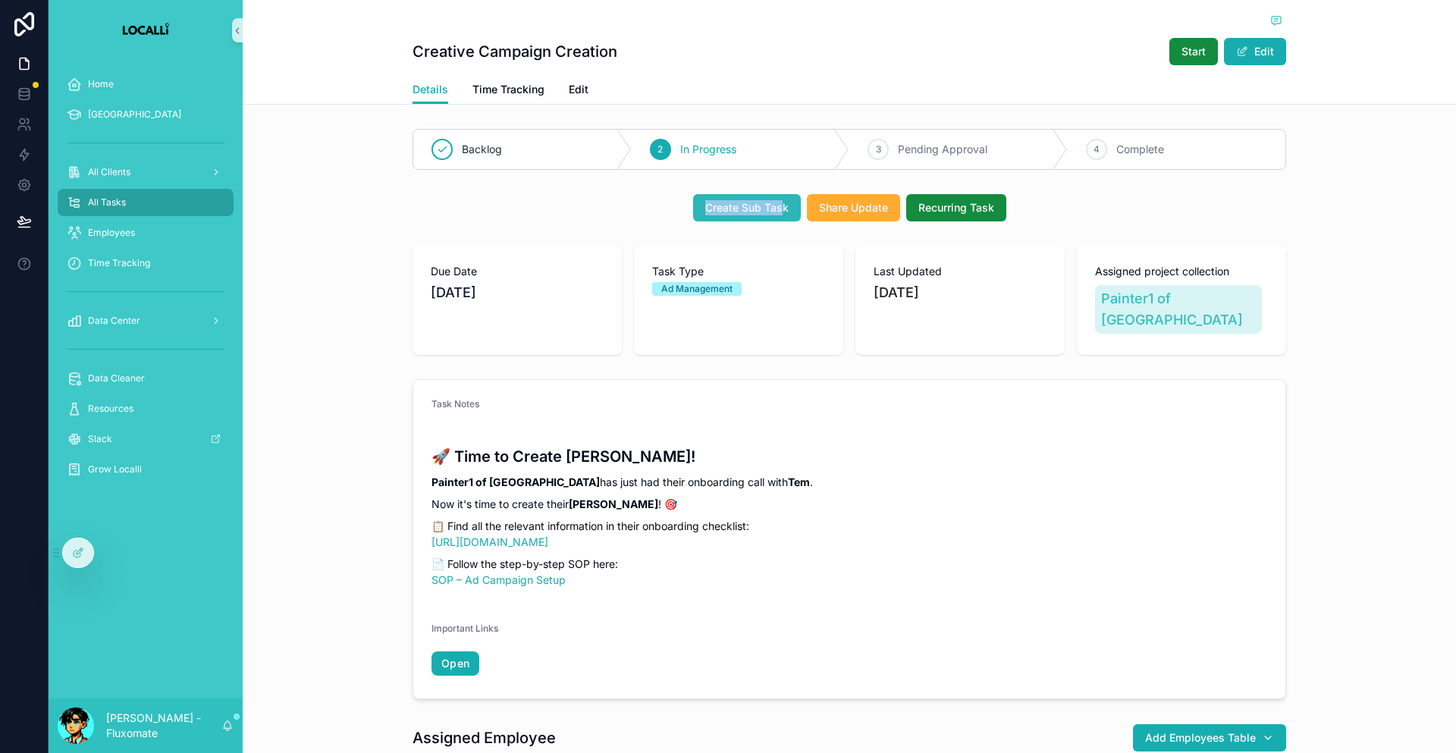
drag, startPoint x: 663, startPoint y: 176, endPoint x: 772, endPoint y: 183, distance: 109.4
click at [772, 194] on div "Create Sub Task Share Update Recurring Task" at bounding box center [850, 207] width 874 height 27
drag, startPoint x: 810, startPoint y: 159, endPoint x: 875, endPoint y: 177, distance: 67.9
click at [875, 177] on div "Backlog 2 In Progress 3 Pending Approval 4 Complete Create Sub Task Share Updat…" at bounding box center [849, 657] width 1213 height 1069
click at [1003, 194] on div "Create Sub Task Share Update Recurring Task" at bounding box center [850, 207] width 874 height 27
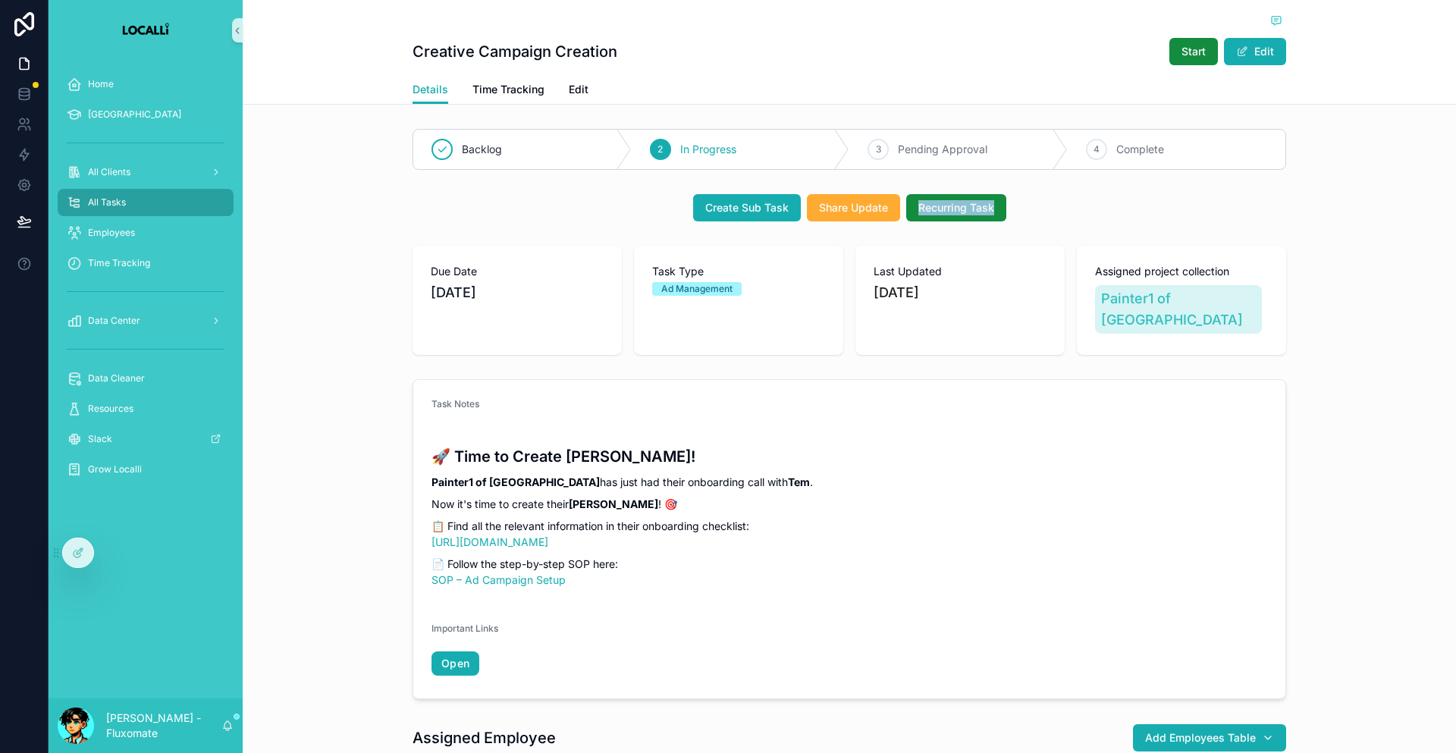
drag, startPoint x: 988, startPoint y: 178, endPoint x: 1103, endPoint y: 177, distance: 114.5
click at [894, 194] on div "Create Sub Task Share Update Recurring Task" at bounding box center [850, 207] width 874 height 27
click at [1015, 194] on div "Create Sub Task Share Update Recurring Task" at bounding box center [850, 207] width 874 height 27
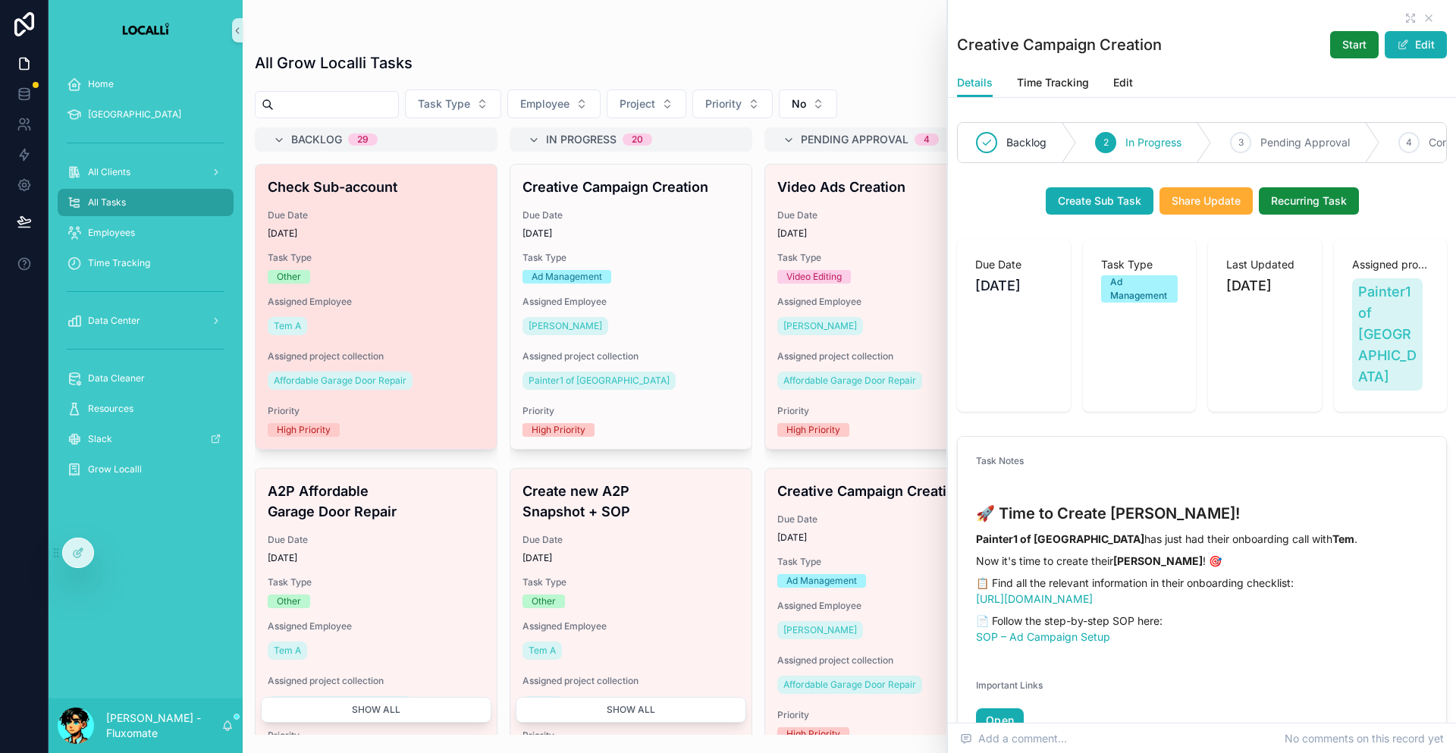
click at [398, 252] on span "Task Type" at bounding box center [376, 258] width 217 height 12
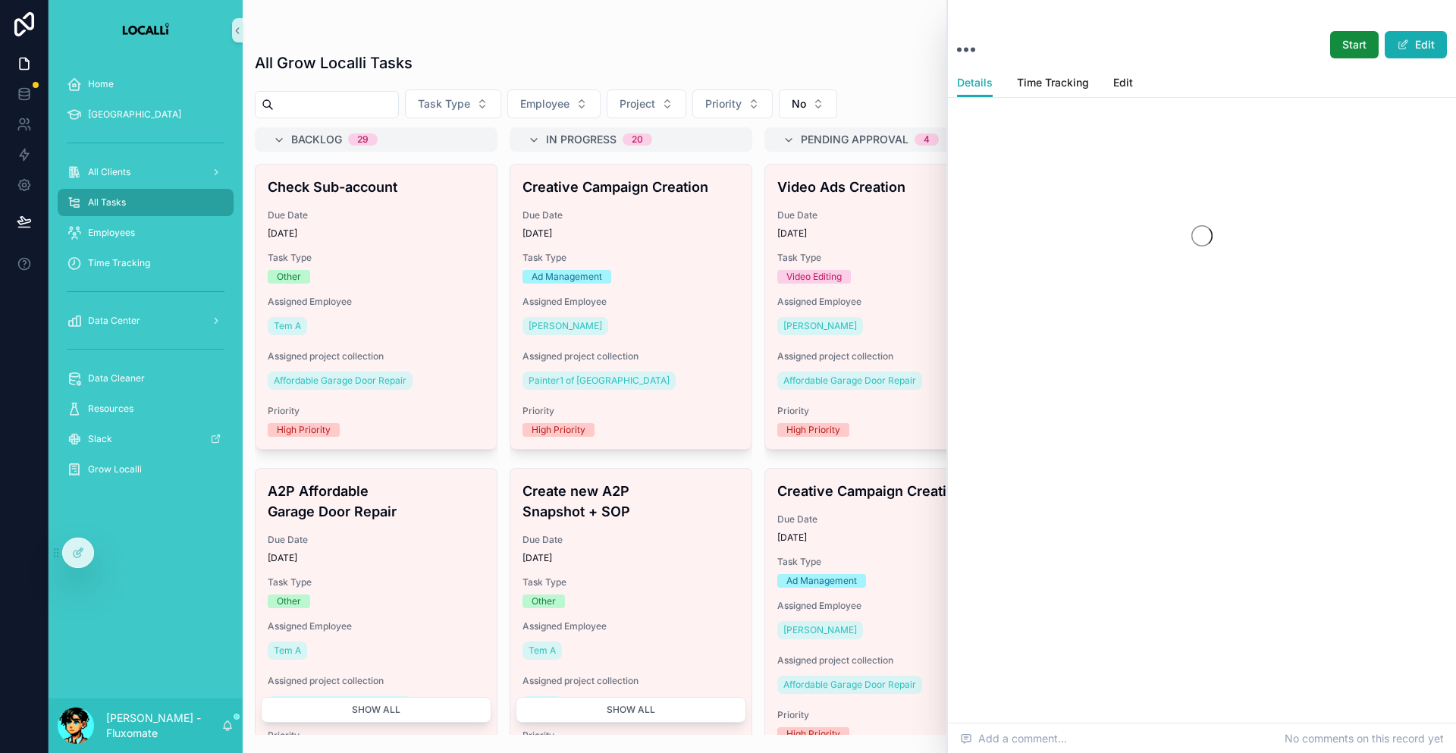
click at [103, 189] on link "All Tasks" at bounding box center [146, 202] width 176 height 27
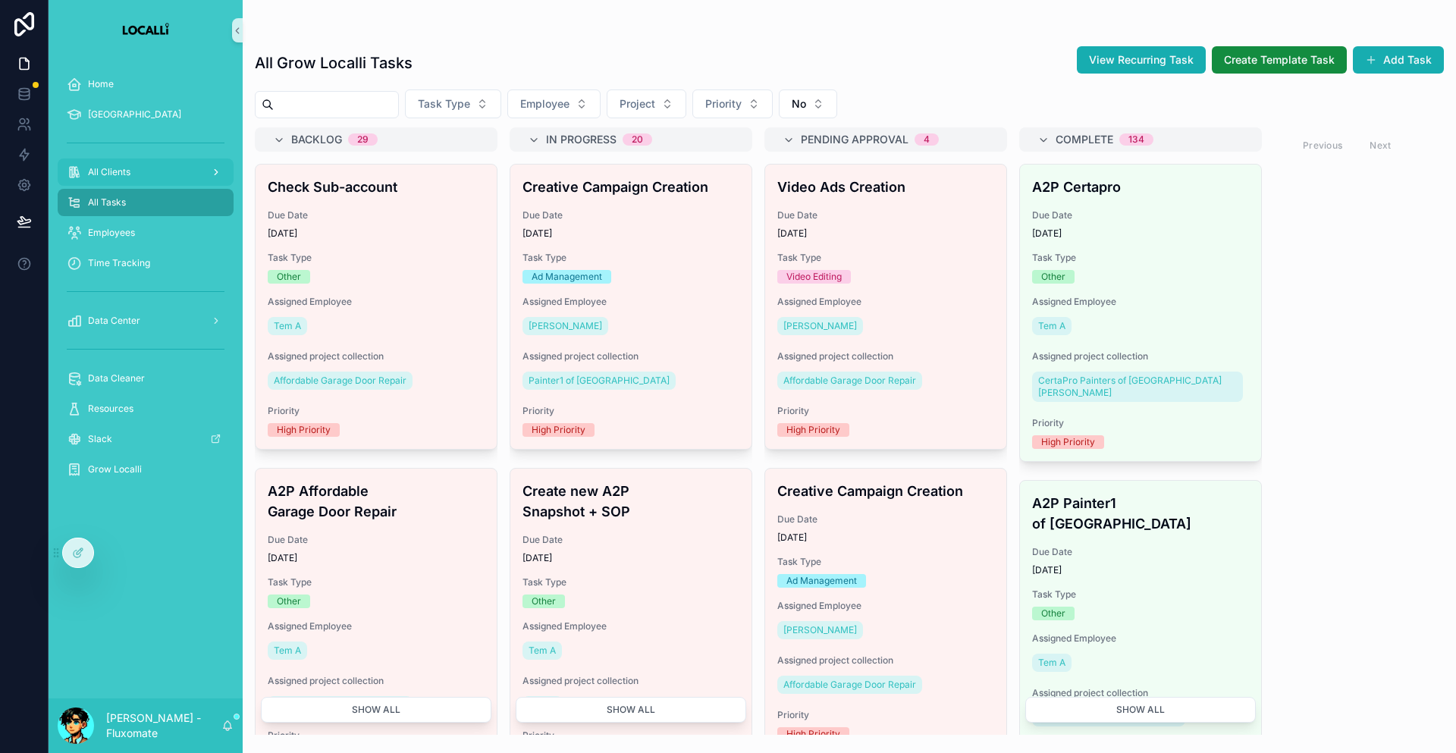
drag, startPoint x: 104, startPoint y: 163, endPoint x: 115, endPoint y: 157, distance: 12.9
click at [104, 163] on div "All Clients" at bounding box center [146, 172] width 194 height 30
drag, startPoint x: 124, startPoint y: 152, endPoint x: 131, endPoint y: 159, distance: 9.7
click at [125, 160] on div "All Clients" at bounding box center [146, 172] width 158 height 24
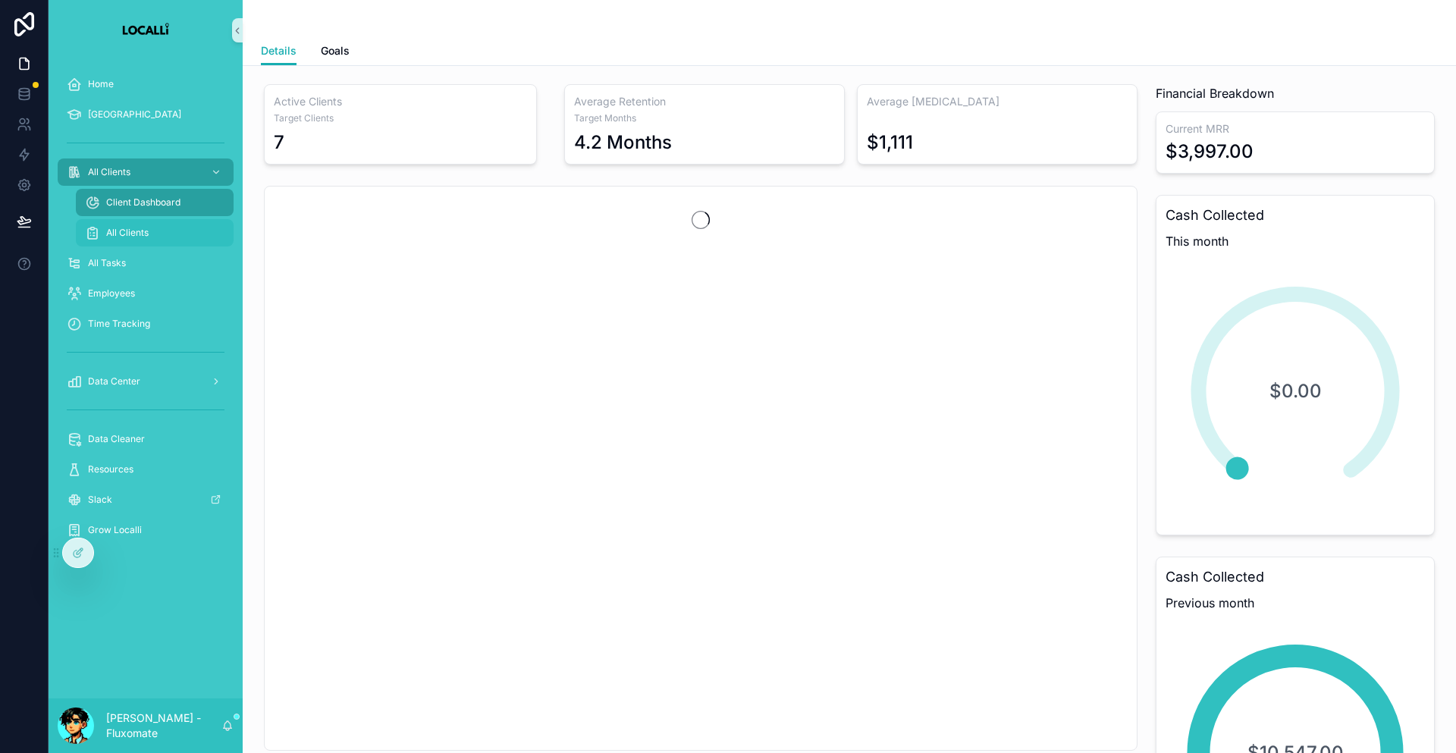
click at [150, 221] on div "All Clients" at bounding box center [155, 233] width 140 height 24
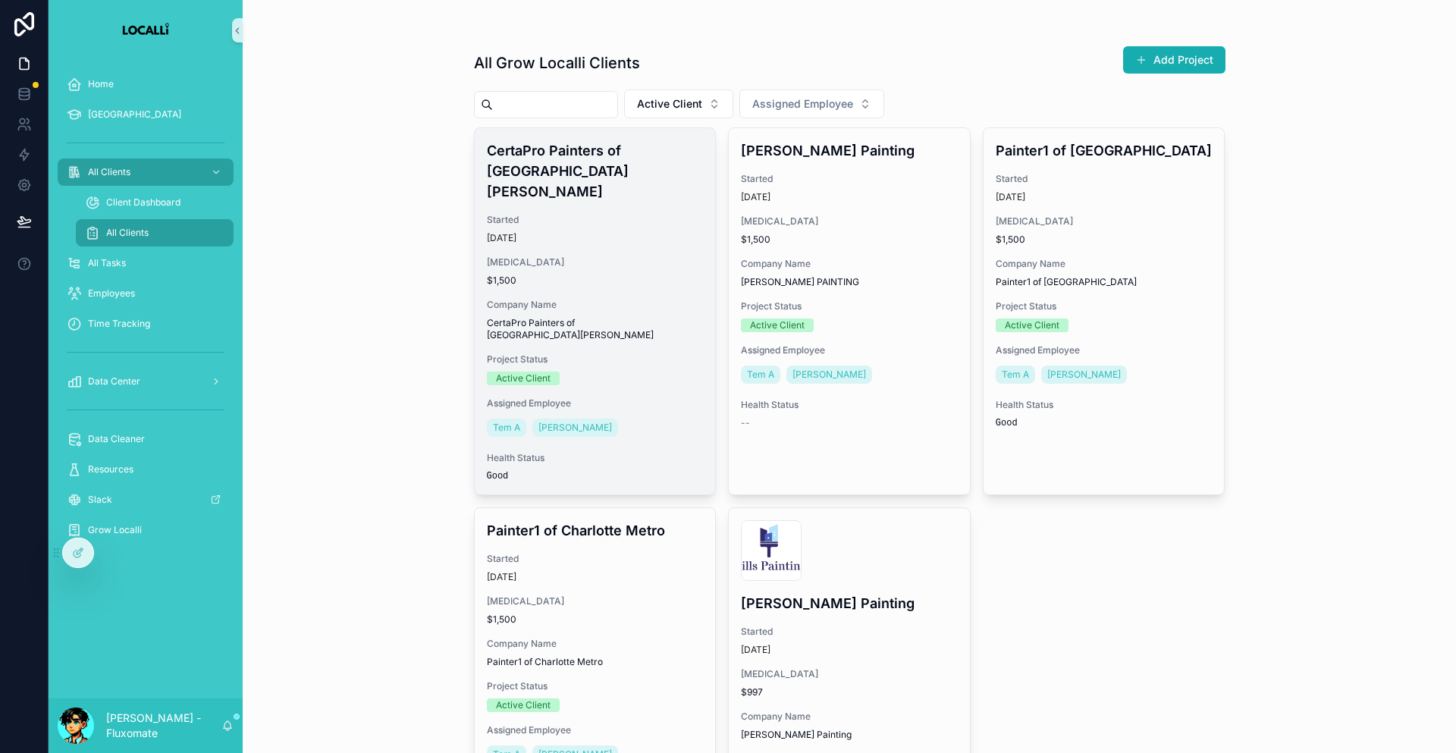
click at [620, 275] on span "$1,500" at bounding box center [595, 281] width 217 height 12
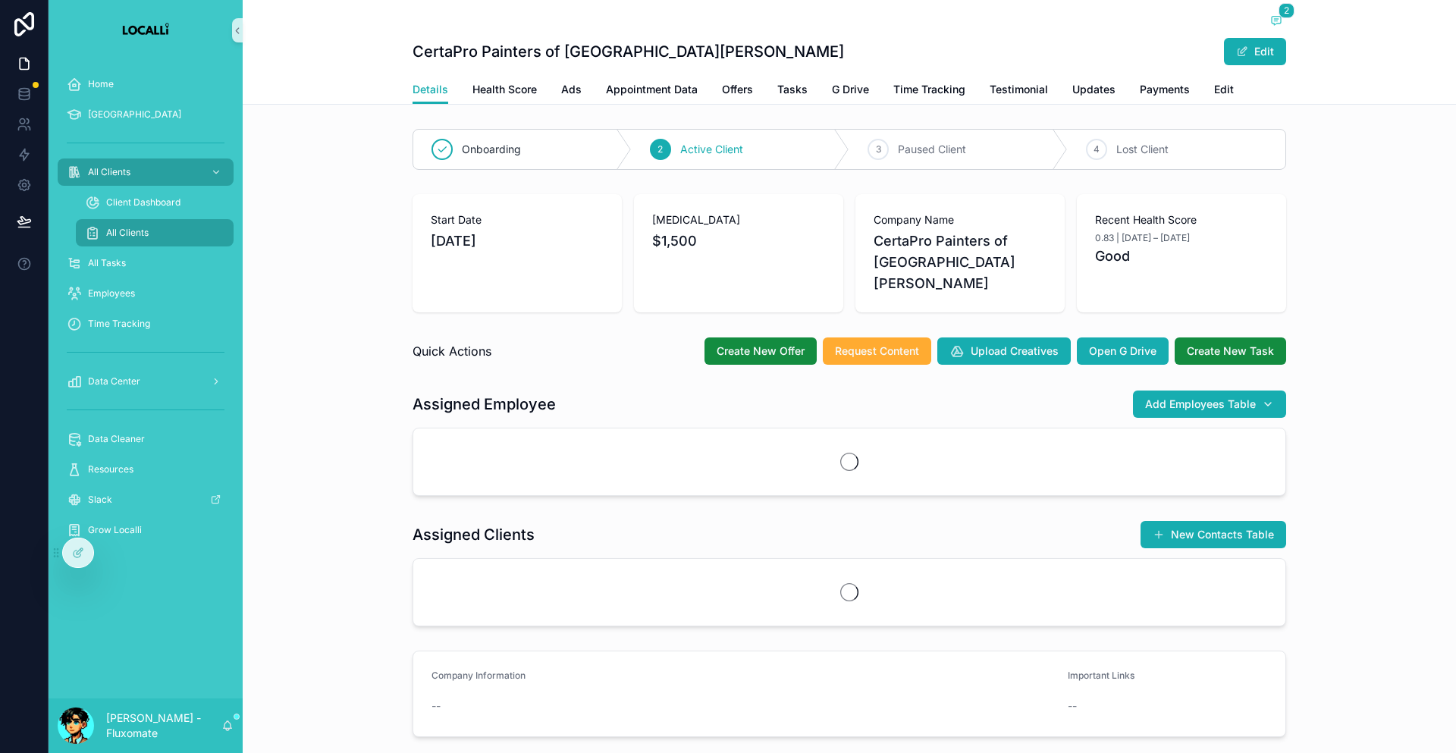
click at [717, 80] on div "Details Health Score Ads Appointment Data Offers Tasks G Drive Time Tracking Te…" at bounding box center [850, 89] width 874 height 29
click at [781, 86] on span "Tasks" at bounding box center [792, 89] width 30 height 15
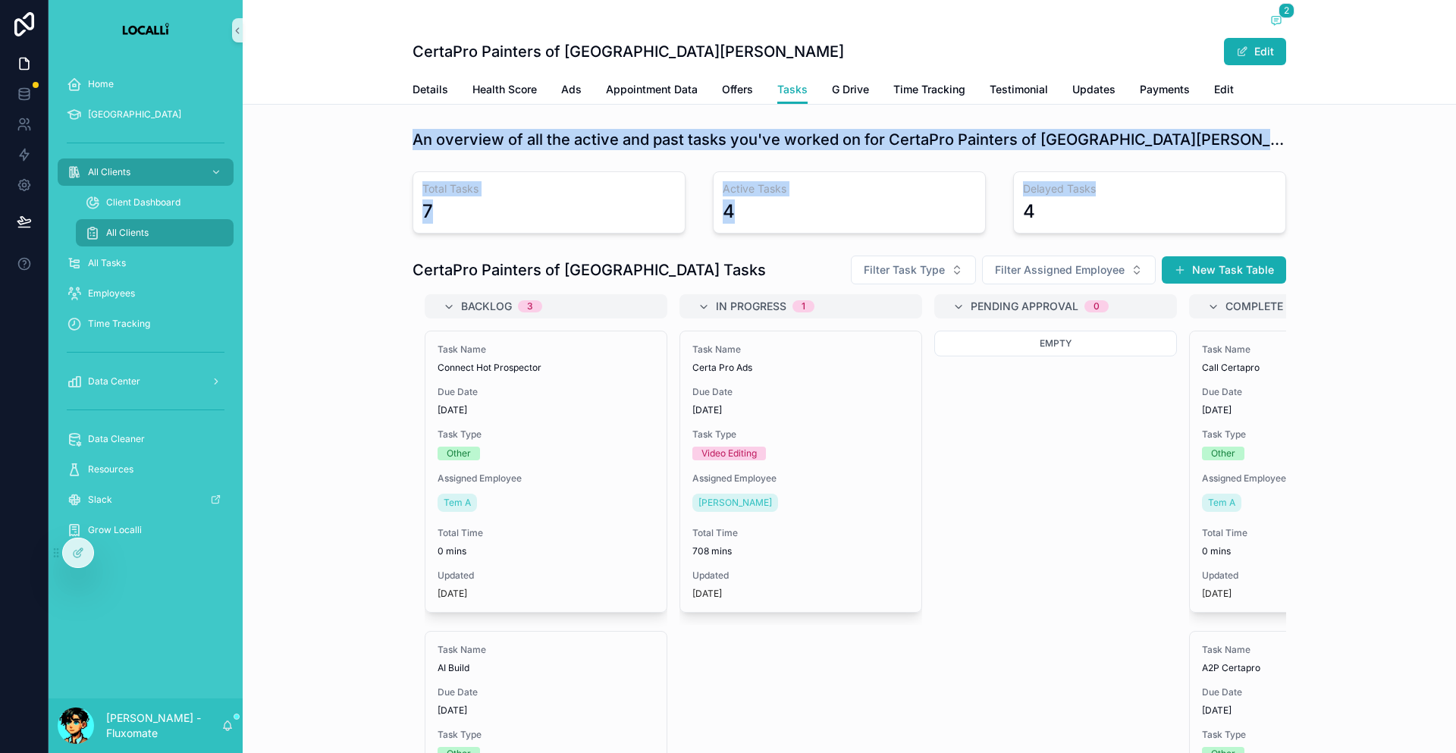
drag, startPoint x: 432, startPoint y: 122, endPoint x: 1058, endPoint y: 156, distance: 626.6
click at [1058, 156] on div "An overview of all the active and past tasks you've worked on for CertaPro Pain…" at bounding box center [849, 494] width 1213 height 742
click at [1058, 171] on div "Delayed Tasks 4" at bounding box center [1149, 202] width 273 height 62
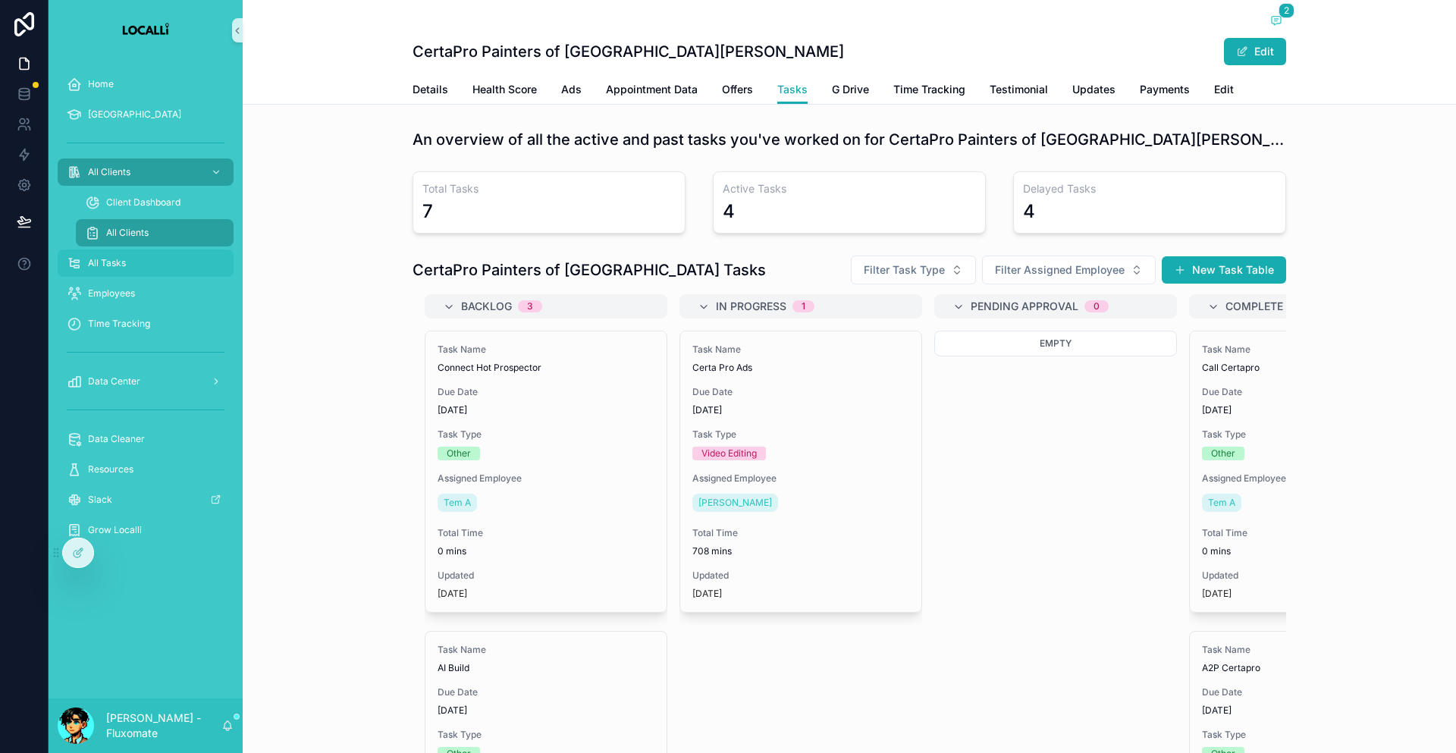
click at [181, 251] on div "All Tasks" at bounding box center [146, 263] width 158 height 24
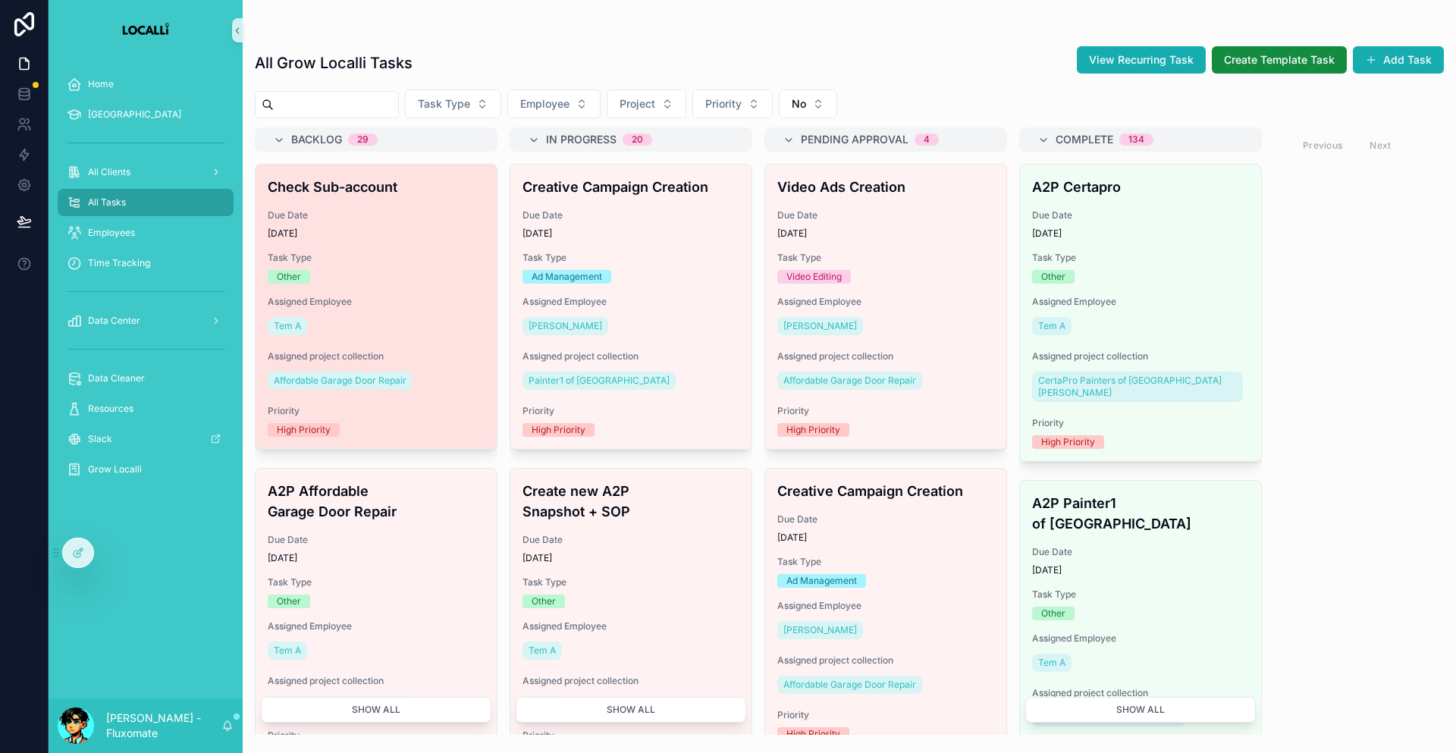
click at [404, 252] on span "Task Type" at bounding box center [376, 258] width 217 height 12
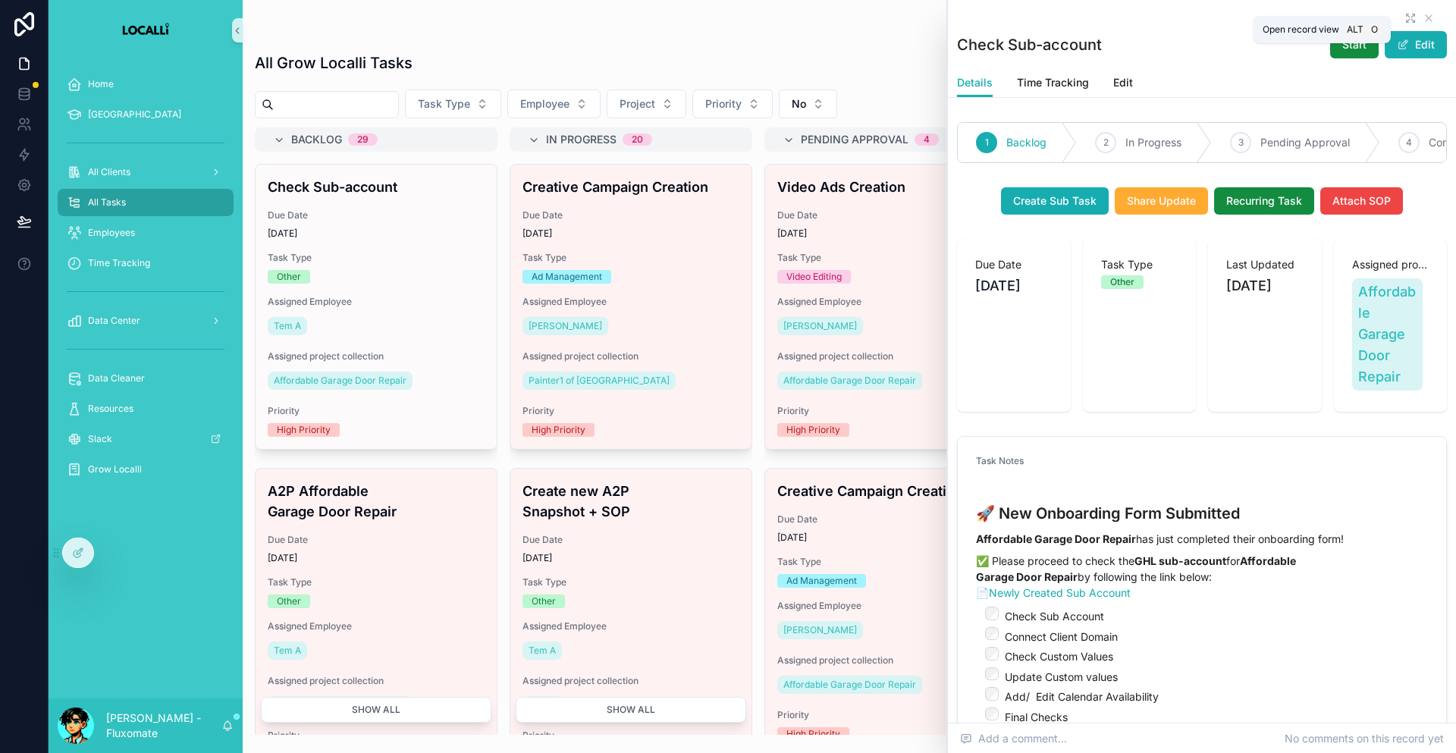
click at [1405, 12] on icon "scrollable content" at bounding box center [1411, 18] width 12 height 12
click at [155, 160] on div "All Clients" at bounding box center [146, 172] width 158 height 24
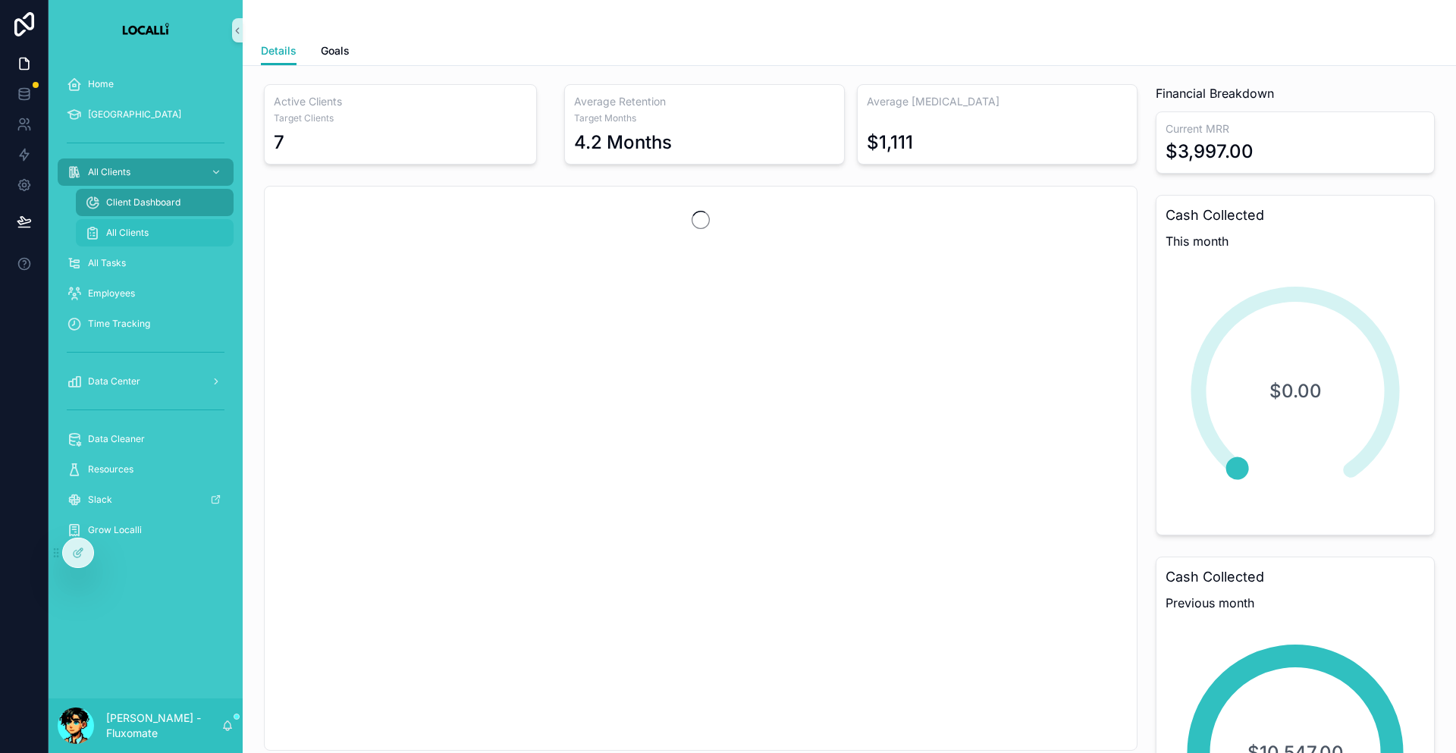
click at [165, 221] on div "All Clients" at bounding box center [155, 233] width 140 height 24
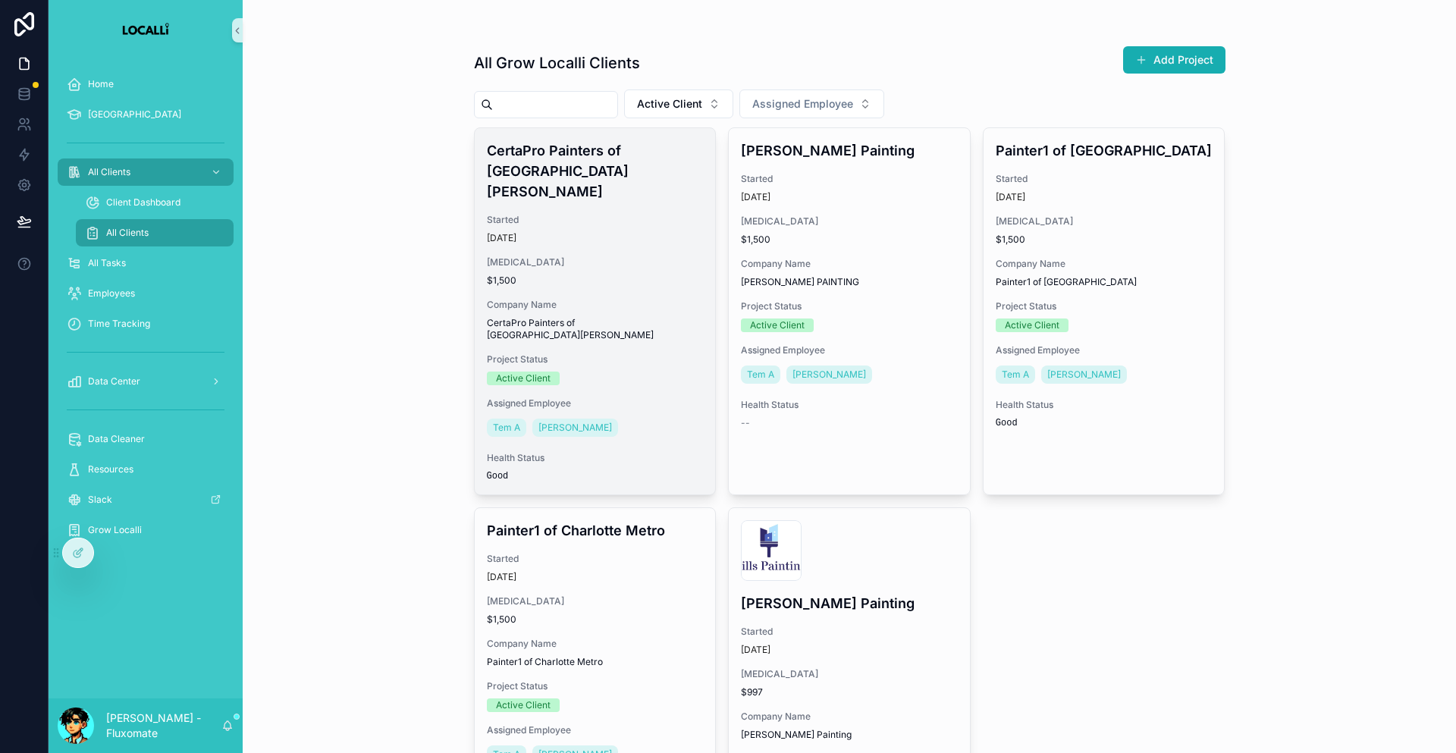
click at [570, 232] on div "[DATE]" at bounding box center [595, 238] width 217 height 12
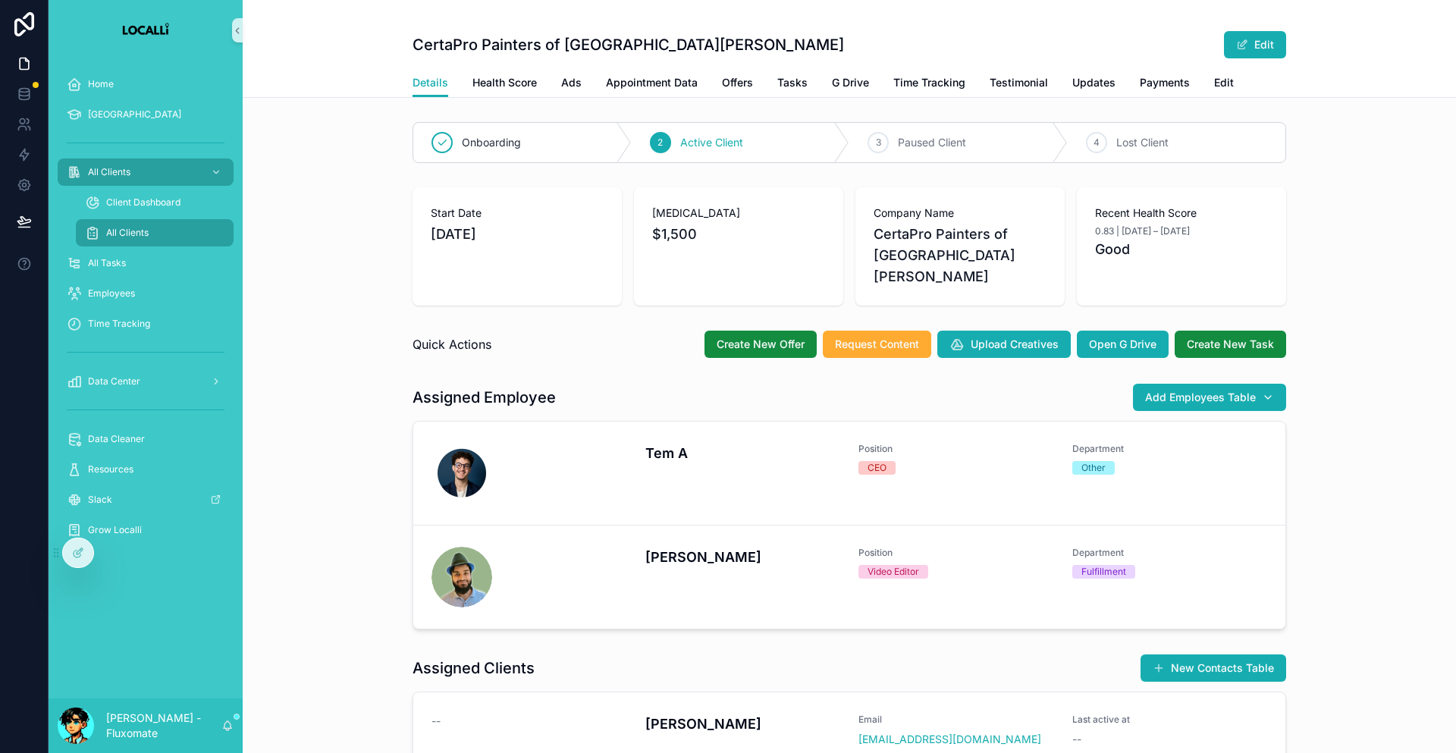
click at [808, 79] on div "Details Health Score Ads Appointment Data Offers Tasks G Drive Time Tracking Te…" at bounding box center [850, 82] width 874 height 29
click at [782, 69] on link "Tasks" at bounding box center [792, 84] width 30 height 30
click at [777, 75] on span "Tasks" at bounding box center [792, 82] width 30 height 15
drag, startPoint x: 597, startPoint y: 142, endPoint x: 618, endPoint y: 143, distance: 21.2
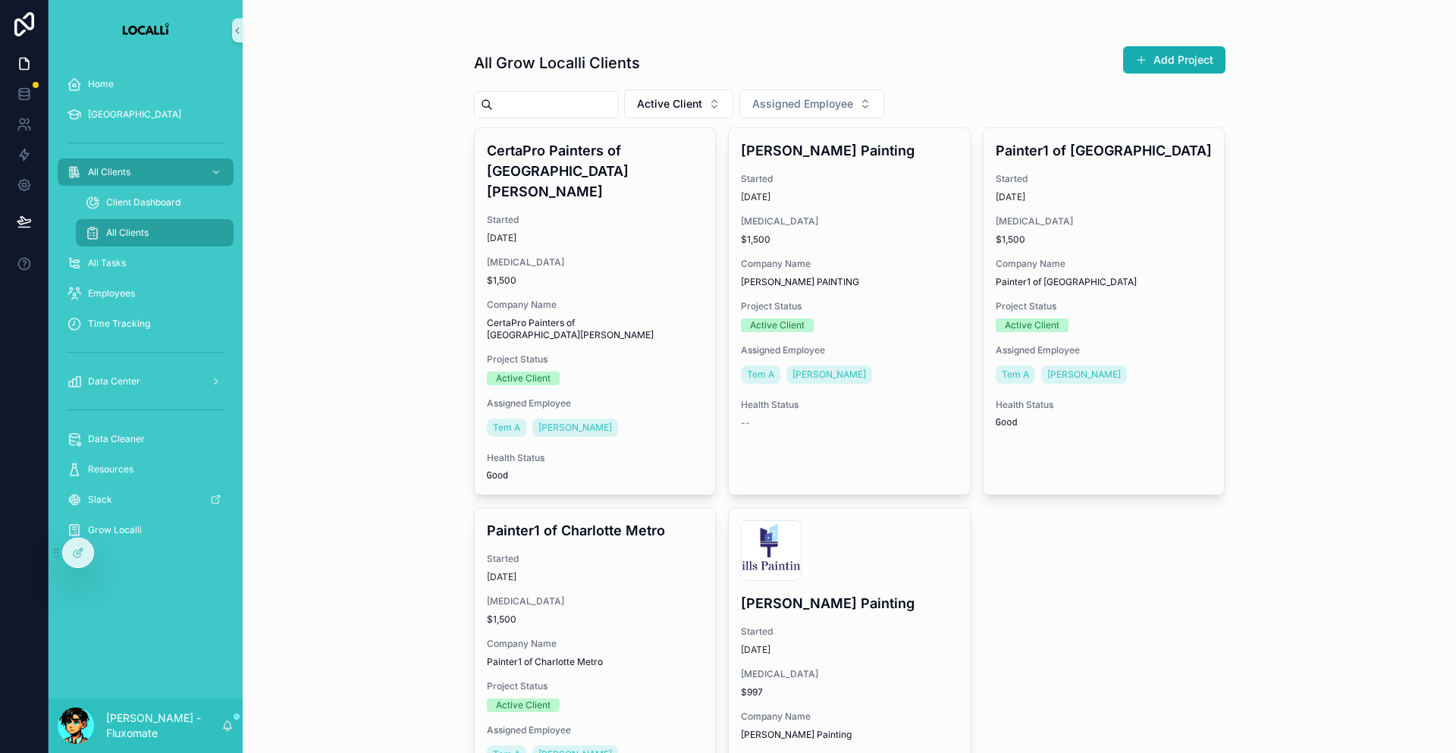
click at [126, 227] on span "All Clients" at bounding box center [127, 233] width 42 height 12
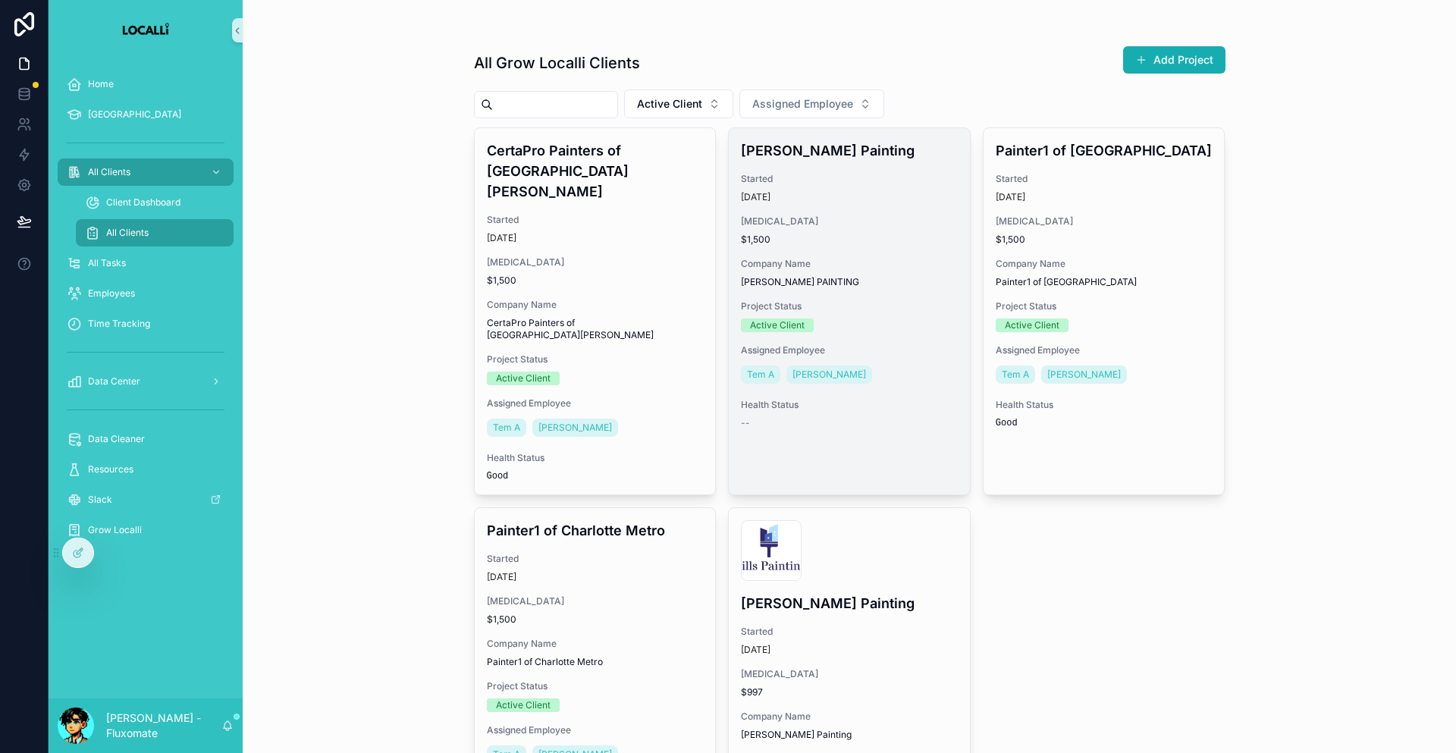
click at [849, 217] on div "Hilty Painting Started 1 month ago Retainer $1,500 Company Name HILTY PAINTING …" at bounding box center [849, 284] width 241 height 313
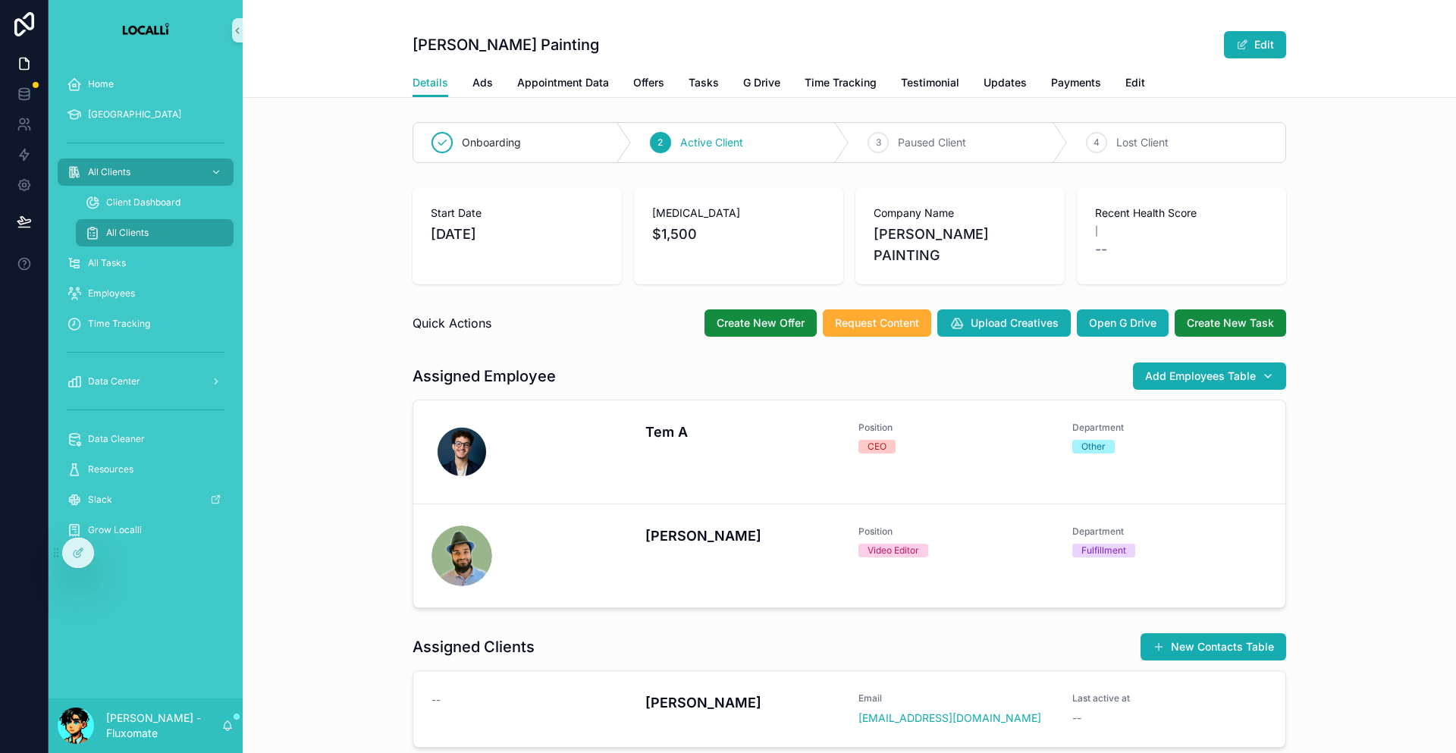
click at [729, 73] on div "Details Ads Appointment Data Offers Tasks G Drive Time Tracking Testimonial Upd…" at bounding box center [850, 82] width 874 height 29
click at [720, 73] on div "Details Ads Appointment Data Offers Tasks G Drive Time Tracking Testimonial Upd…" at bounding box center [850, 82] width 874 height 29
click at [711, 75] on span "Tasks" at bounding box center [704, 82] width 30 height 15
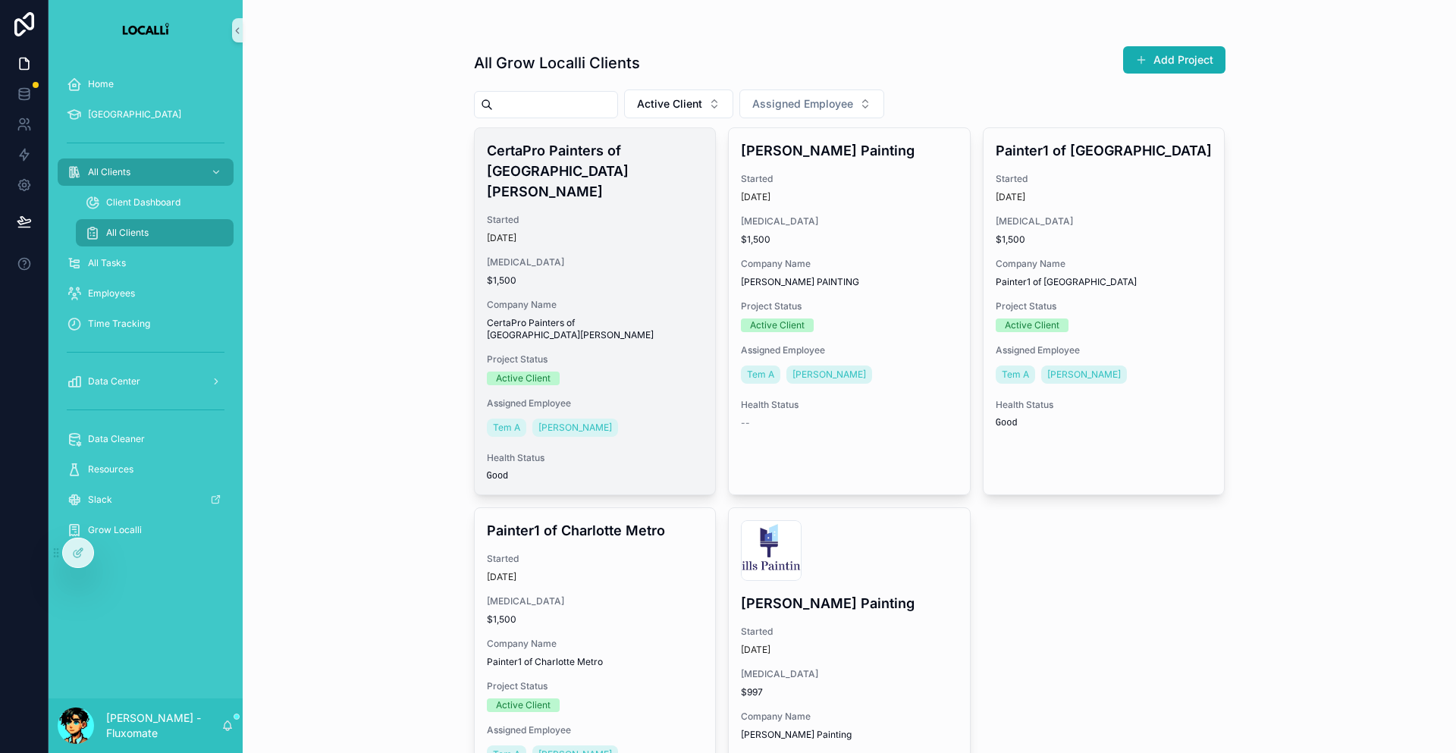
click at [586, 214] on div "Started 1 month ago" at bounding box center [595, 229] width 217 height 30
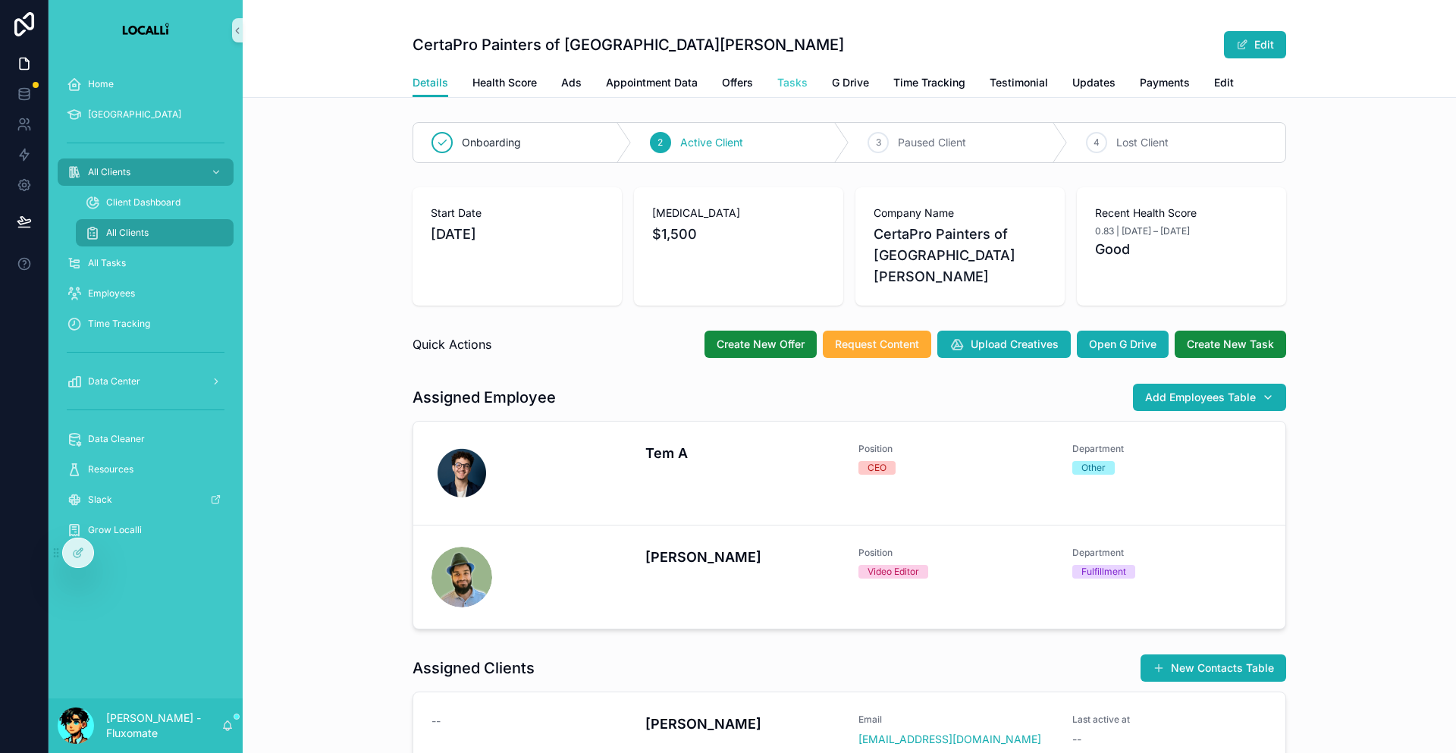
click at [777, 78] on span "Tasks" at bounding box center [792, 82] width 30 height 15
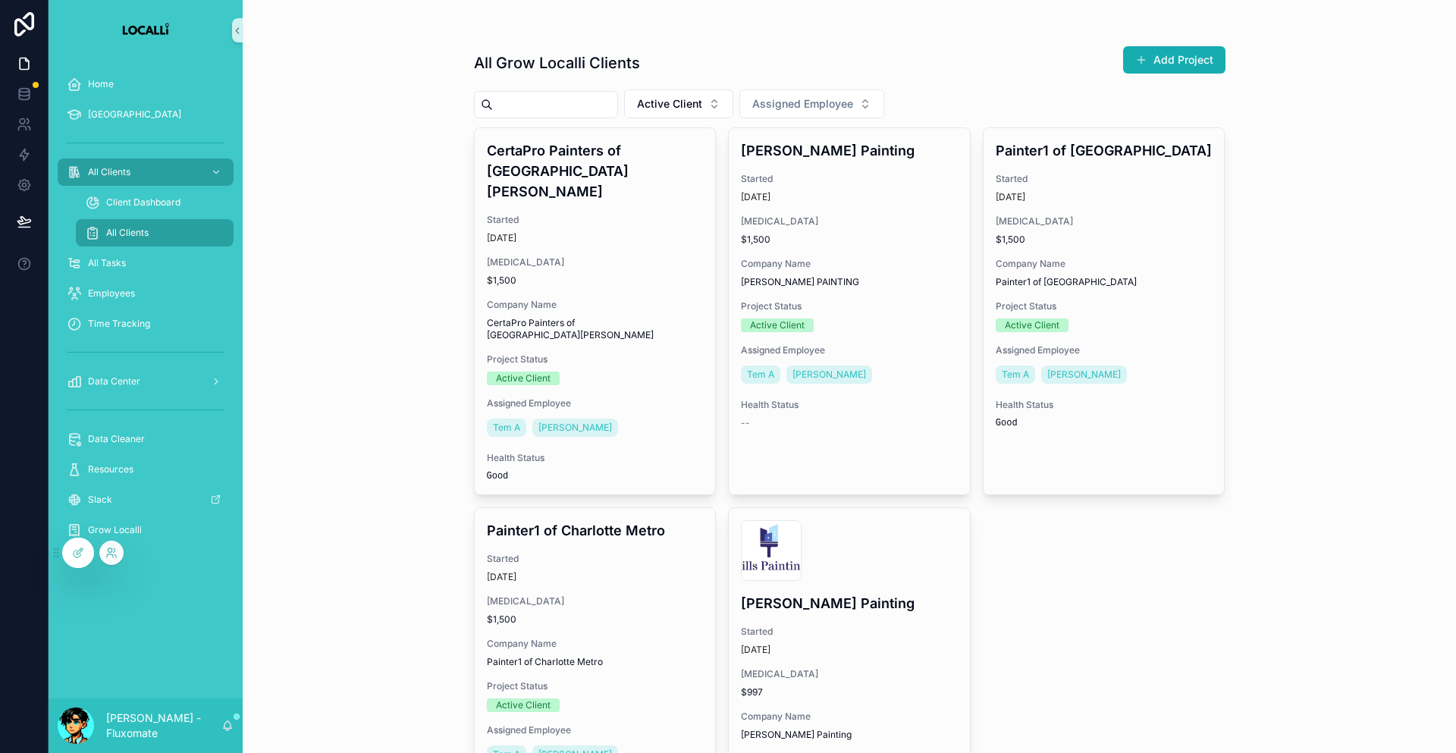
click at [97, 542] on div at bounding box center [108, 553] width 30 height 24
click at [87, 541] on div at bounding box center [72, 553] width 44 height 30
click at [83, 545] on div at bounding box center [78, 552] width 30 height 29
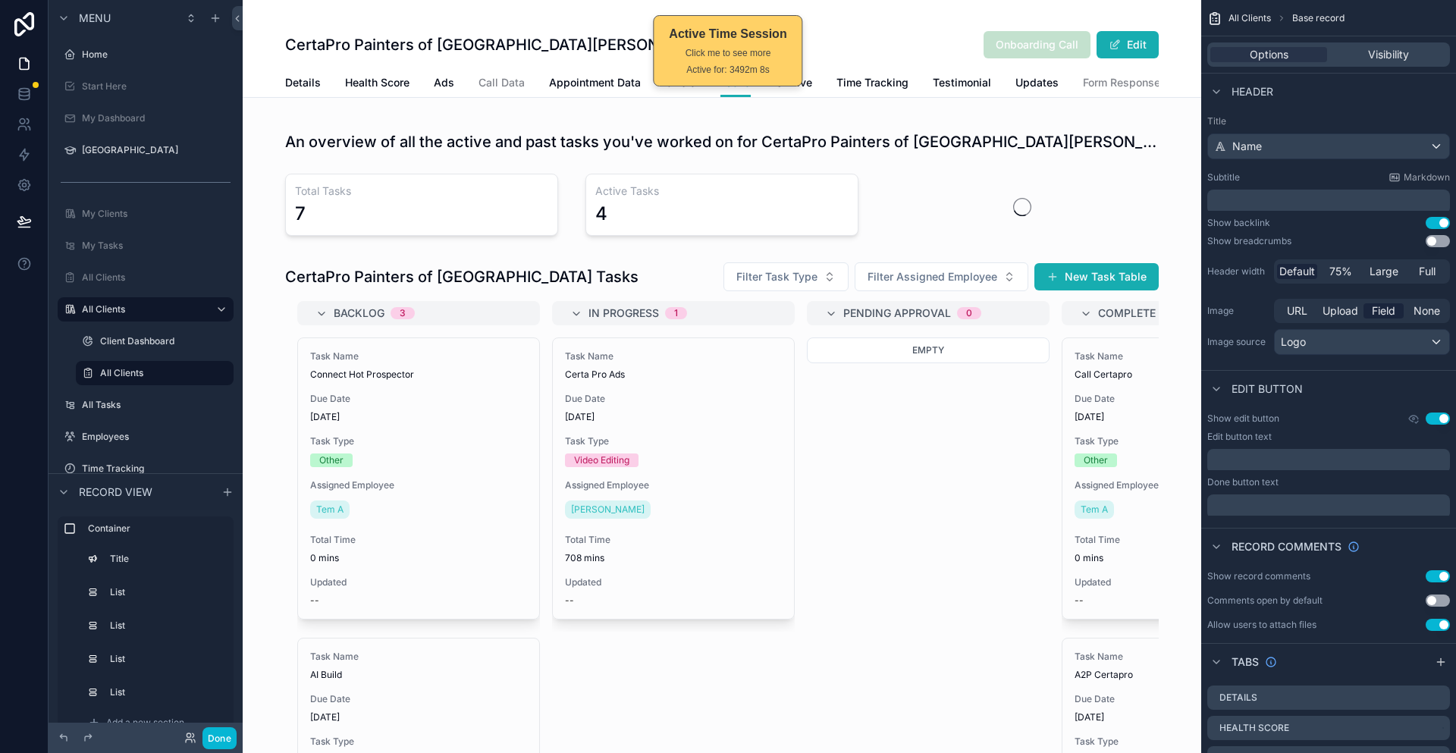
click at [202, 743] on button "Done" at bounding box center [219, 738] width 34 height 22
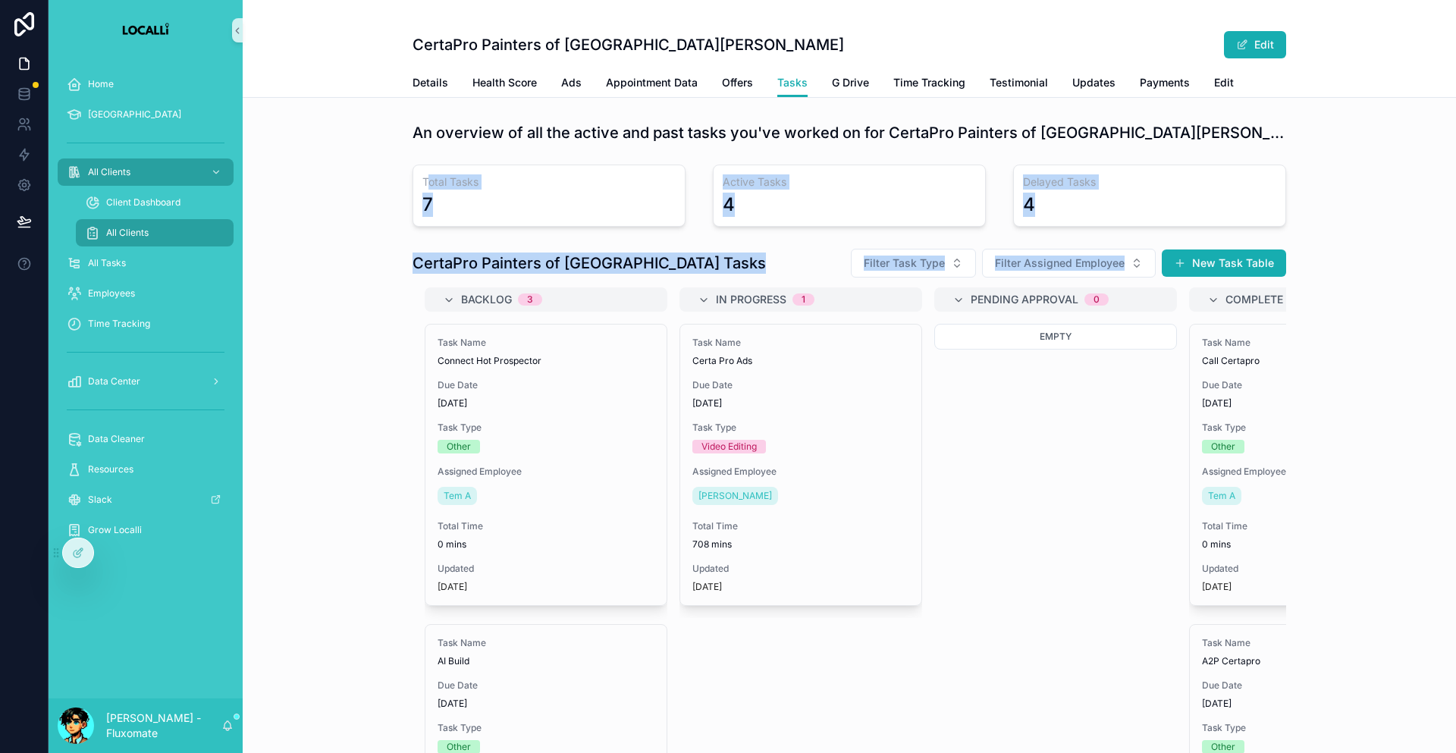
drag, startPoint x: 463, startPoint y: 151, endPoint x: 787, endPoint y: 236, distance: 335.5
click at [1186, 214] on div "An overview of all the active and past tasks you've worked on for CertaPro Pain…" at bounding box center [849, 487] width 892 height 742
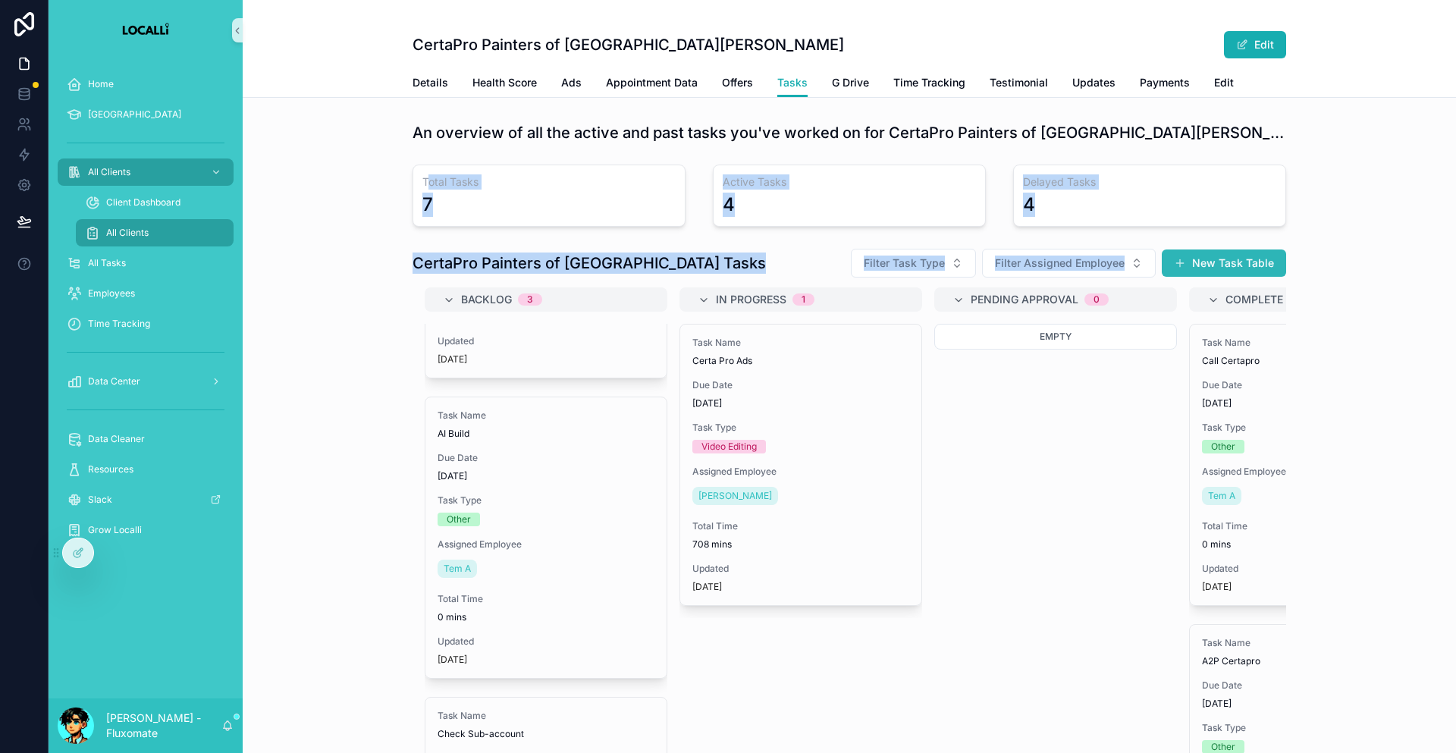
click at [1162, 250] on button "New Task Table" at bounding box center [1224, 263] width 124 height 27
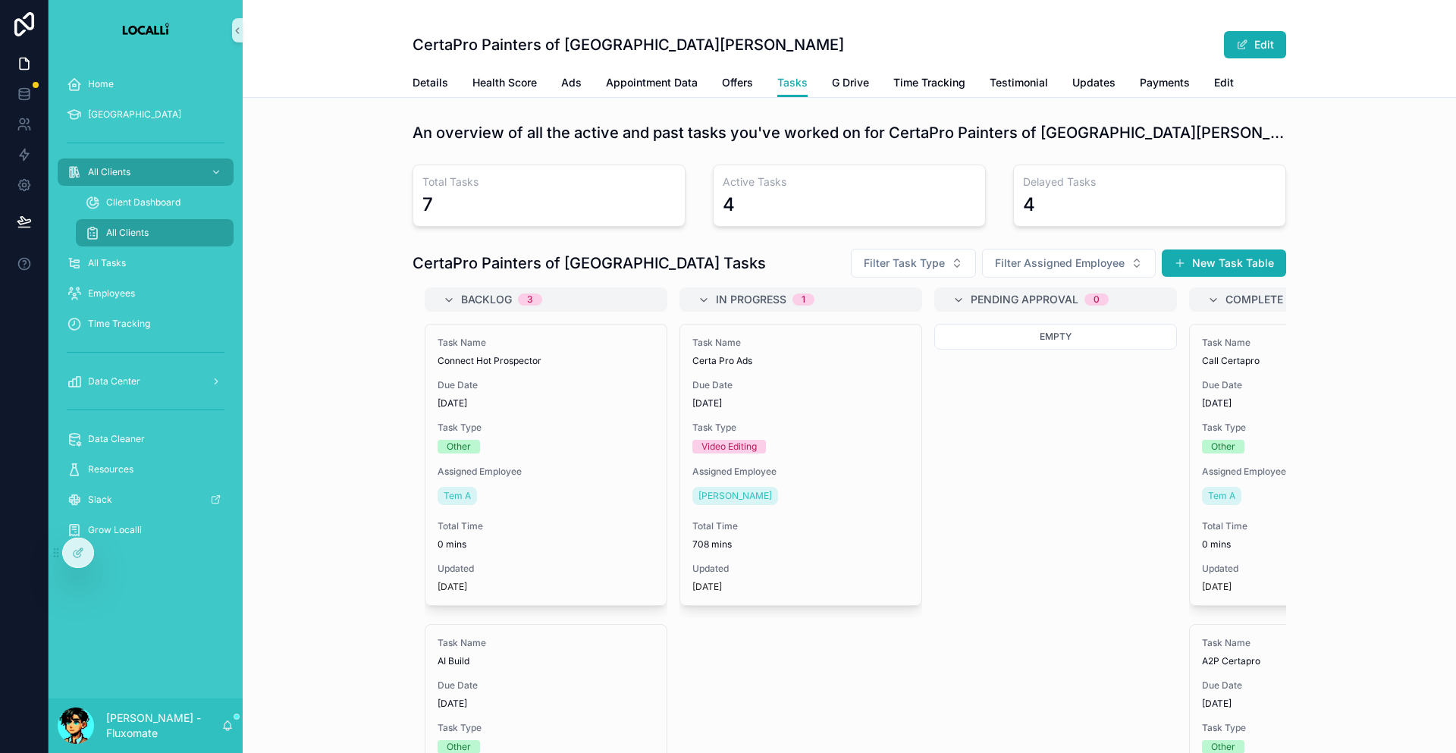
click at [192, 221] on div "All Clients" at bounding box center [155, 233] width 140 height 24
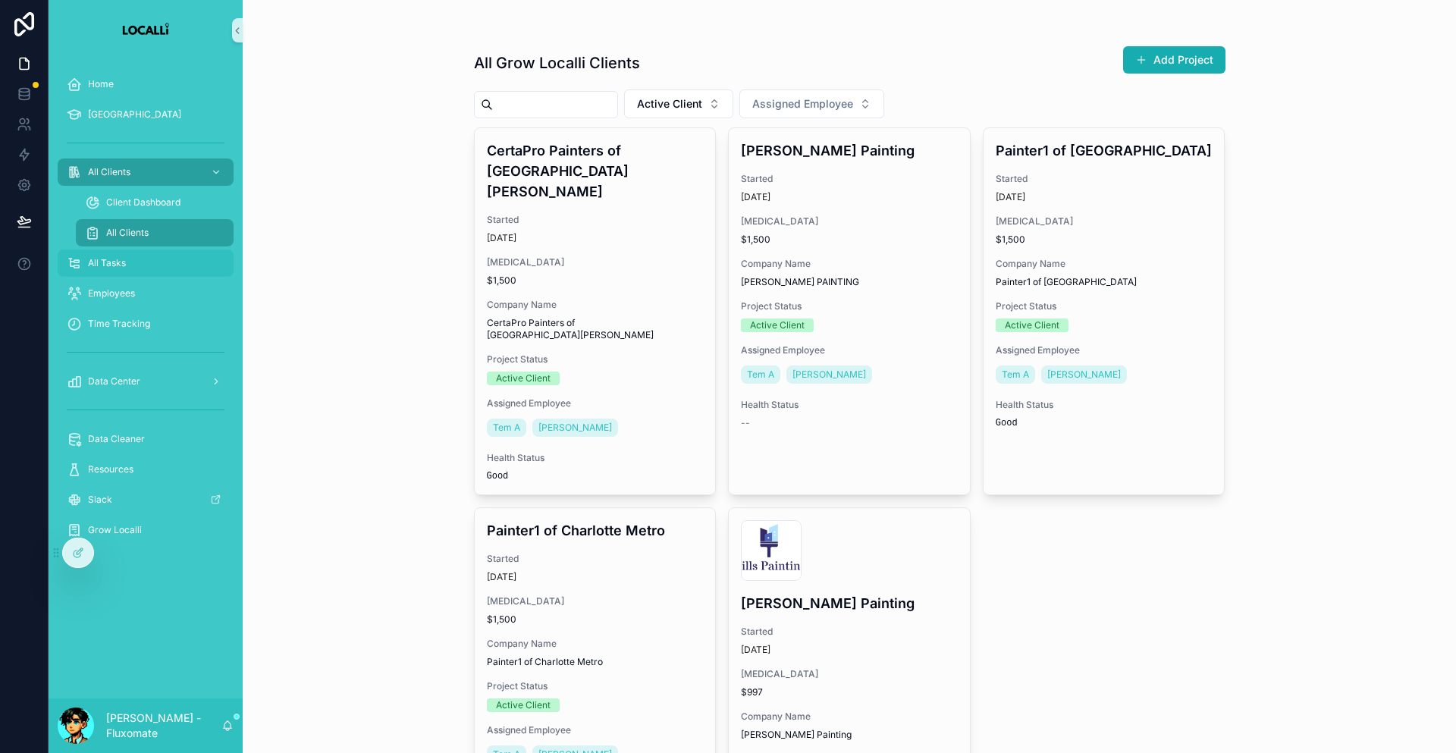
click at [167, 251] on div "All Tasks" at bounding box center [146, 263] width 158 height 24
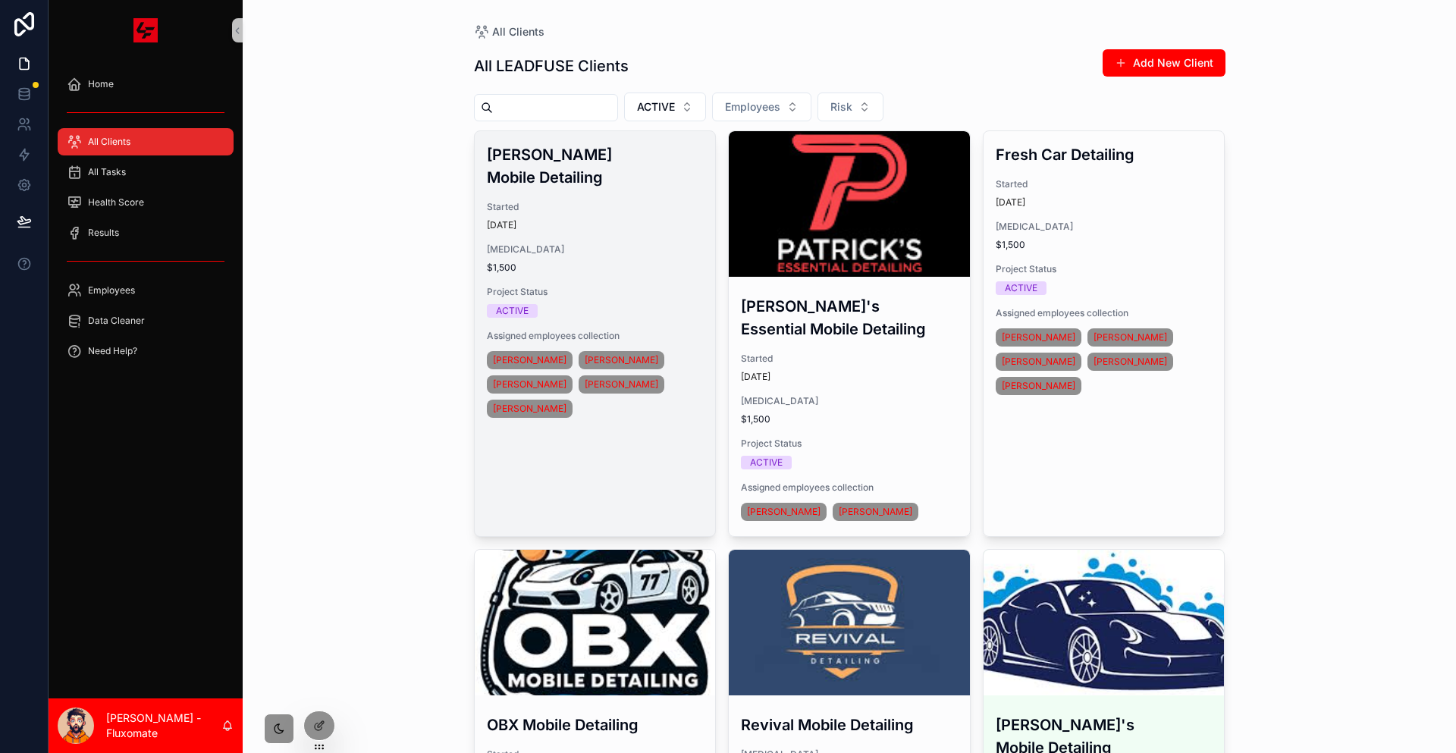
click at [627, 243] on span "Retainer" at bounding box center [595, 249] width 217 height 12
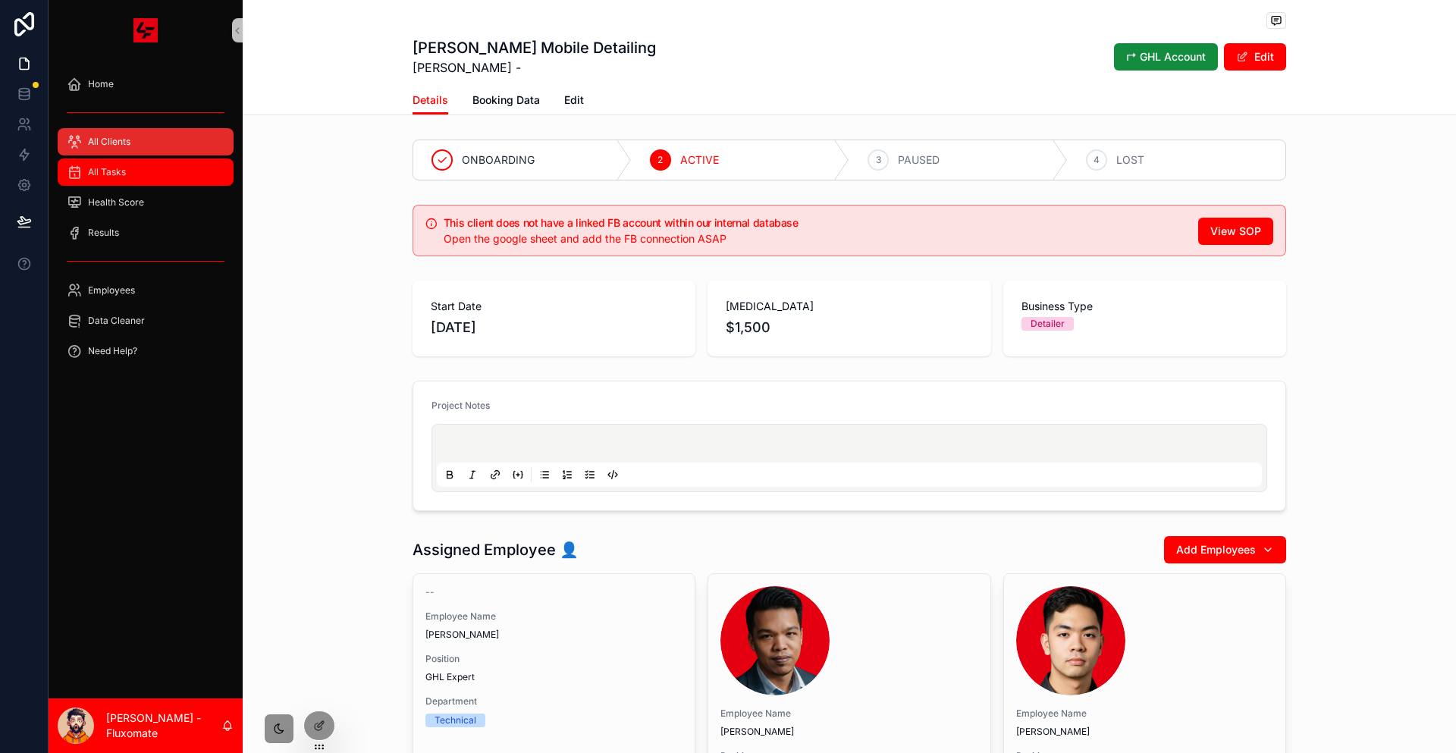
click at [169, 160] on div "All Tasks" at bounding box center [146, 172] width 158 height 24
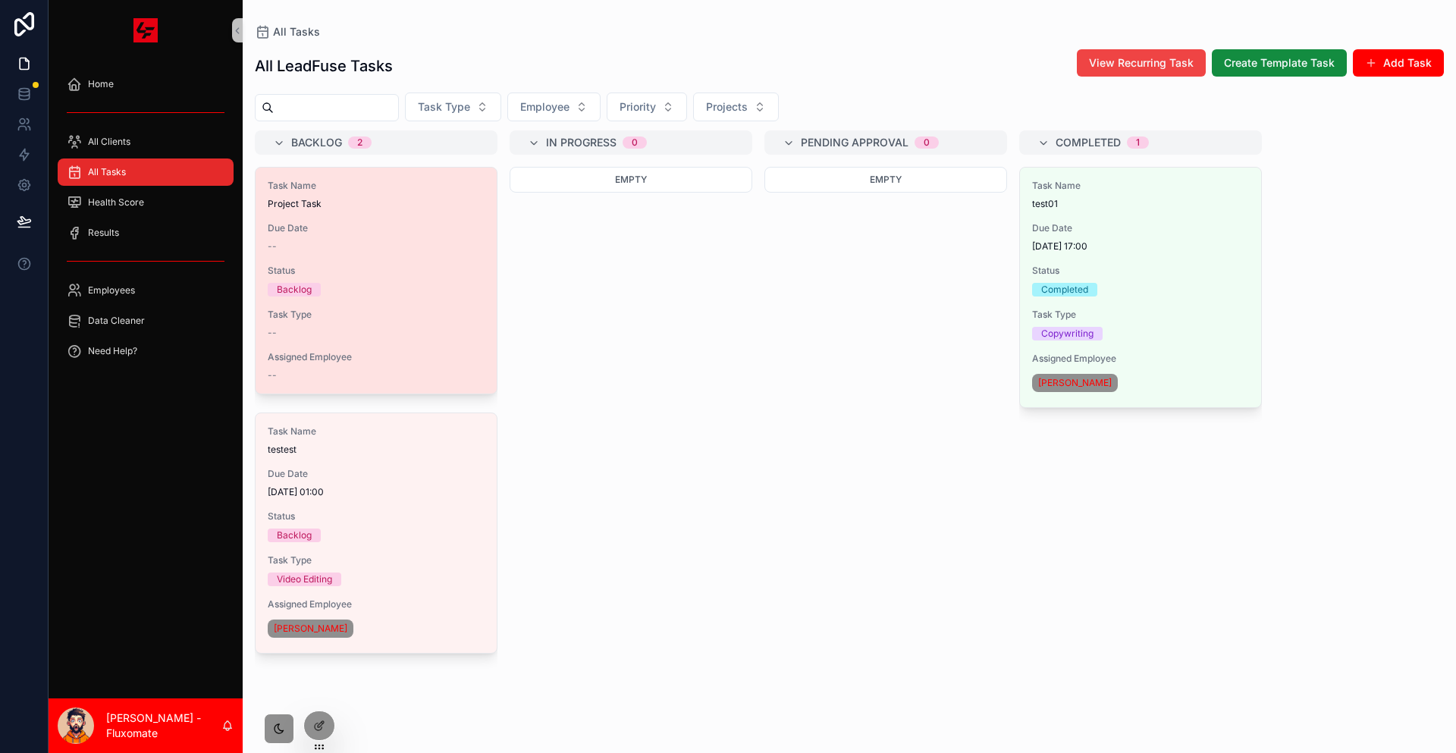
click at [321, 283] on div "Backlog" at bounding box center [376, 290] width 217 height 14
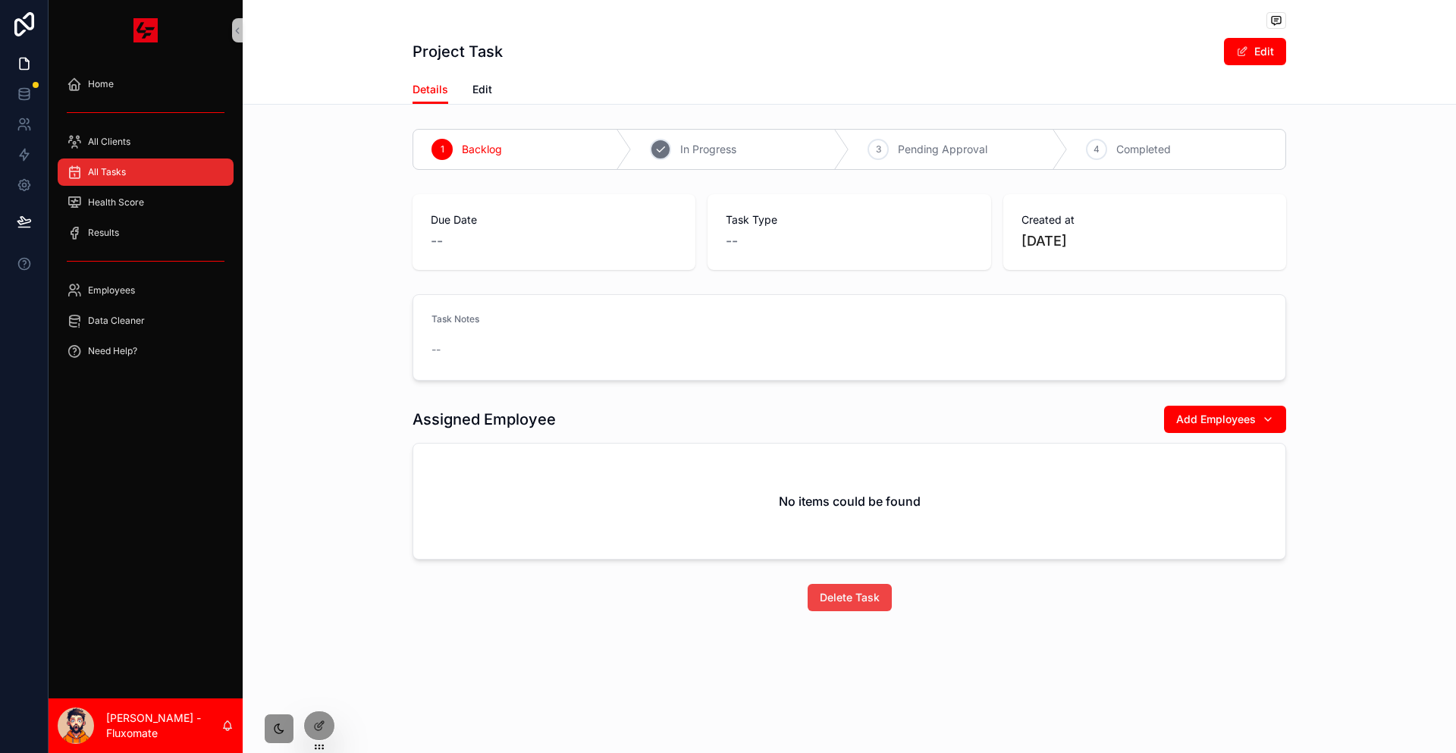
click at [755, 130] on div "2 In Progress" at bounding box center [741, 149] width 218 height 39
click at [531, 75] on div "Details Edit" at bounding box center [850, 89] width 874 height 29
click at [492, 82] on span "Edit" at bounding box center [482, 89] width 20 height 15
click at [1125, 212] on div "Assigned Projects --" at bounding box center [1181, 231] width 173 height 39
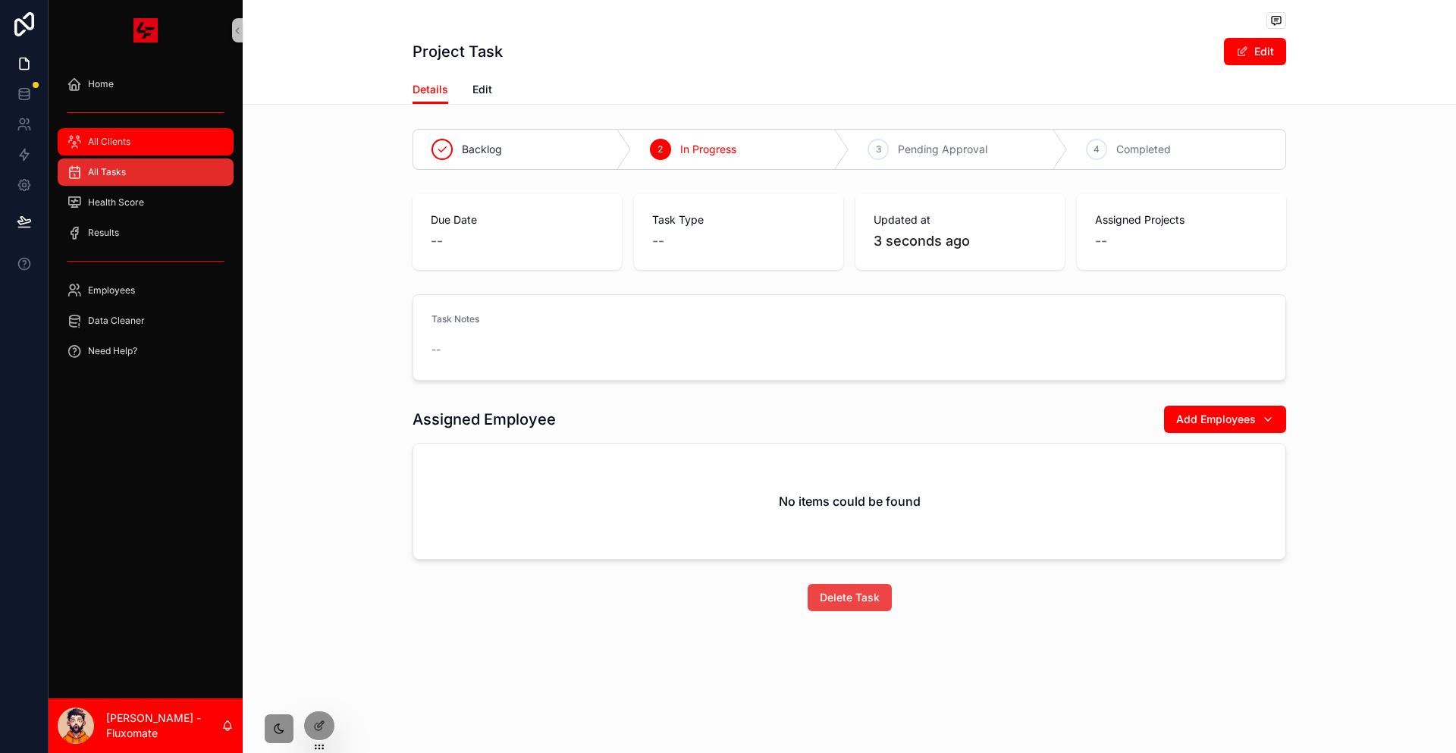
click at [164, 130] on div "All Clients" at bounding box center [146, 142] width 158 height 24
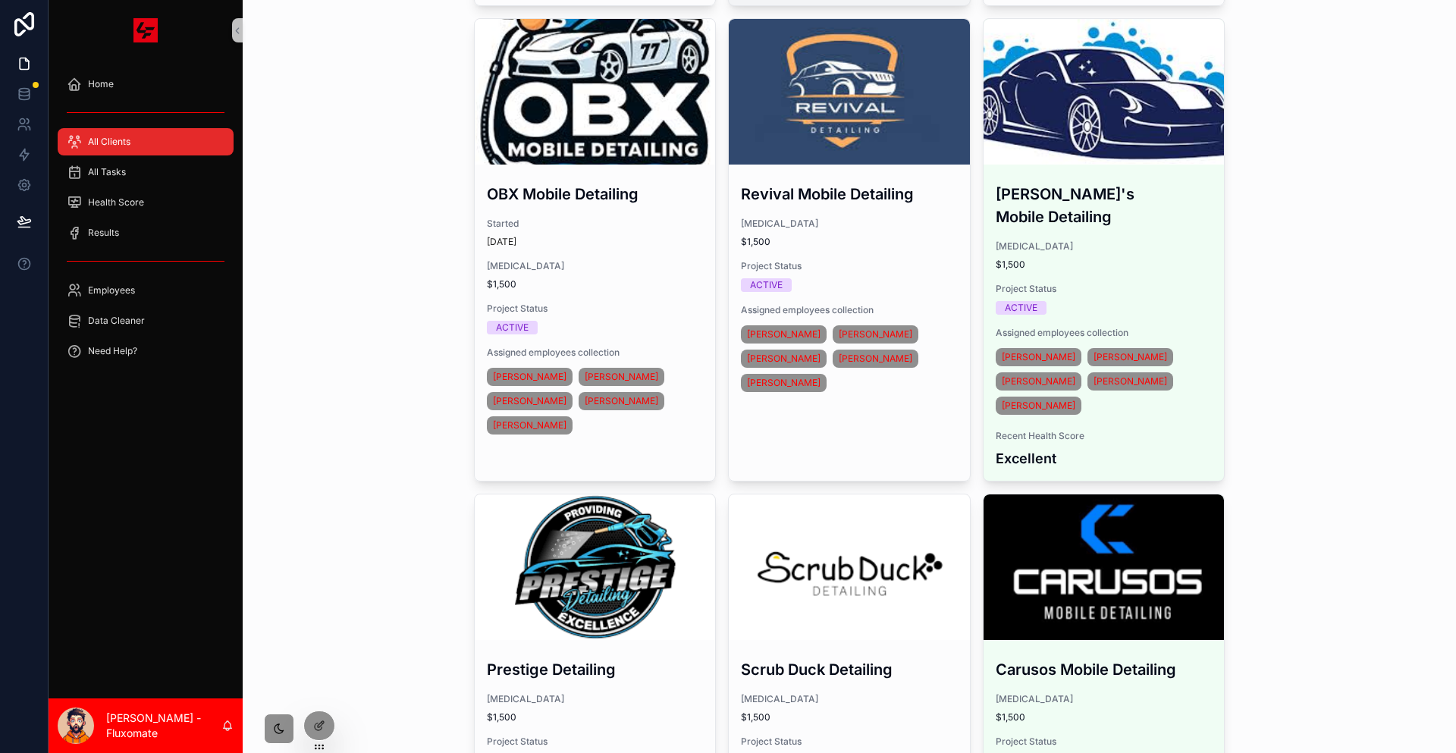
scroll to position [986, 0]
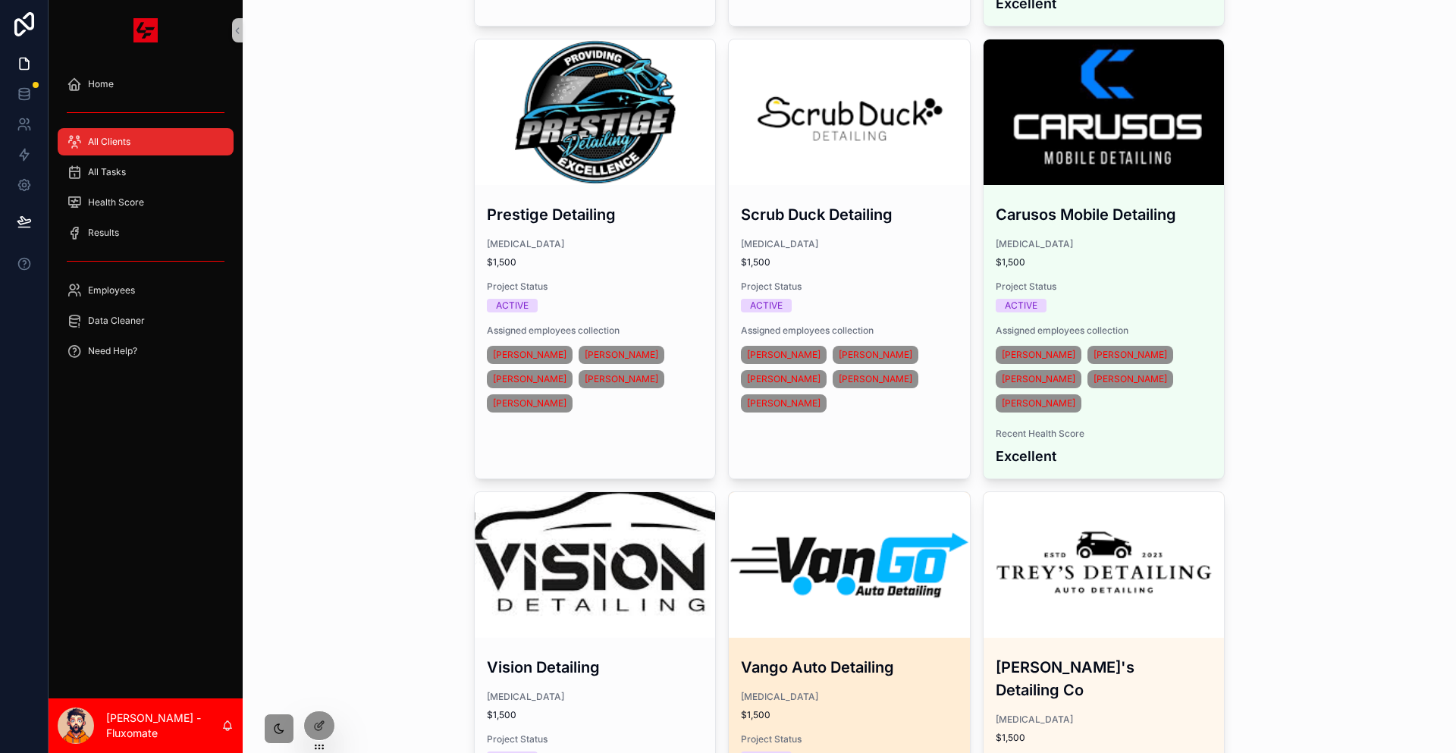
click at [917, 709] on span "$1,500" at bounding box center [849, 715] width 217 height 12
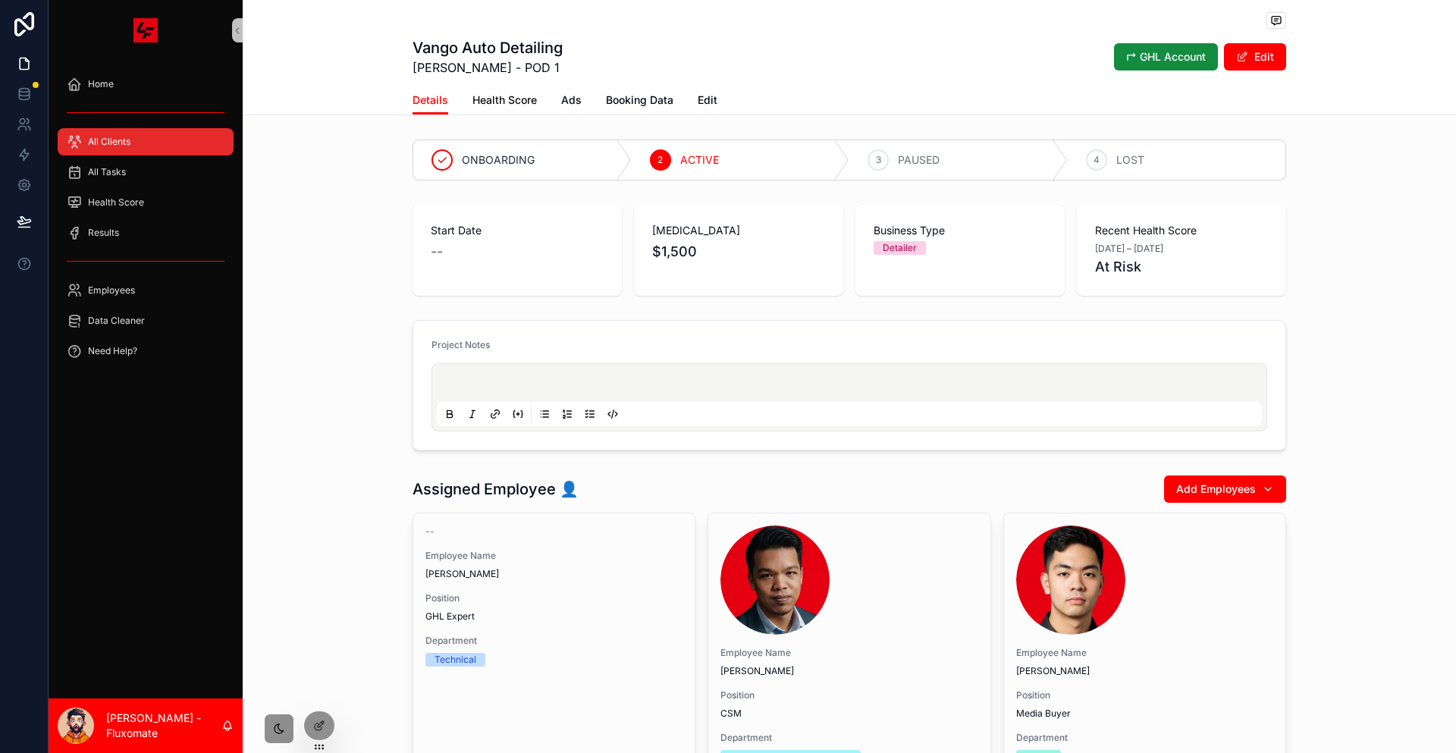
click at [537, 93] on span "Health Score" at bounding box center [504, 100] width 64 height 15
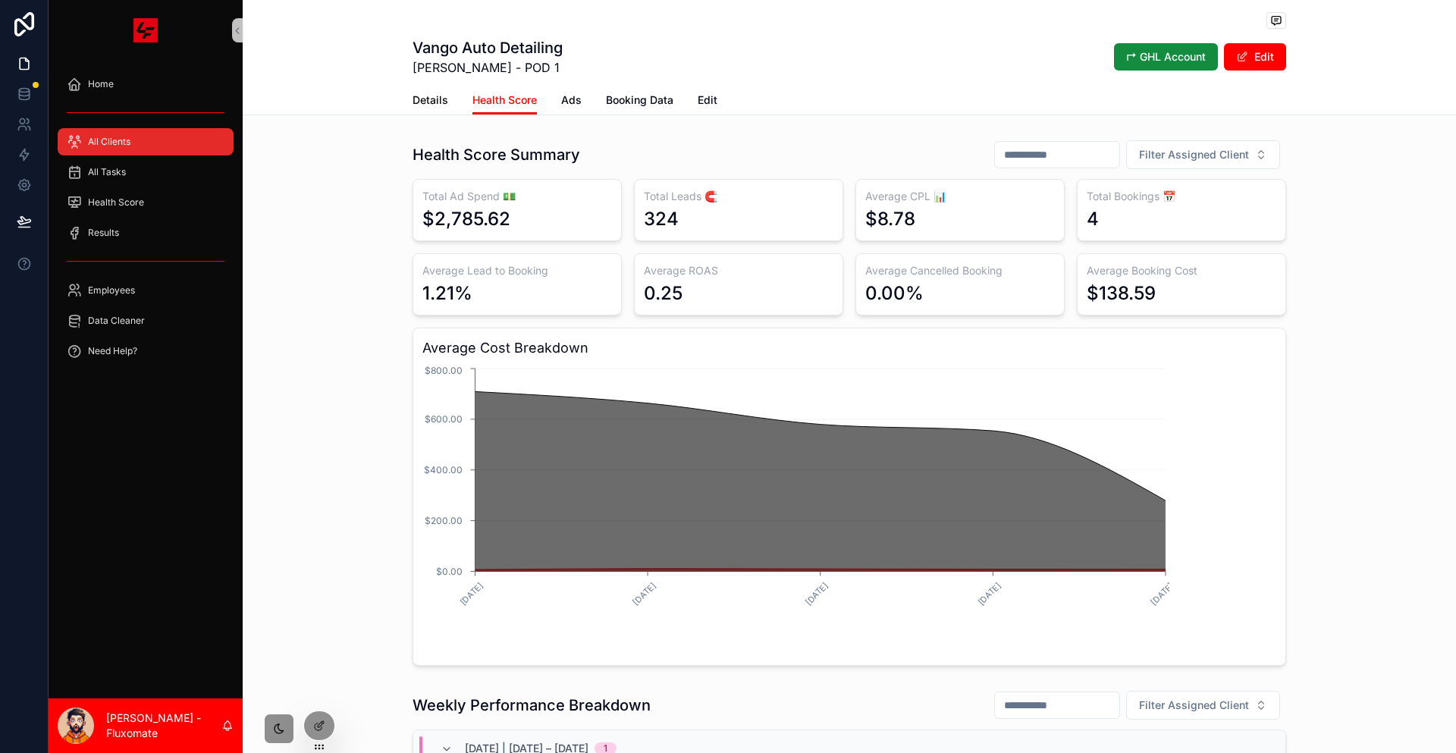
click at [448, 93] on span "Details" at bounding box center [431, 100] width 36 height 15
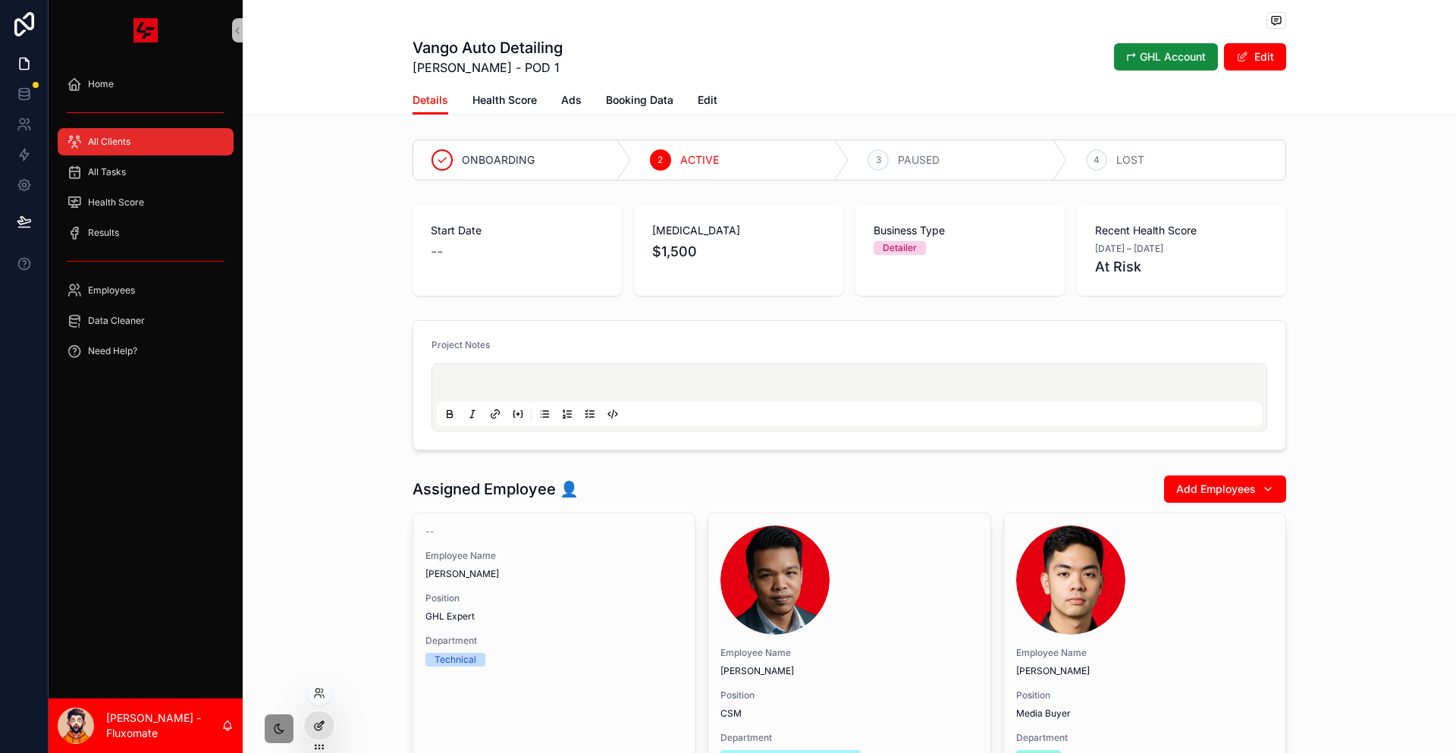
click at [314, 711] on div at bounding box center [319, 725] width 30 height 29
click at [324, 718] on div at bounding box center [319, 725] width 30 height 29
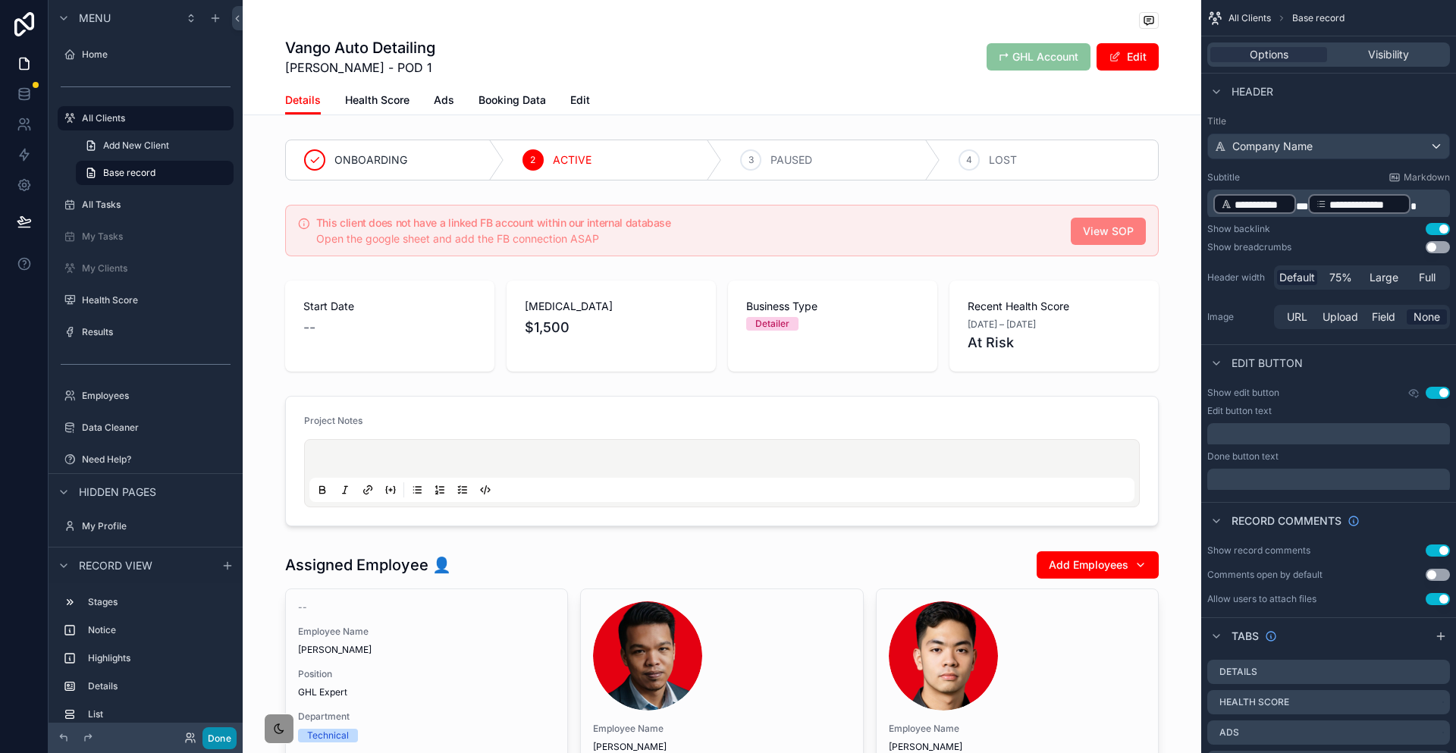
click at [202, 740] on button "Done" at bounding box center [219, 738] width 34 height 22
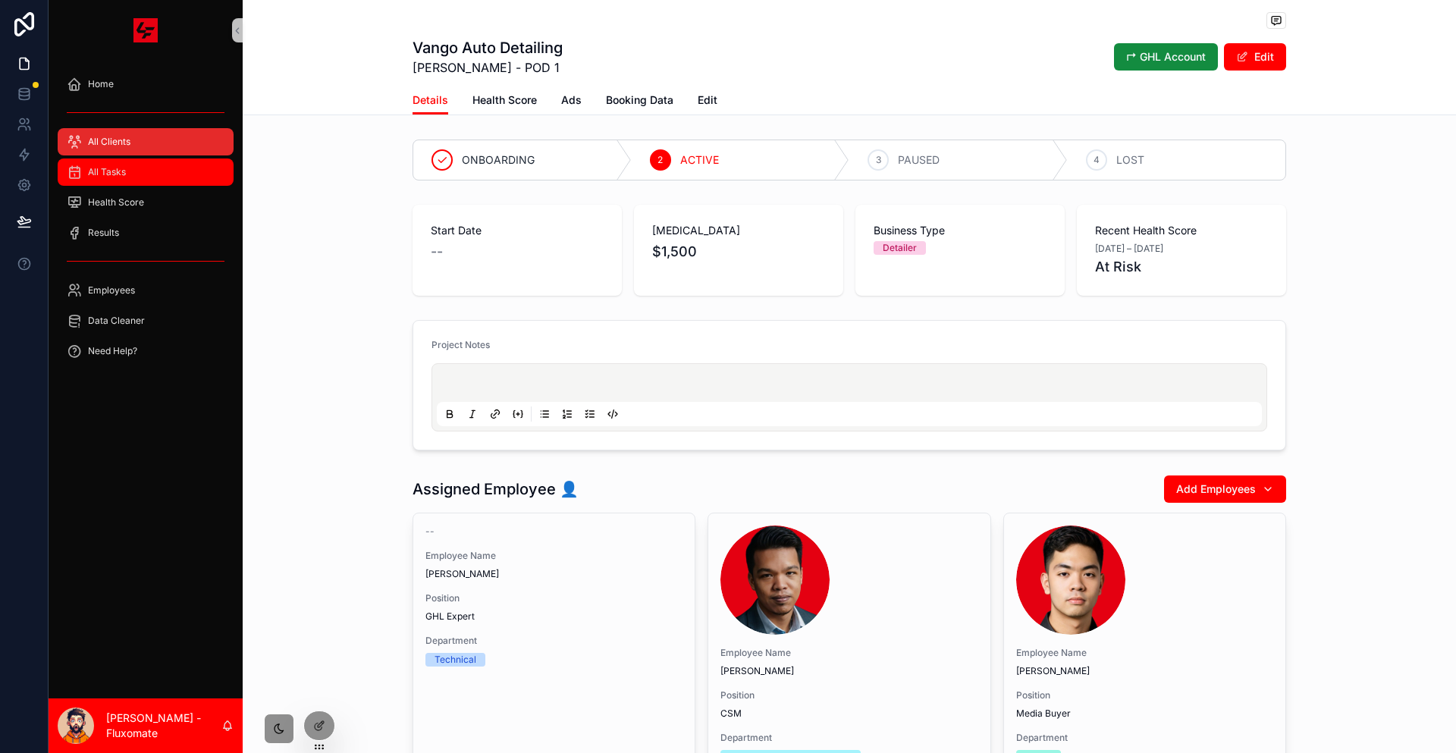
click at [159, 160] on div "All Tasks" at bounding box center [146, 172] width 158 height 24
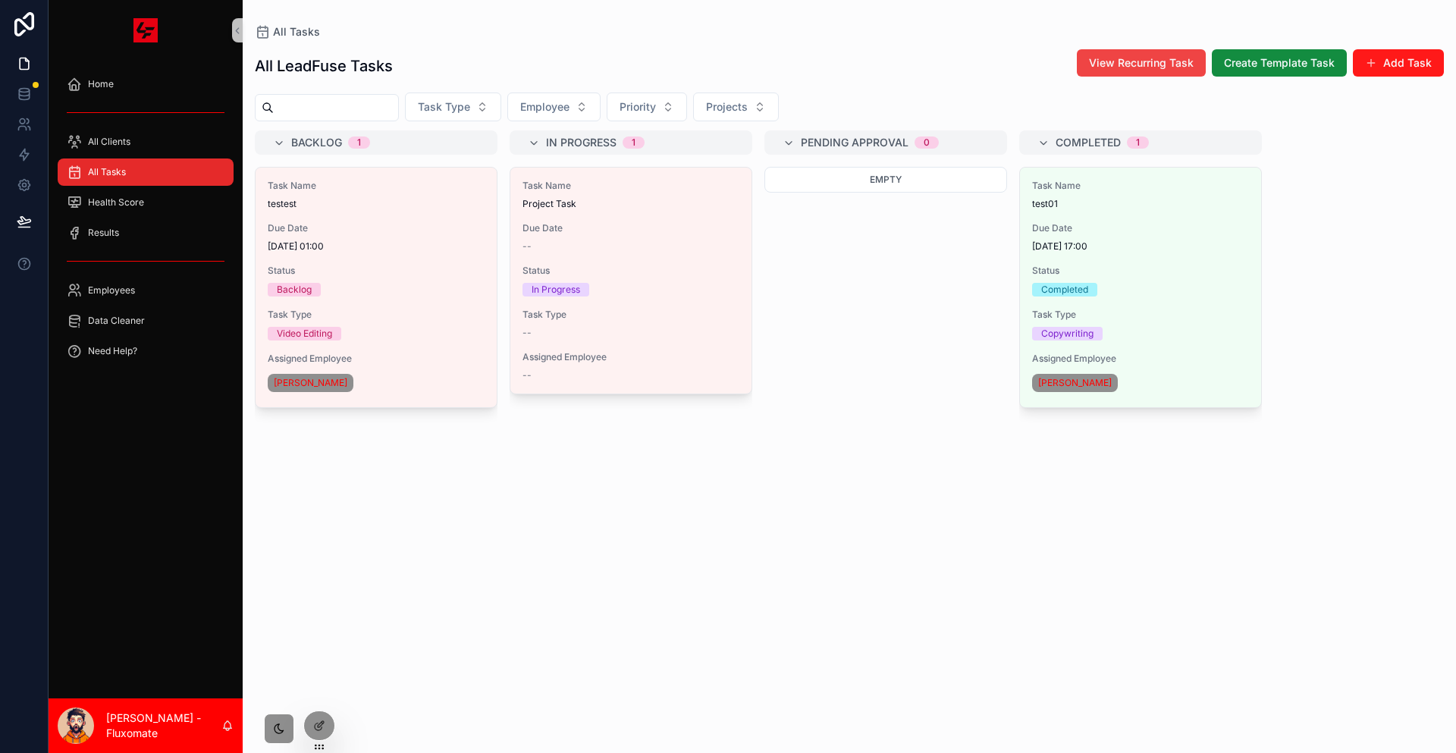
click at [1427, 68] on button "Add Task" at bounding box center [1398, 62] width 91 height 27
click at [1206, 49] on button "View Recurring Task" at bounding box center [1141, 62] width 129 height 27
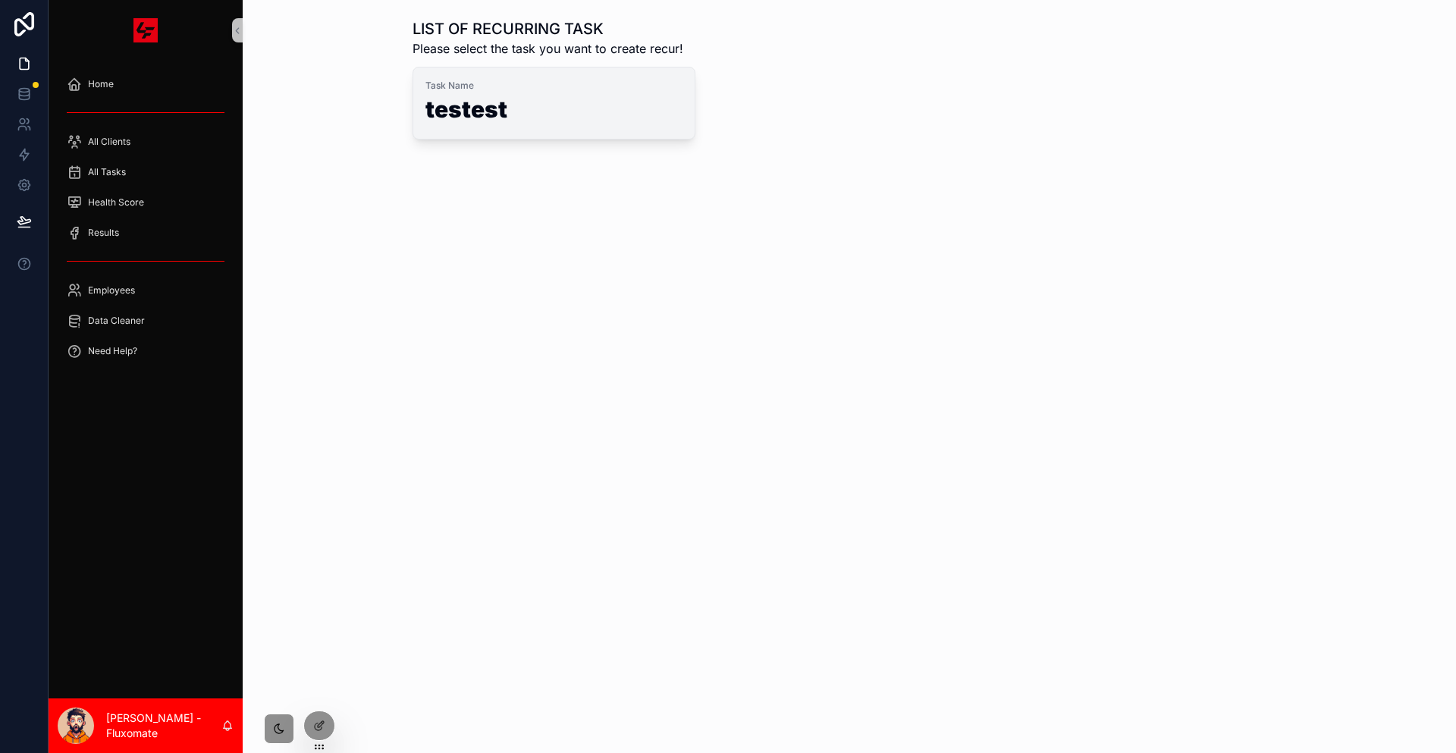
click at [614, 98] on h1 "testest" at bounding box center [553, 112] width 257 height 29
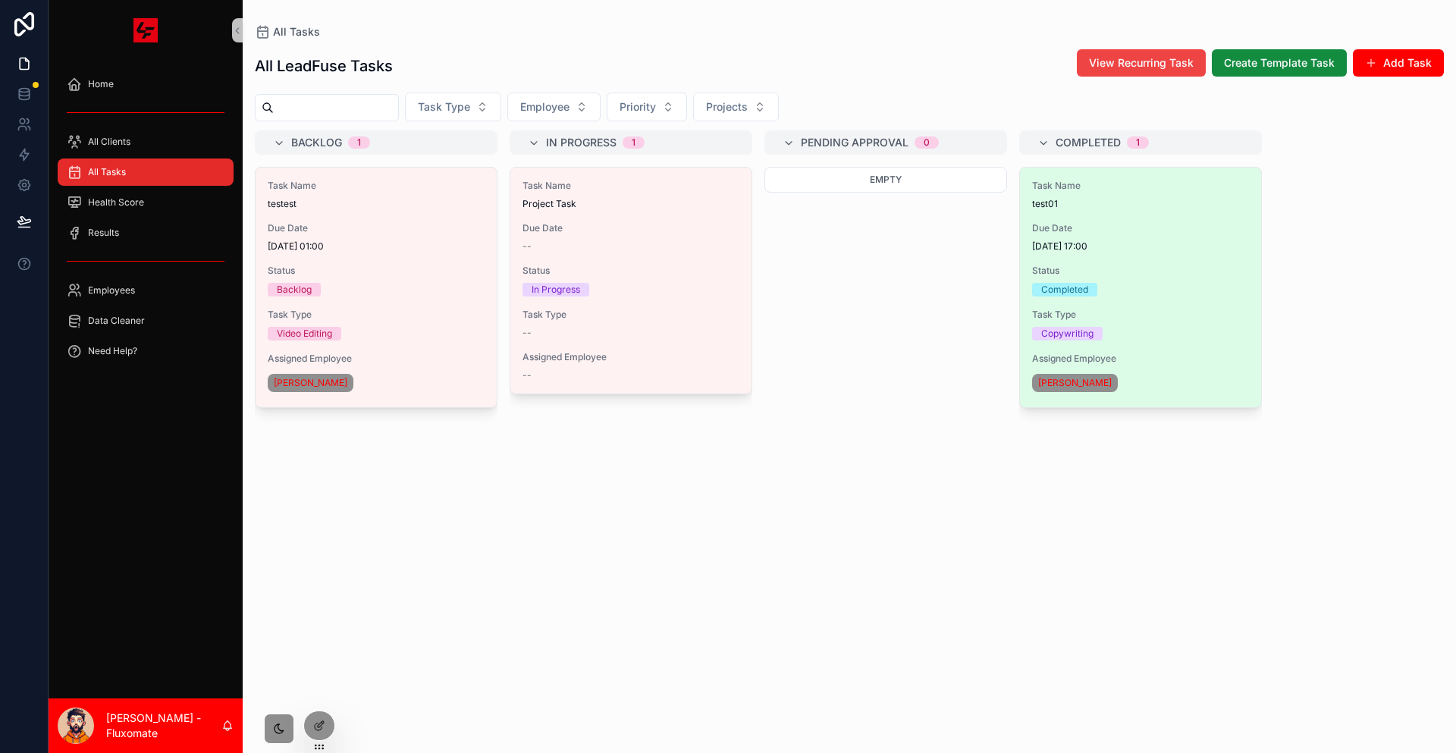
click at [1039, 187] on div "Task Name test01 Due Date 13/08/2025 17:00 Status Completed Task Type Copywriti…" at bounding box center [1140, 288] width 241 height 240
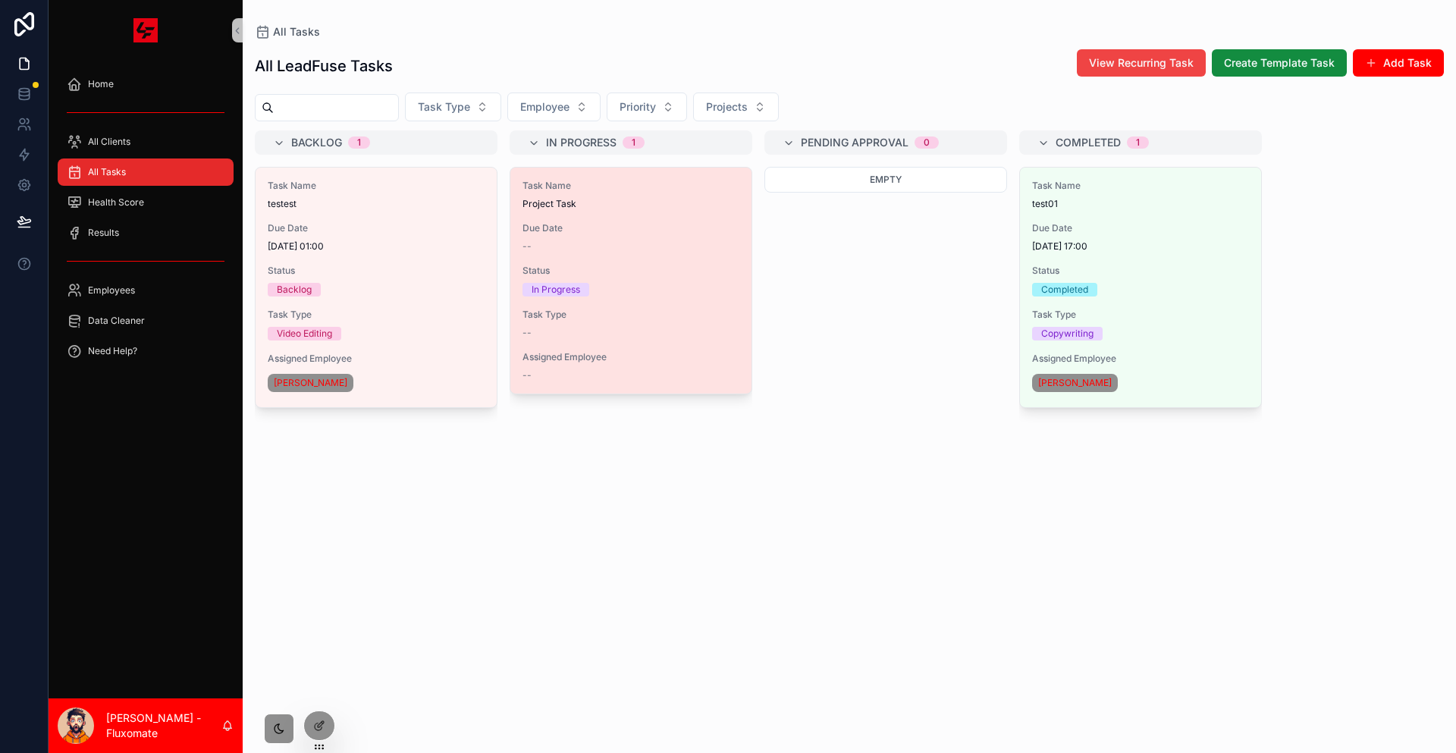
click at [579, 345] on div "Task Name Project Task Due Date -- Status In Progress Task Type -- Assigned Emp…" at bounding box center [630, 281] width 241 height 226
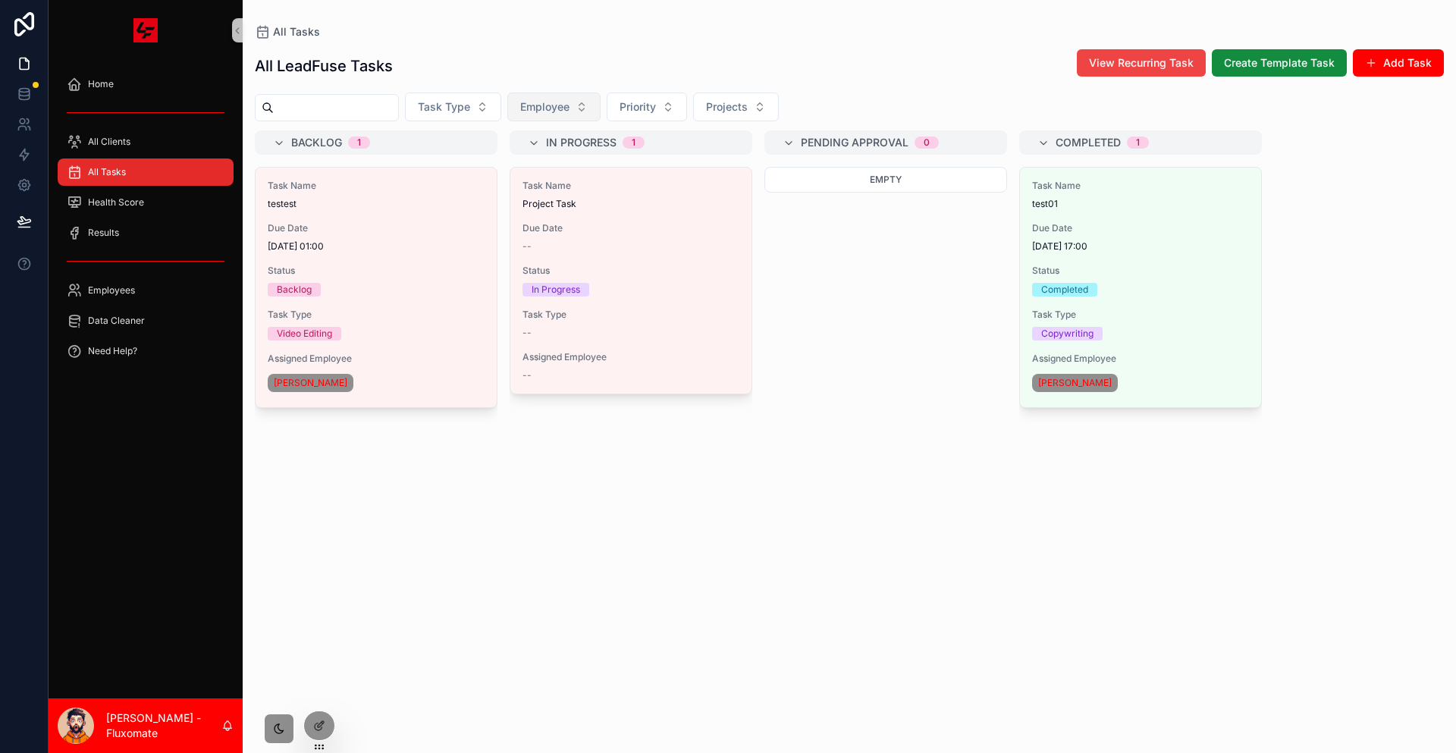
click at [507, 96] on button "Employee" at bounding box center [553, 107] width 93 height 29
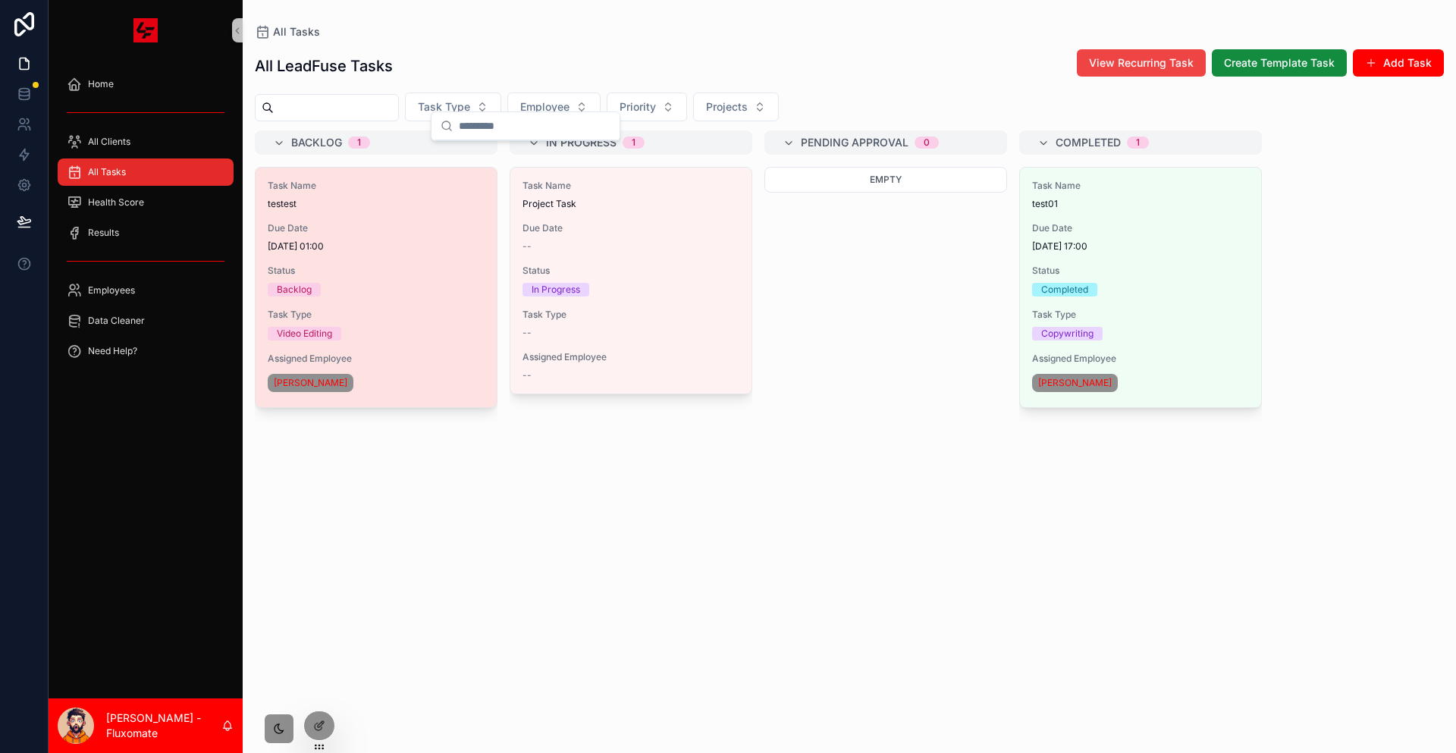
click at [328, 265] on span "Status" at bounding box center [376, 271] width 217 height 12
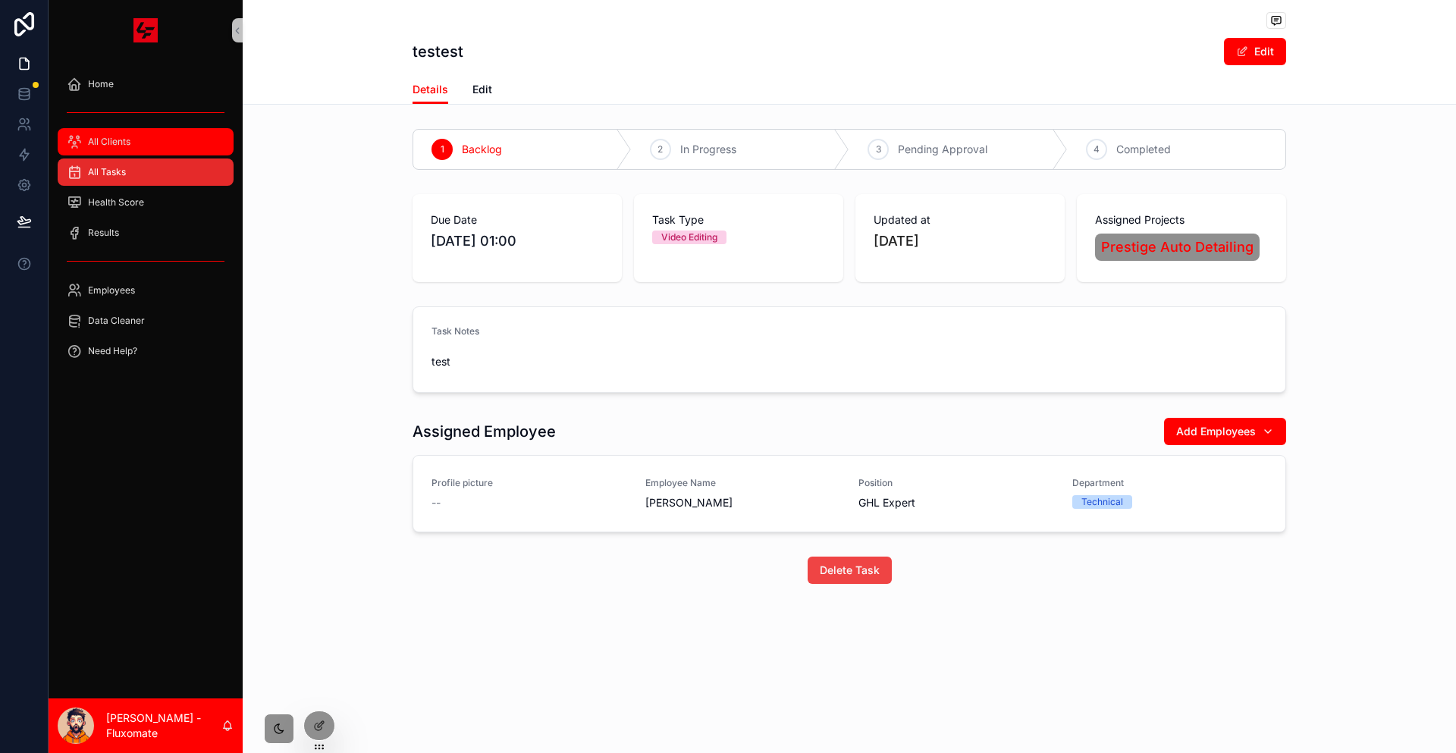
click at [118, 133] on div "All Clients" at bounding box center [146, 142] width 158 height 24
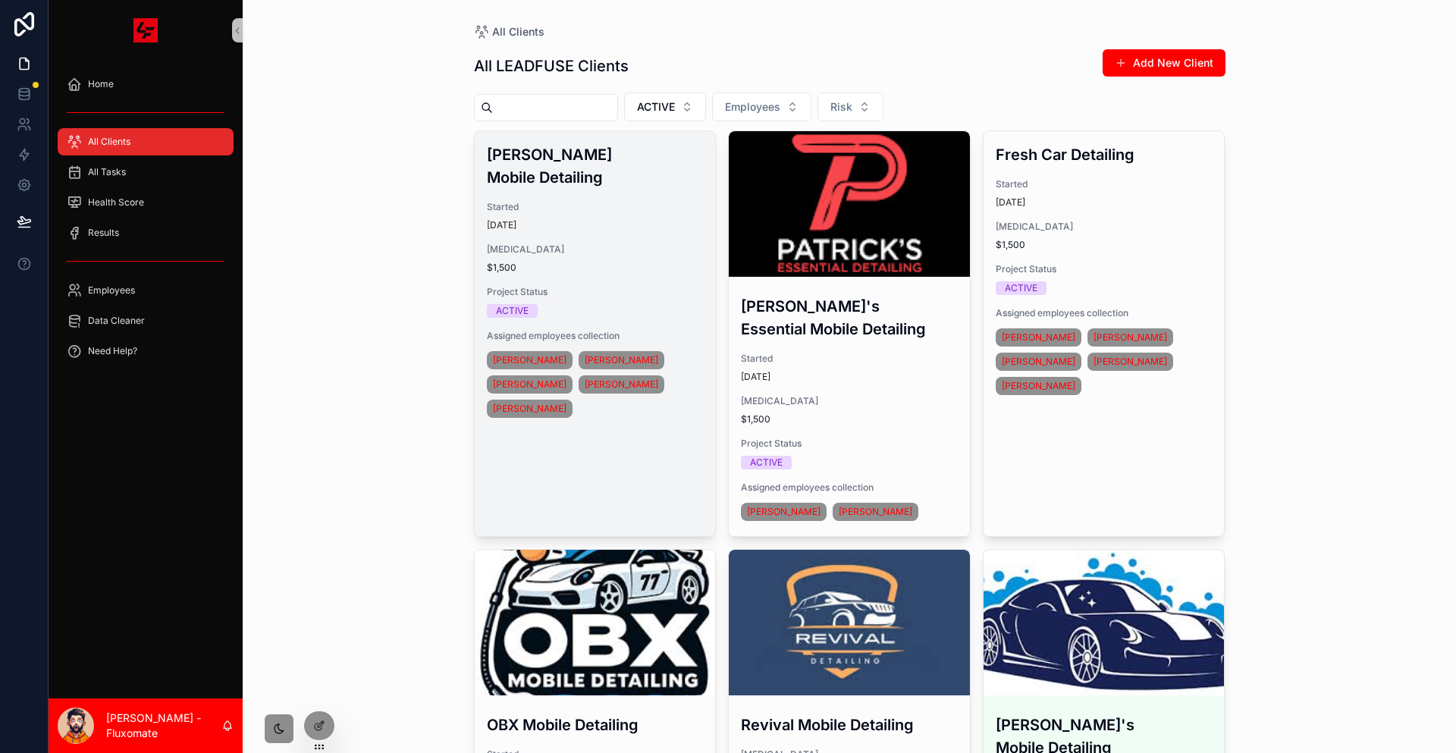
click at [639, 201] on span "Started" at bounding box center [595, 207] width 217 height 12
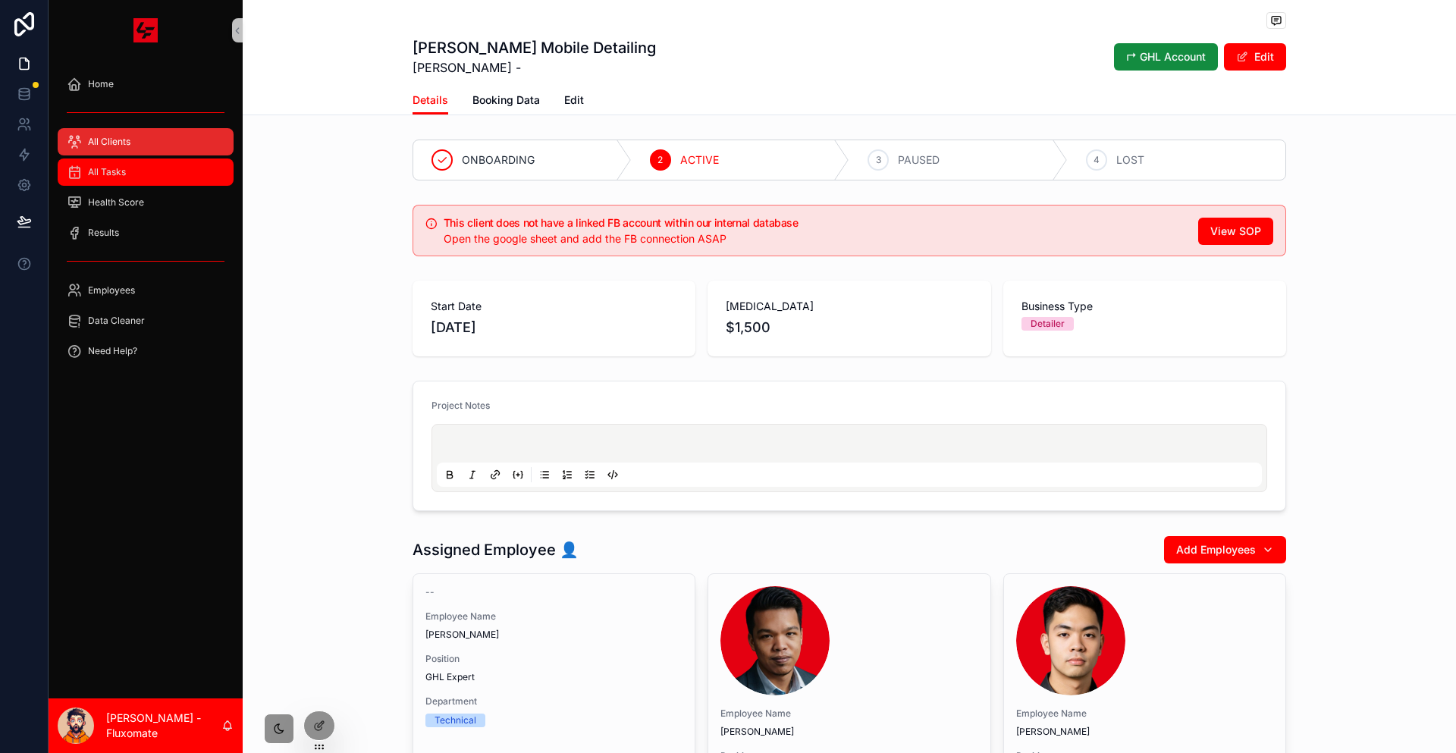
click at [88, 160] on div "All Tasks" at bounding box center [146, 172] width 158 height 24
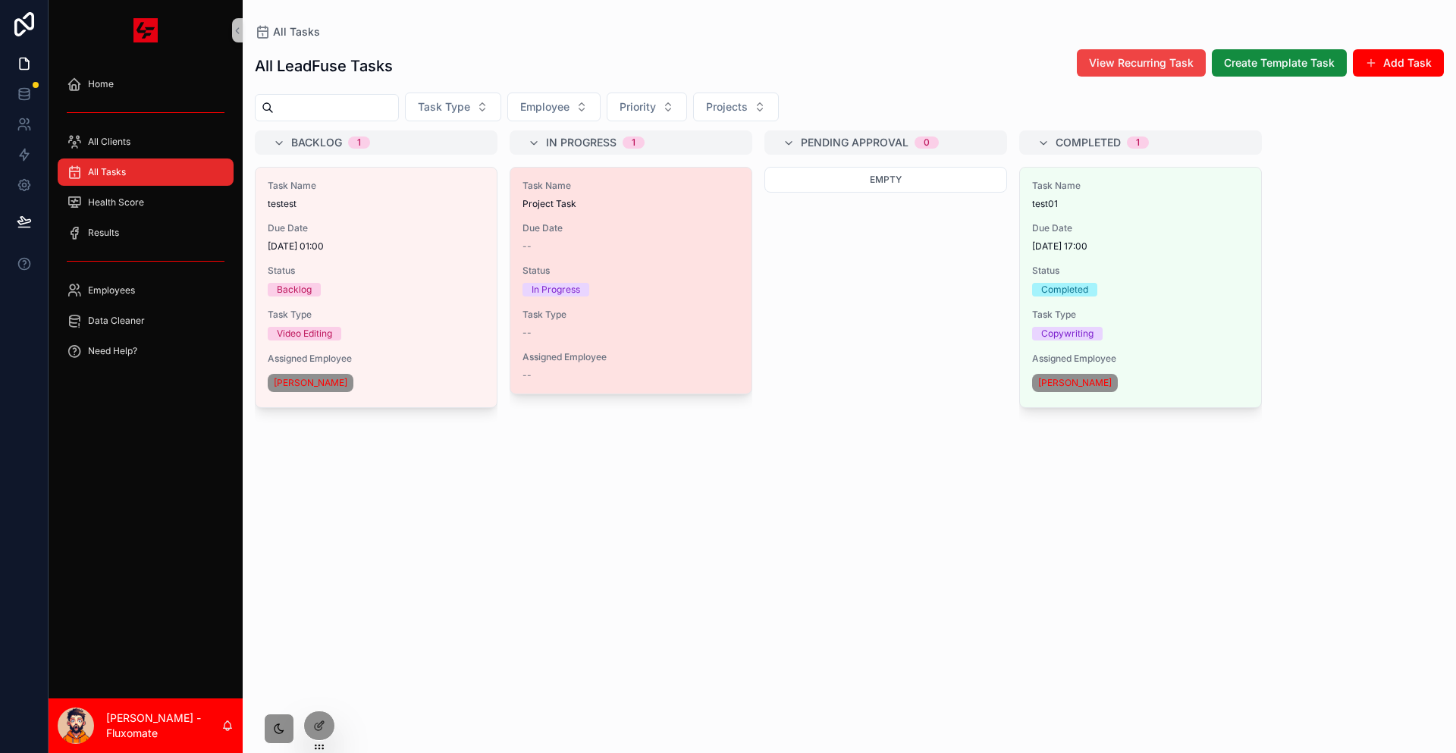
click at [579, 222] on span "Due Date" at bounding box center [631, 228] width 217 height 12
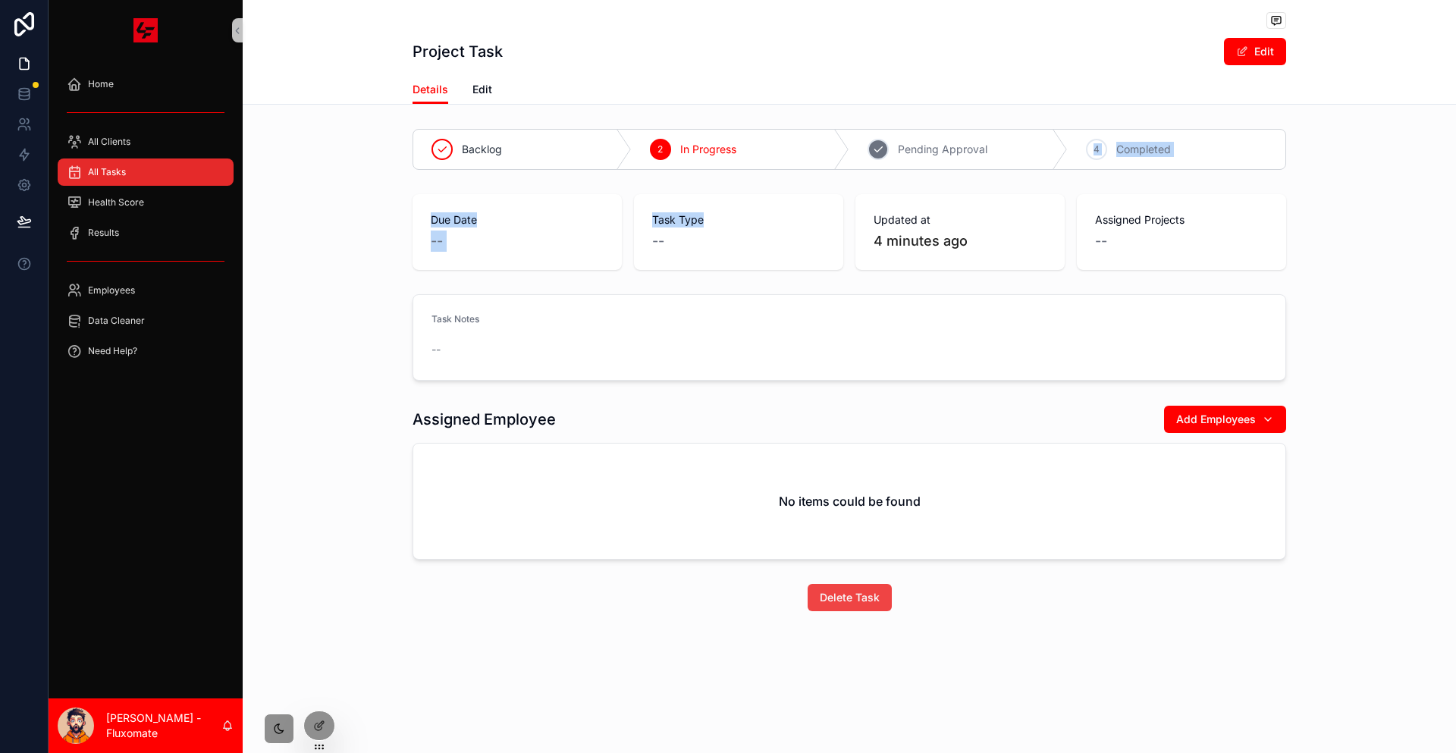
drag, startPoint x: 704, startPoint y: 166, endPoint x: 982, endPoint y: 147, distance: 279.0
click at [982, 147] on div "Backlog 2 In Progress 3 Pending Approval 4 Completed Due Date -- Task Type -- U…" at bounding box center [849, 370] width 1213 height 494
click at [956, 158] on div "Backlog 2 In Progress 3 Pending Approval 4 Completed Due Date -- Task Type -- U…" at bounding box center [849, 370] width 1213 height 494
click at [115, 136] on span "All Clients" at bounding box center [109, 142] width 42 height 12
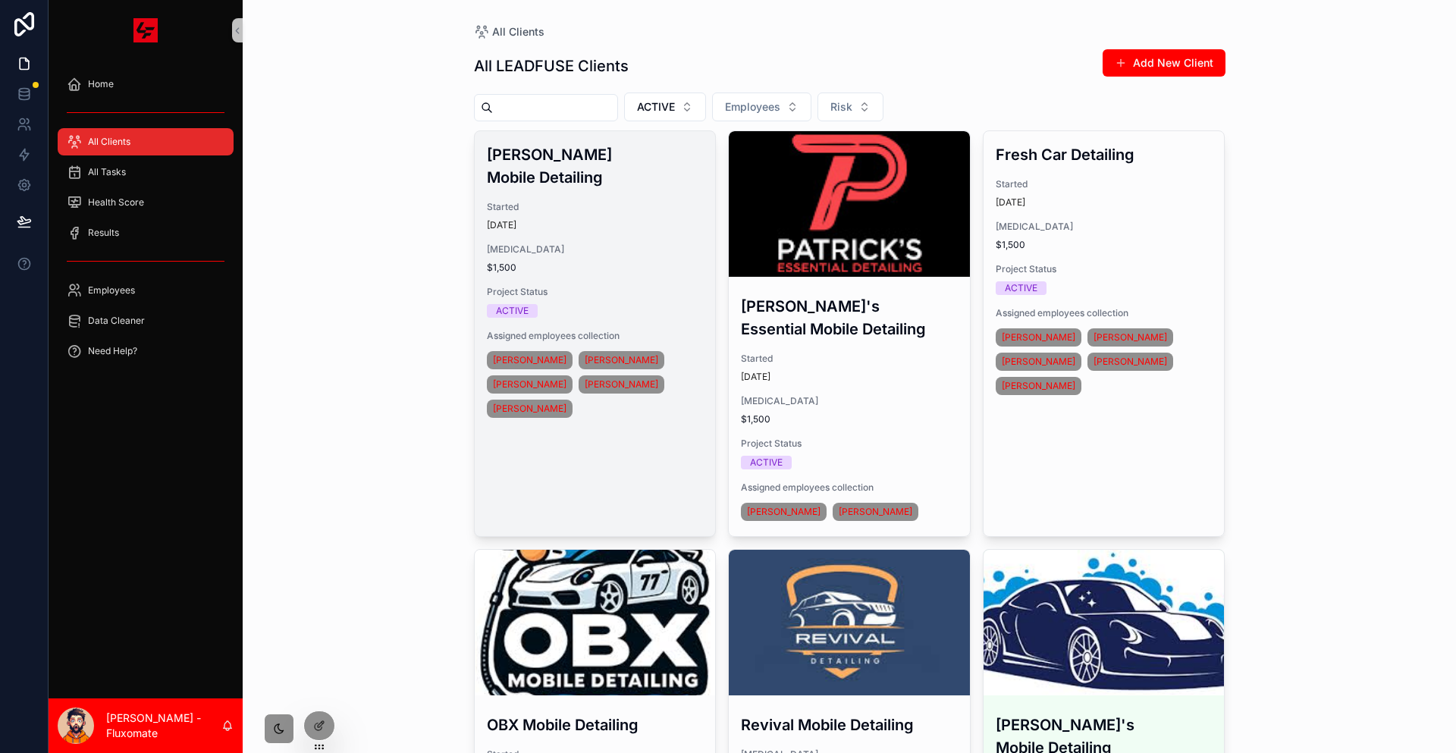
click at [626, 146] on h3 "Jett's Mobile Detailing" at bounding box center [595, 166] width 217 height 46
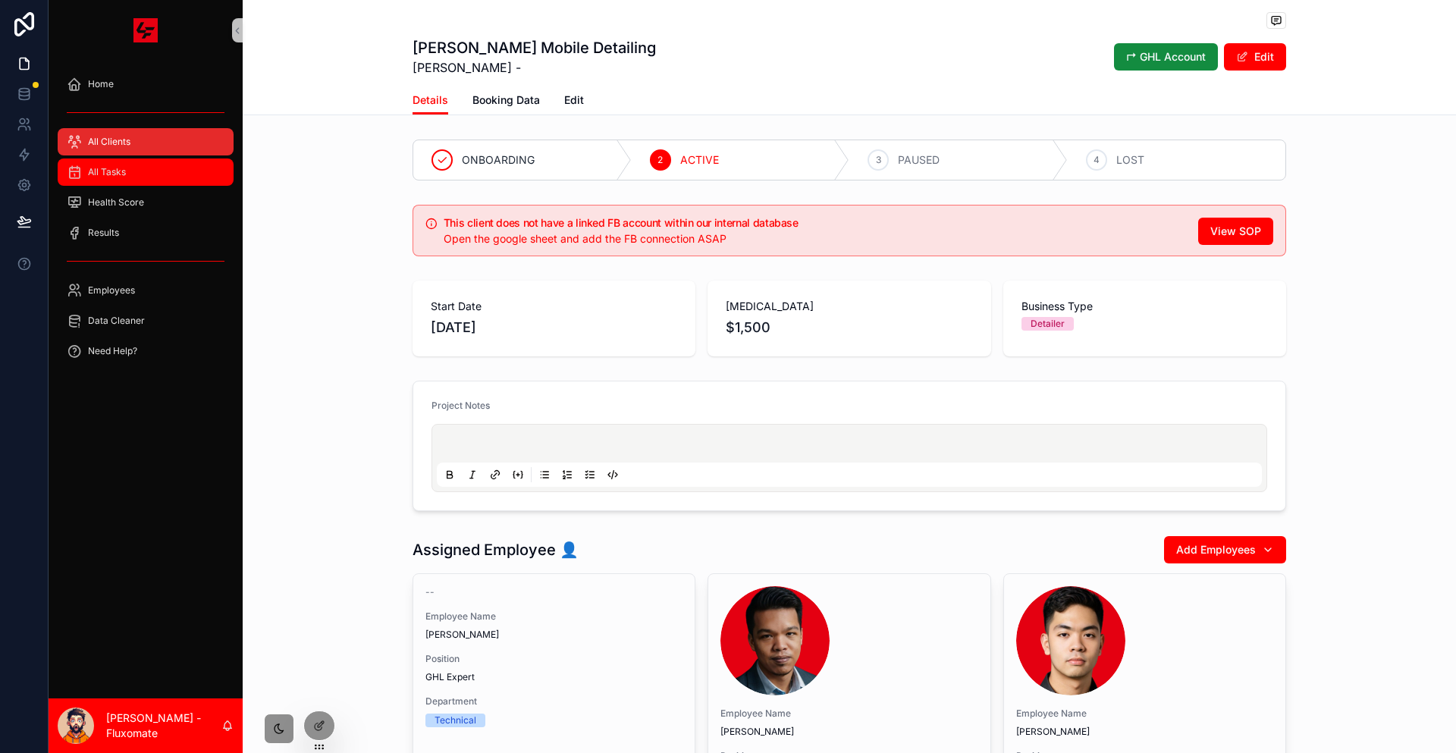
click at [162, 160] on div "All Tasks" at bounding box center [146, 172] width 158 height 24
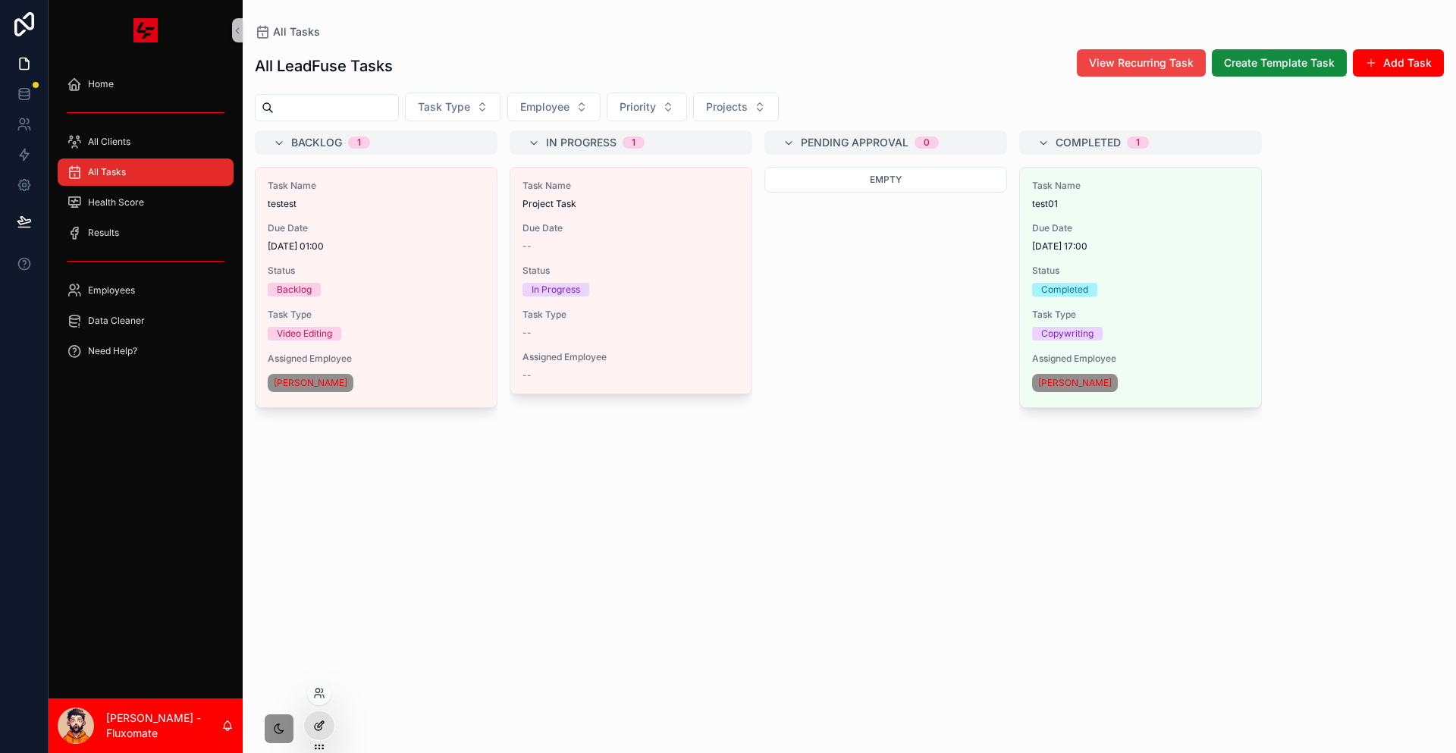
click at [323, 716] on div at bounding box center [319, 725] width 30 height 29
